Goal: Information Seeking & Learning: Compare options

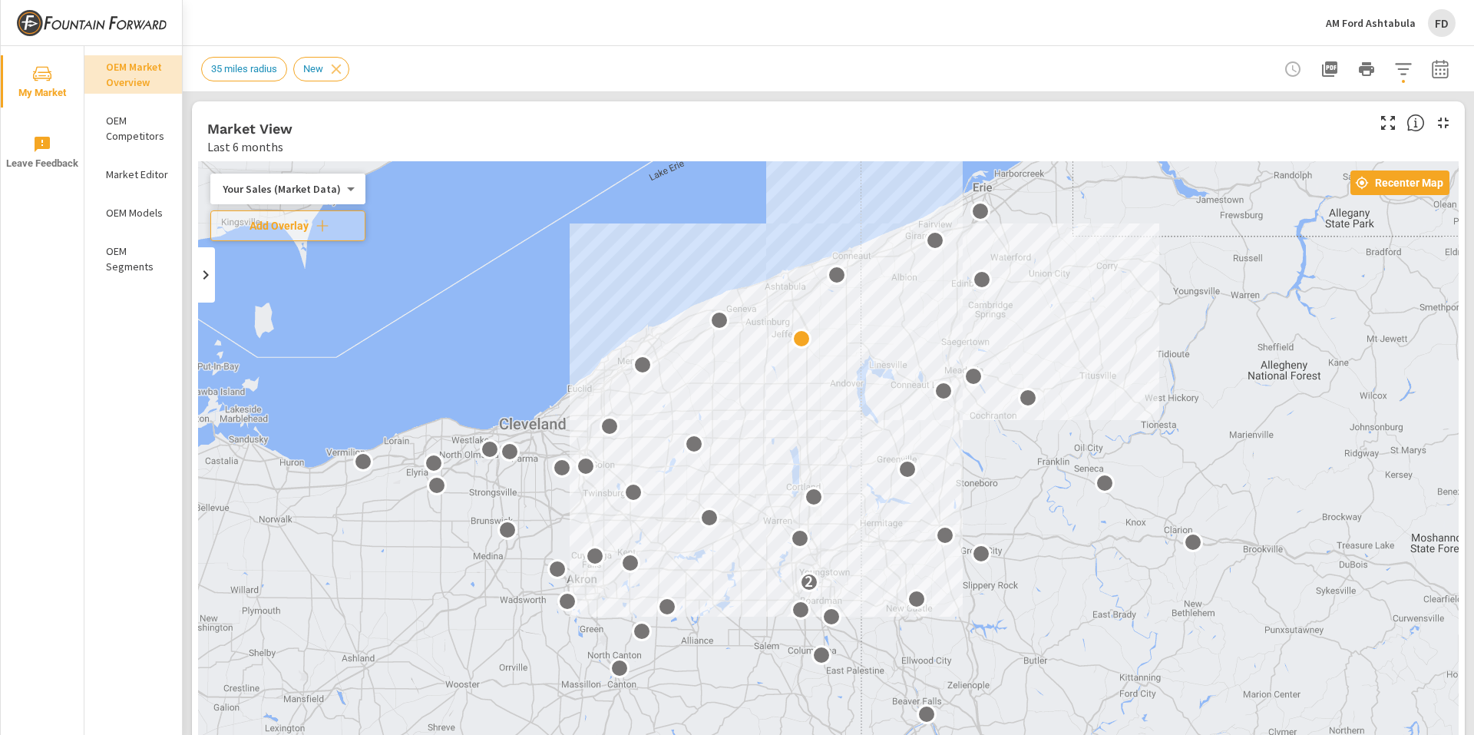
drag, startPoint x: 944, startPoint y: 509, endPoint x: 1117, endPoint y: 339, distance: 242.7
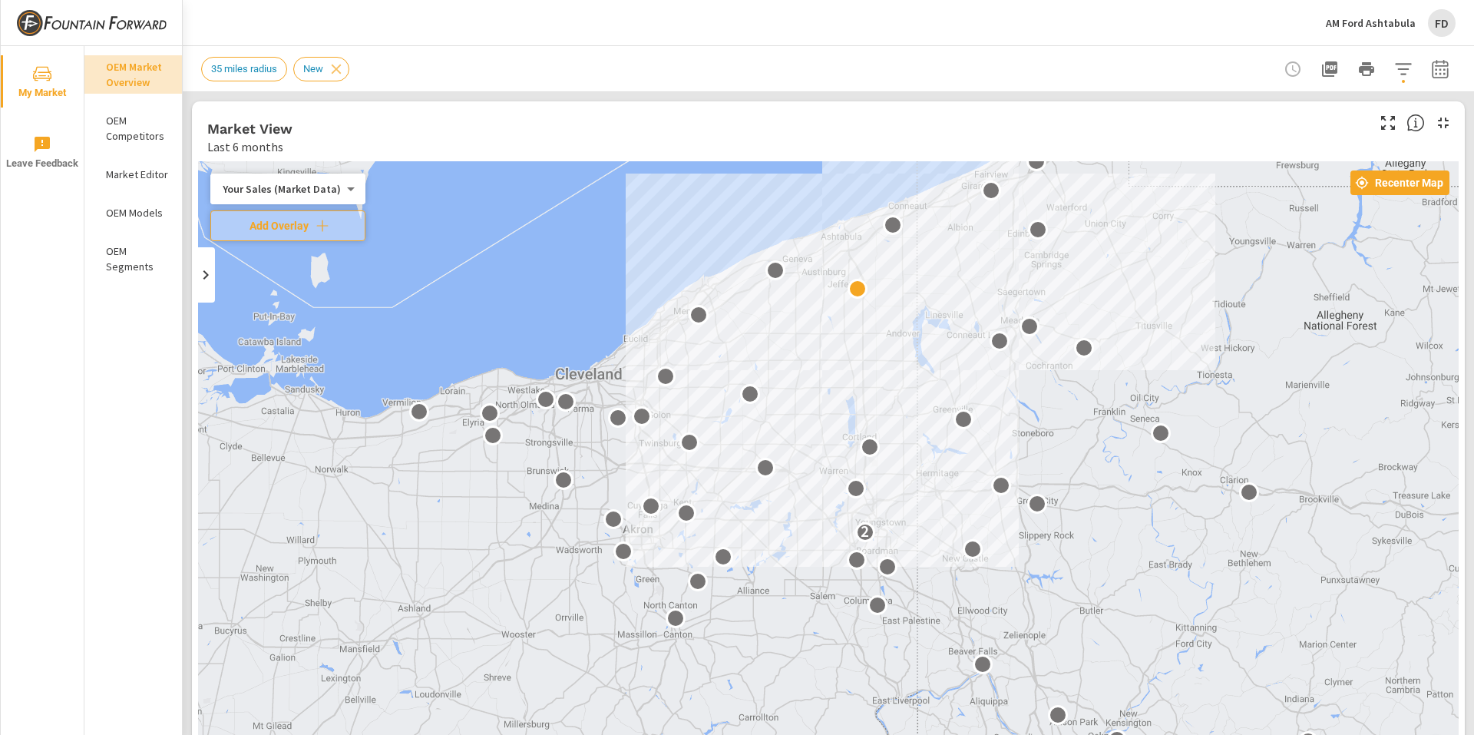
click at [308, 203] on div "Your Sales (Market Data) 0 ​" at bounding box center [287, 189] width 155 height 31
click at [322, 189] on body "My Market Leave Feedback OEM Market Overview OEM Competitors Market Editor OEM …" at bounding box center [737, 367] width 1474 height 735
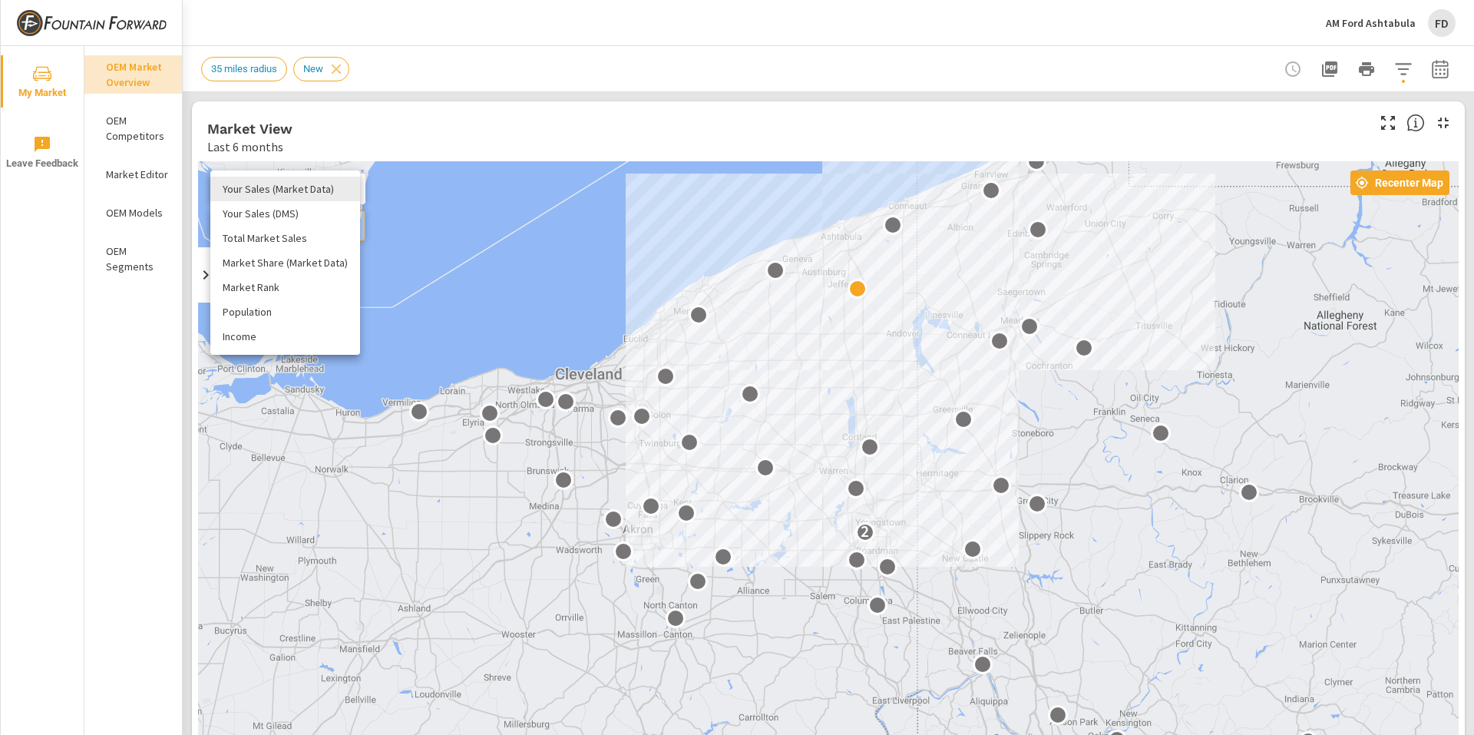
click at [331, 227] on li "Total Market Sales" at bounding box center [285, 238] width 150 height 25
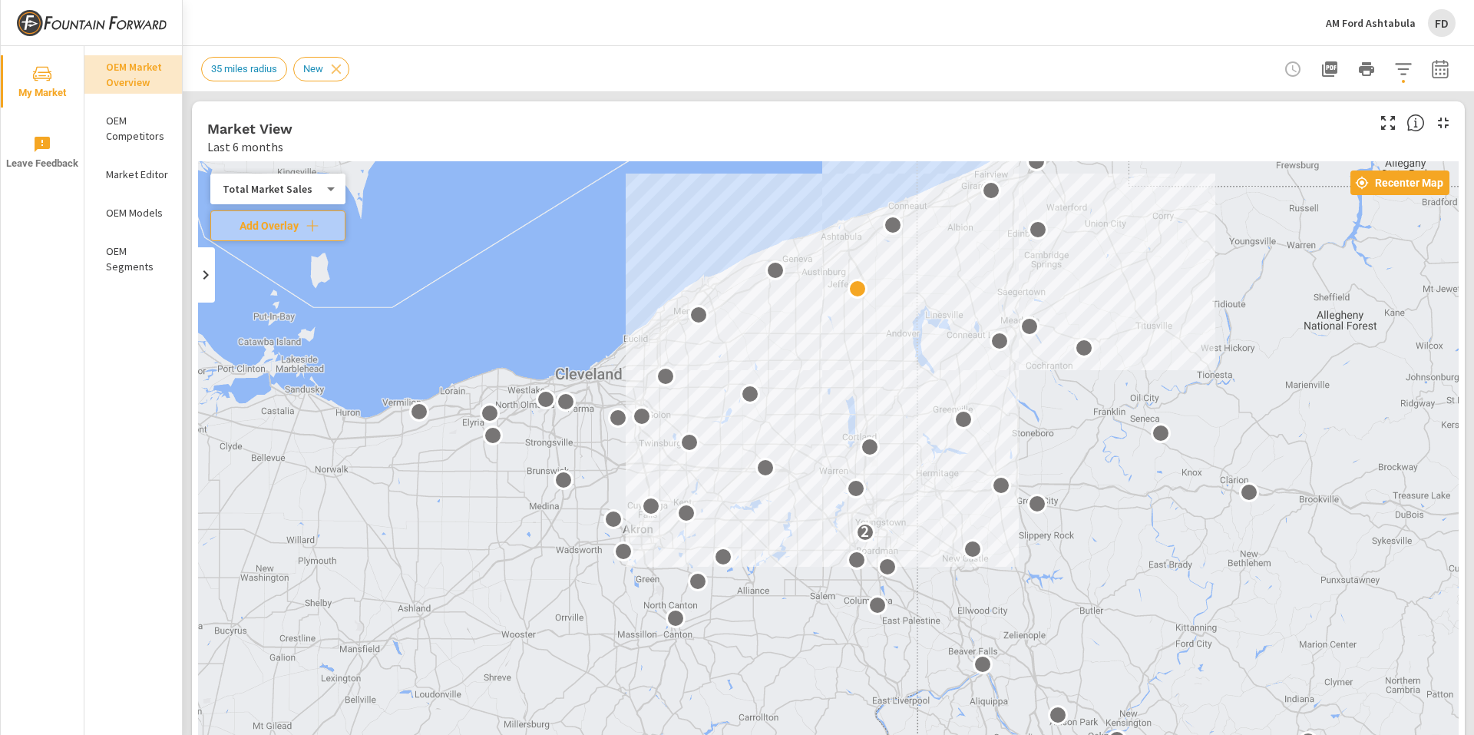
click at [294, 191] on body "My Market Leave Feedback OEM Market Overview OEM Competitors Market Editor OEM …" at bounding box center [737, 367] width 1474 height 735
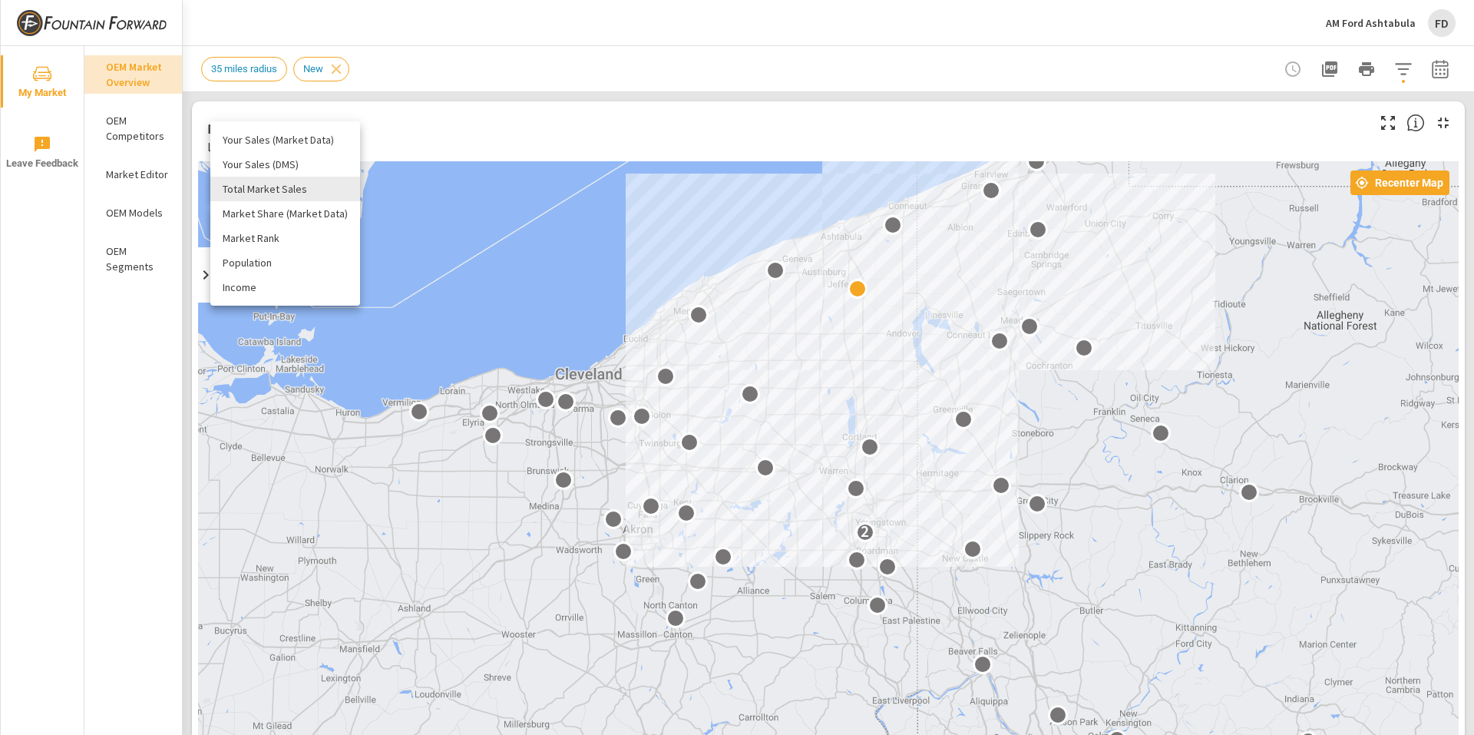
click at [334, 213] on li "Market Share (Market Data)" at bounding box center [285, 213] width 150 height 25
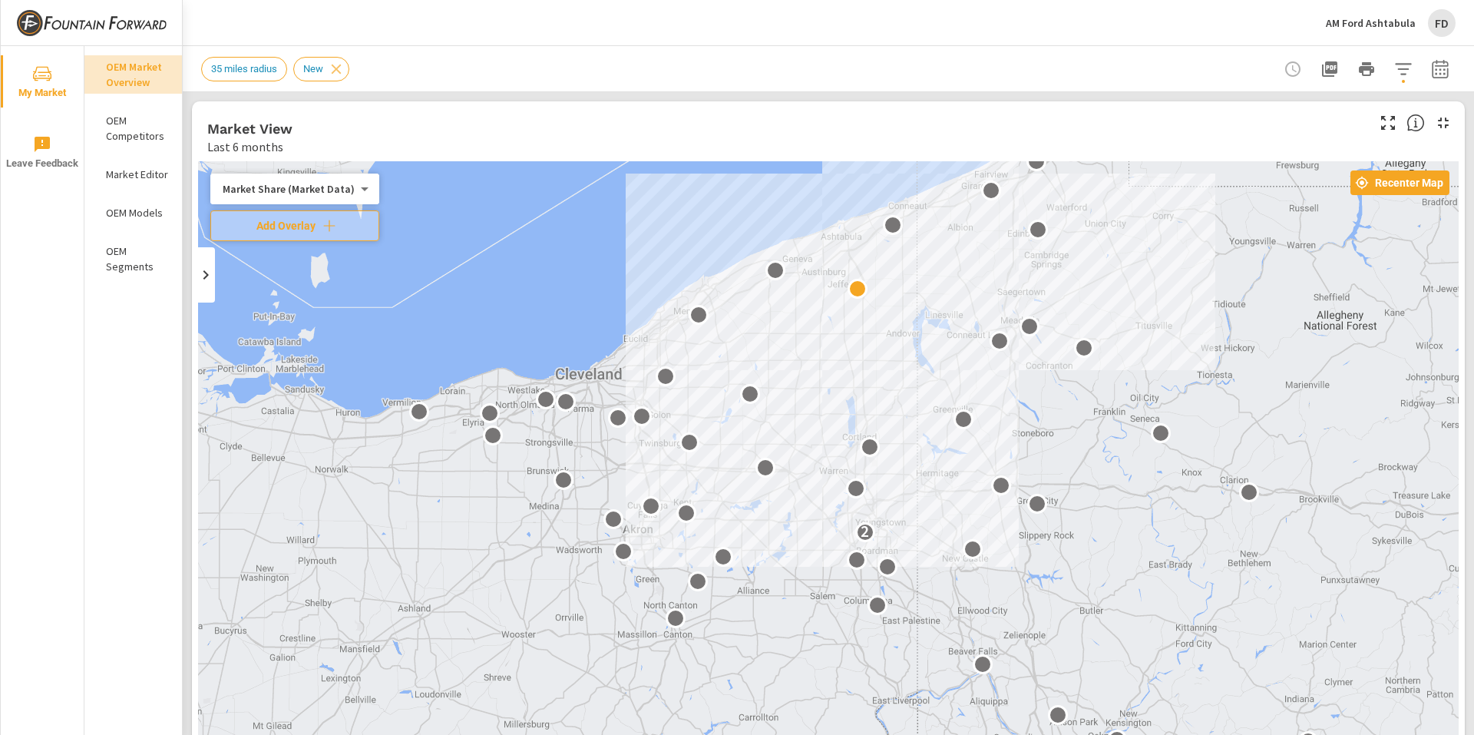
click at [328, 181] on body "My Market Leave Feedback OEM Market Overview OEM Competitors Market Editor OEM …" at bounding box center [737, 367] width 1474 height 735
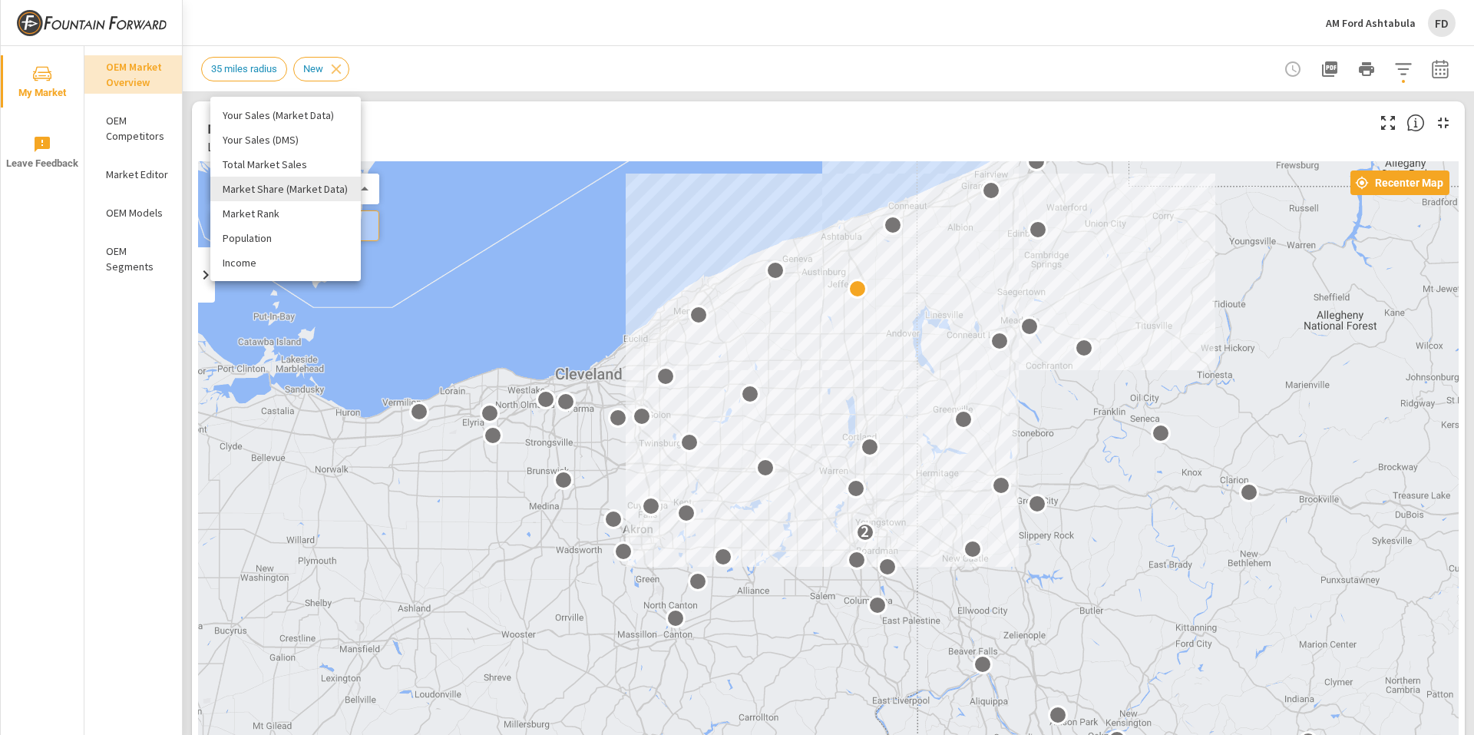
click at [327, 237] on li "Population" at bounding box center [285, 238] width 150 height 25
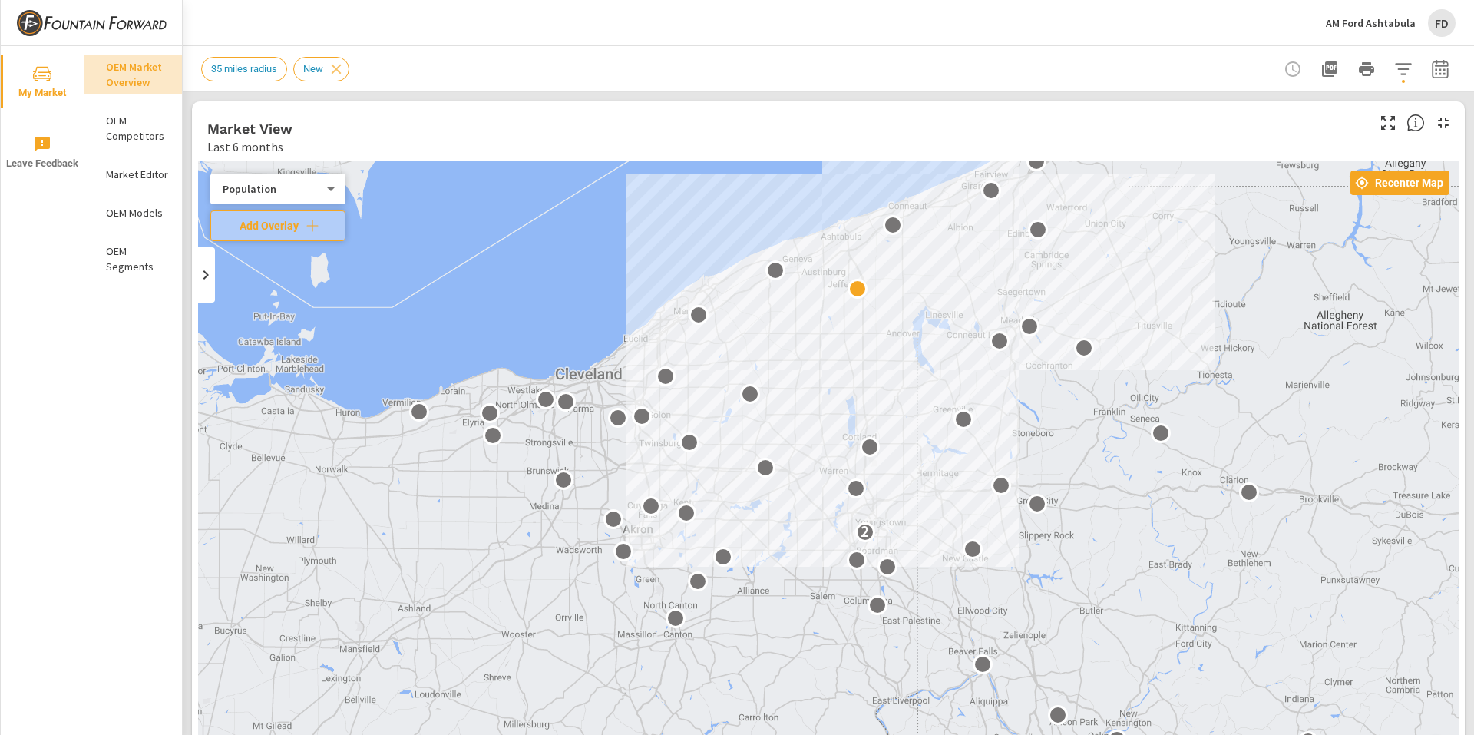
click at [289, 193] on body "My Market Leave Feedback OEM Market Overview OEM Competitors Market Editor OEM …" at bounding box center [737, 367] width 1474 height 735
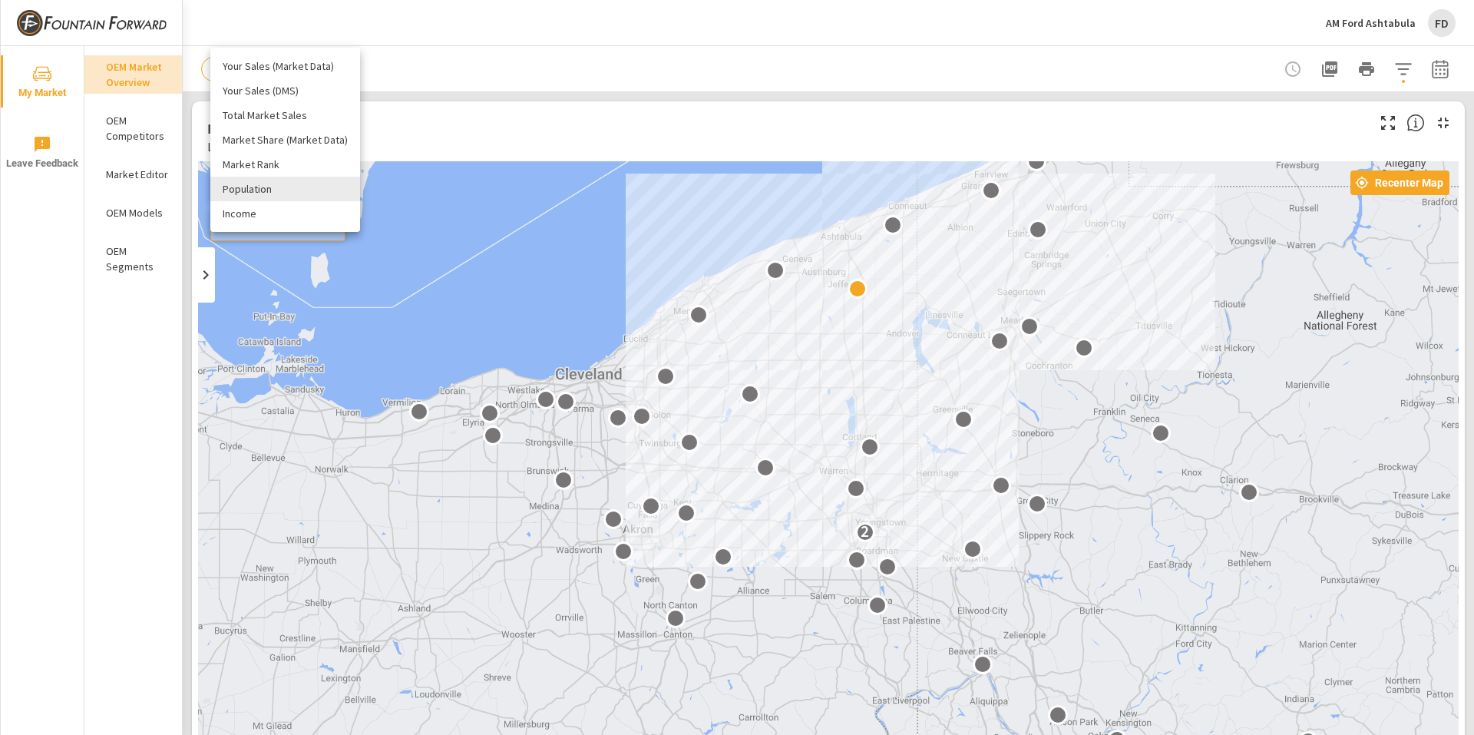
click at [306, 74] on li "Your Sales (Market Data)" at bounding box center [285, 66] width 150 height 25
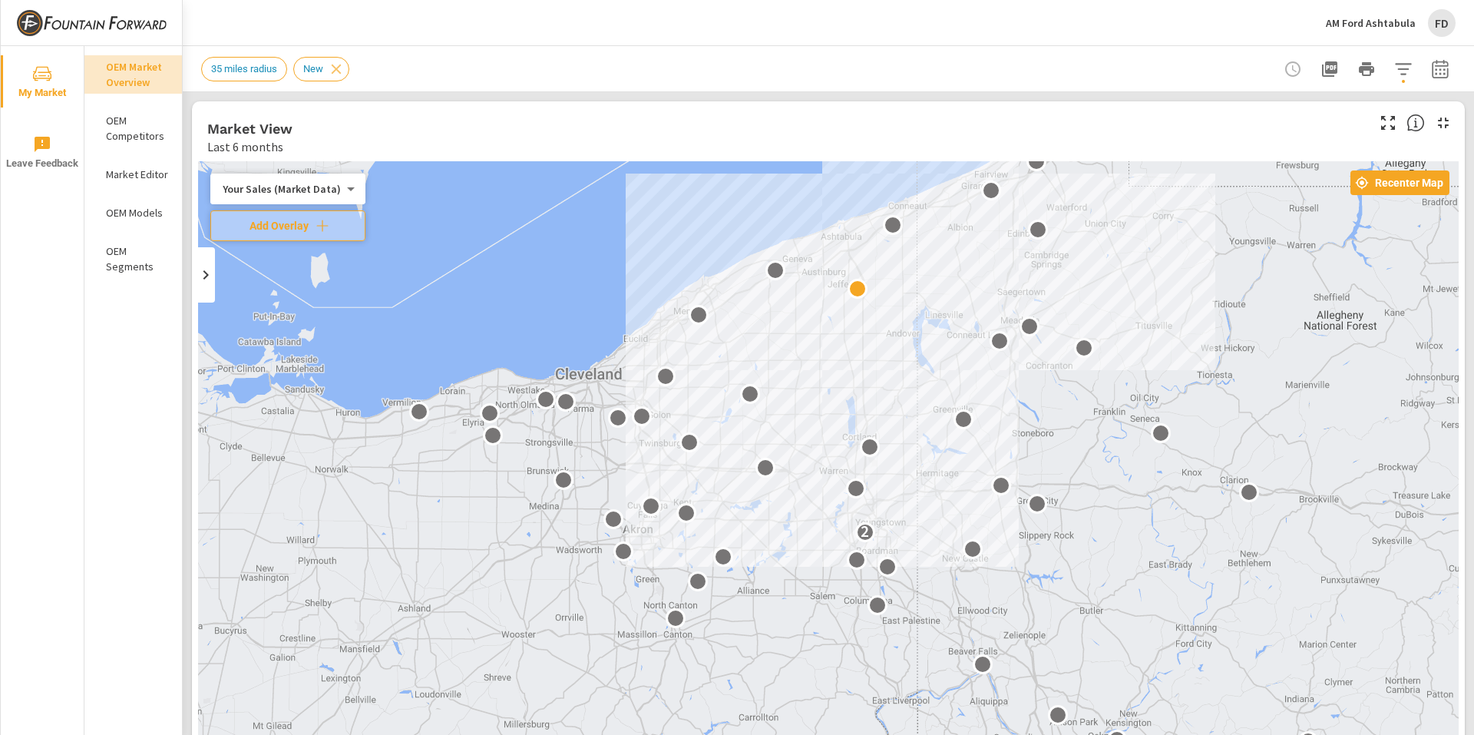
click at [121, 124] on p "OEM Competitors" at bounding box center [138, 128] width 64 height 31
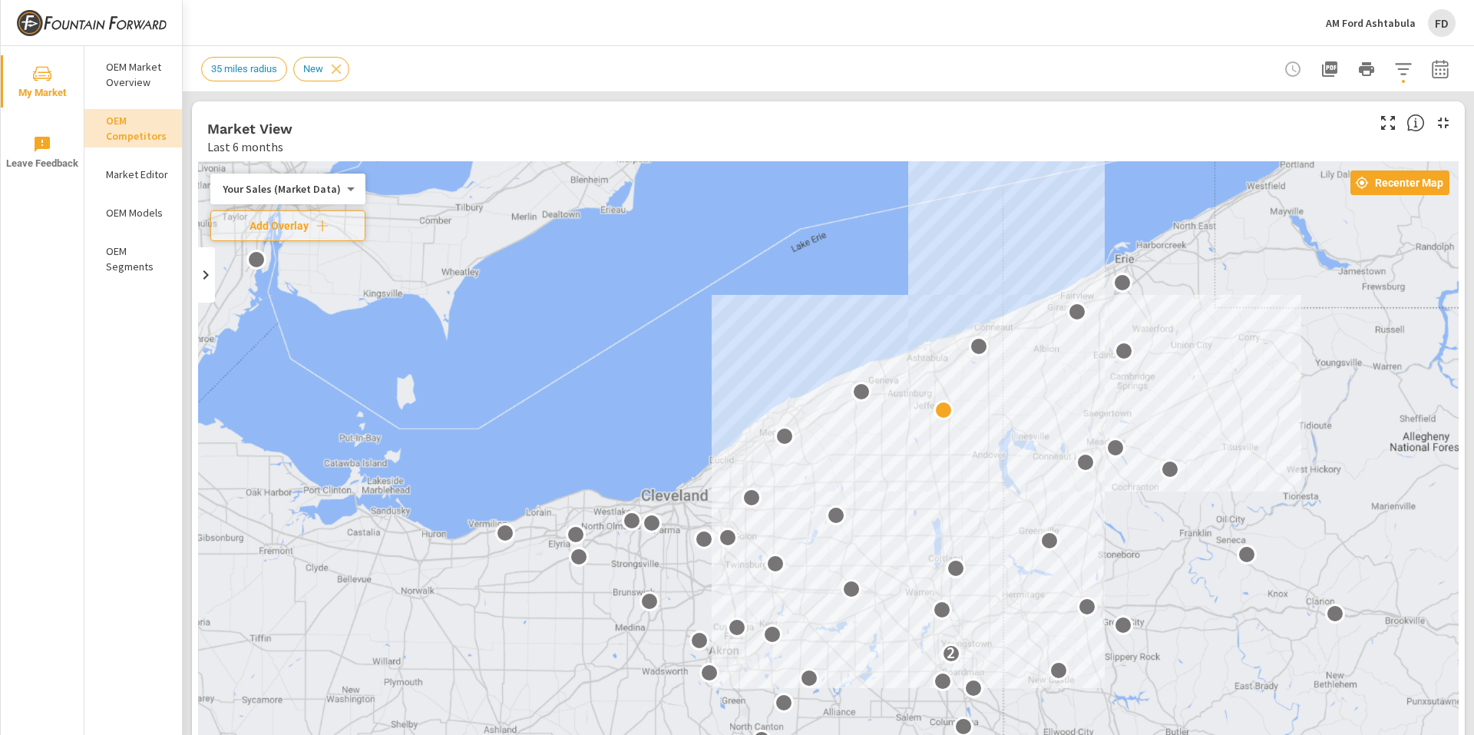
drag, startPoint x: 1202, startPoint y: 454, endPoint x: 1196, endPoint y: 424, distance: 30.4
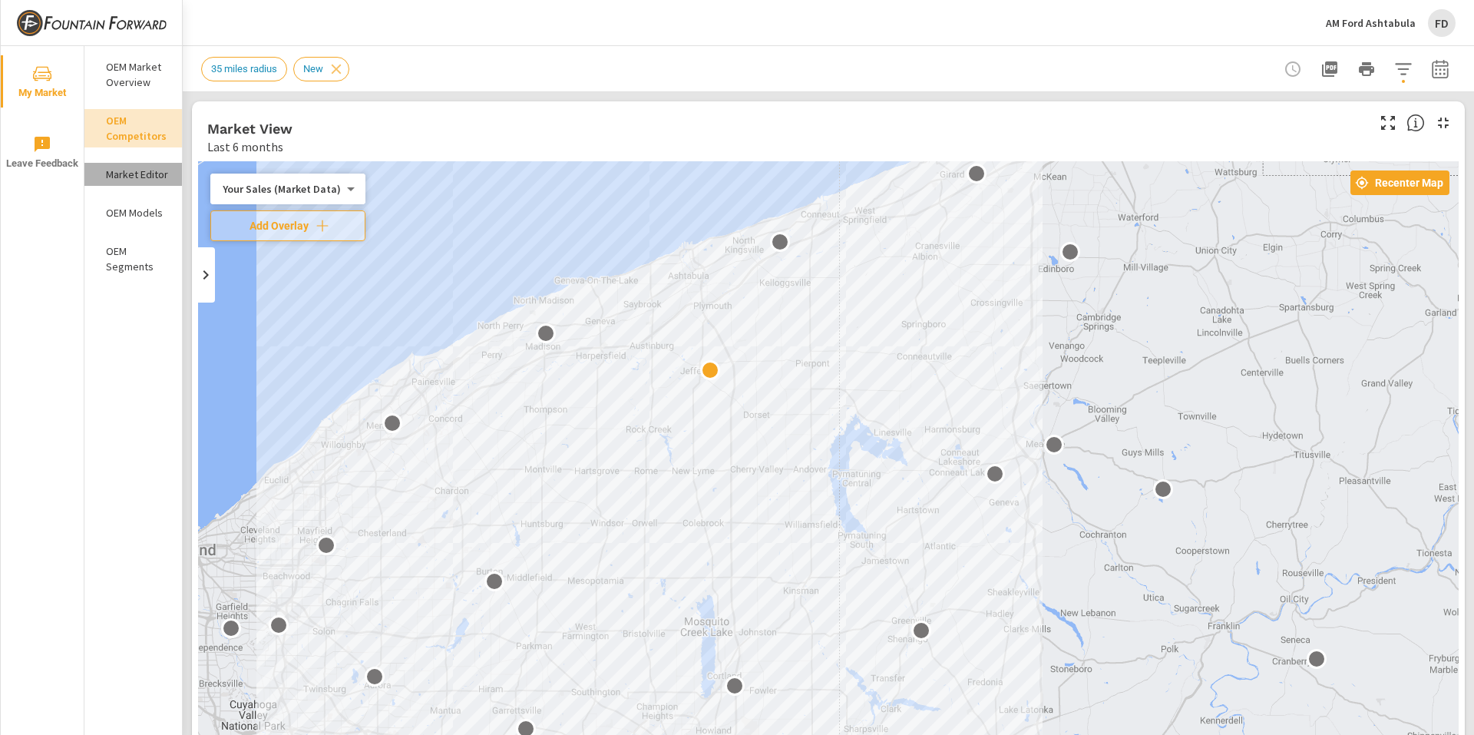
click at [137, 166] on div "Market Editor" at bounding box center [133, 174] width 98 height 23
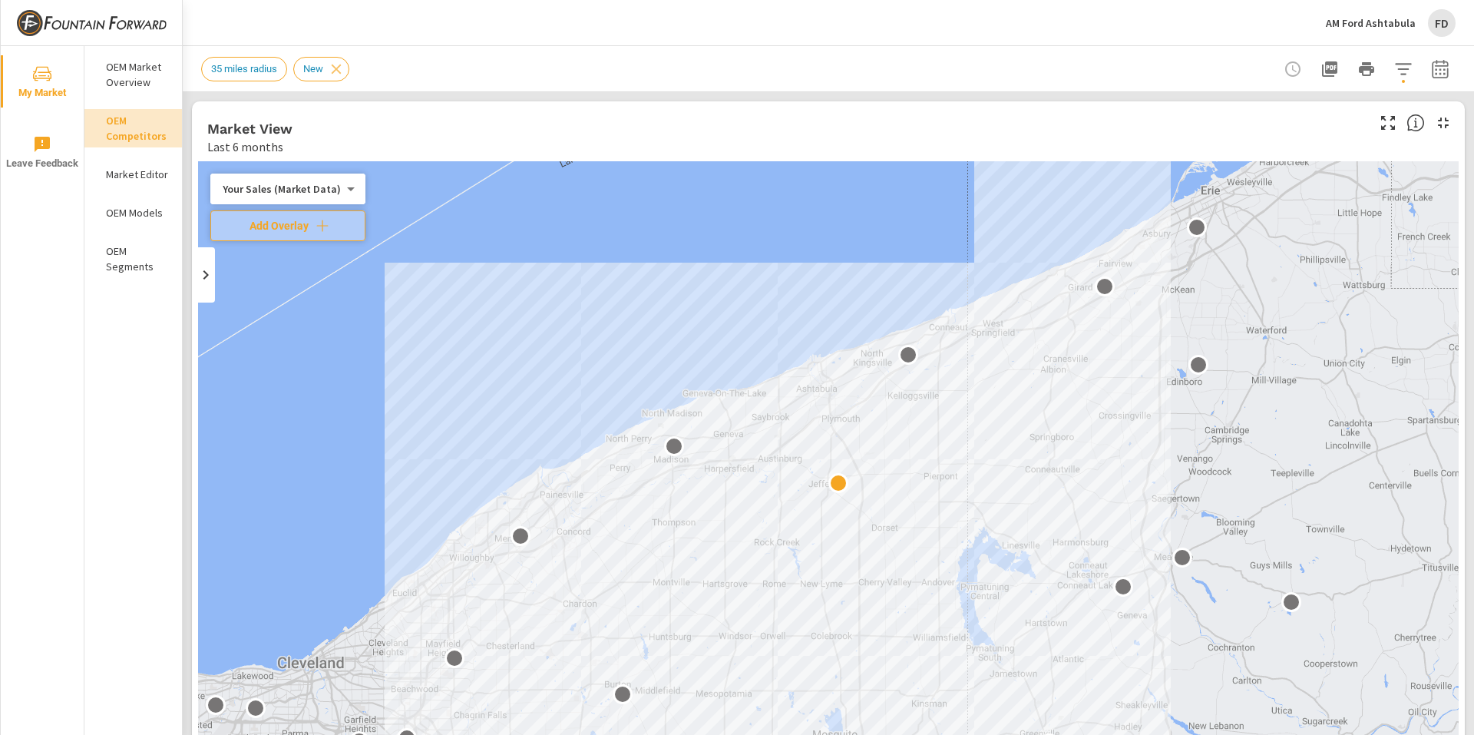
click at [41, 83] on span "My Market" at bounding box center [42, 83] width 74 height 38
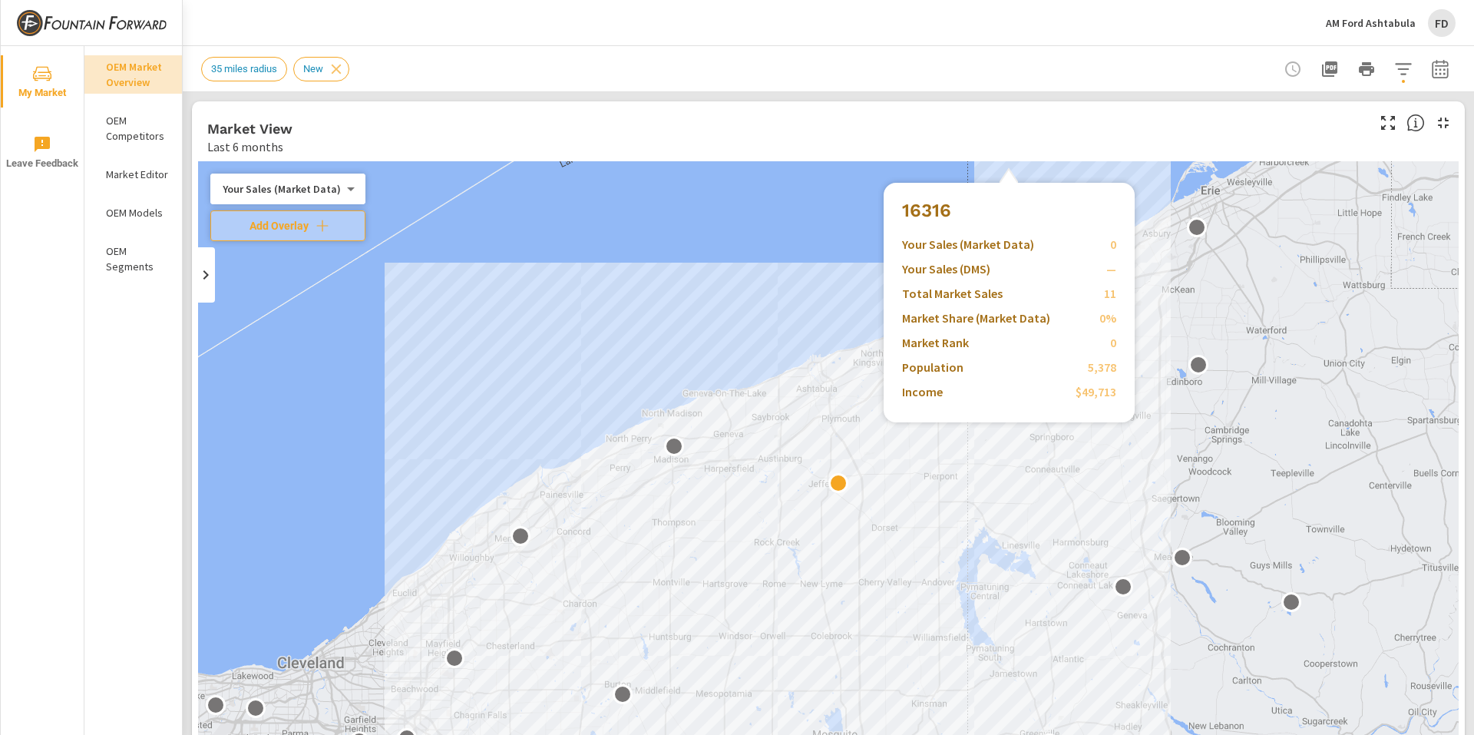
scroll to position [461, 0]
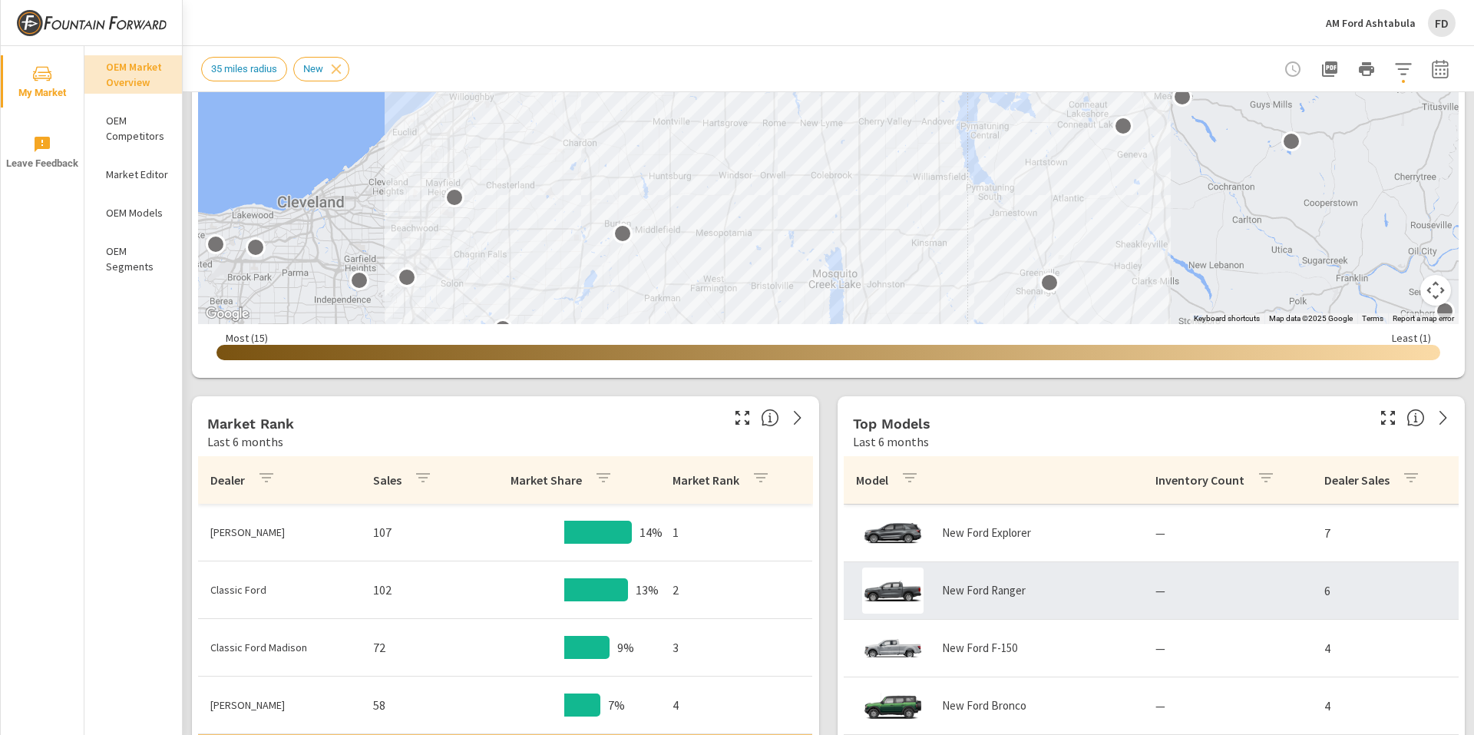
scroll to position [154, 0]
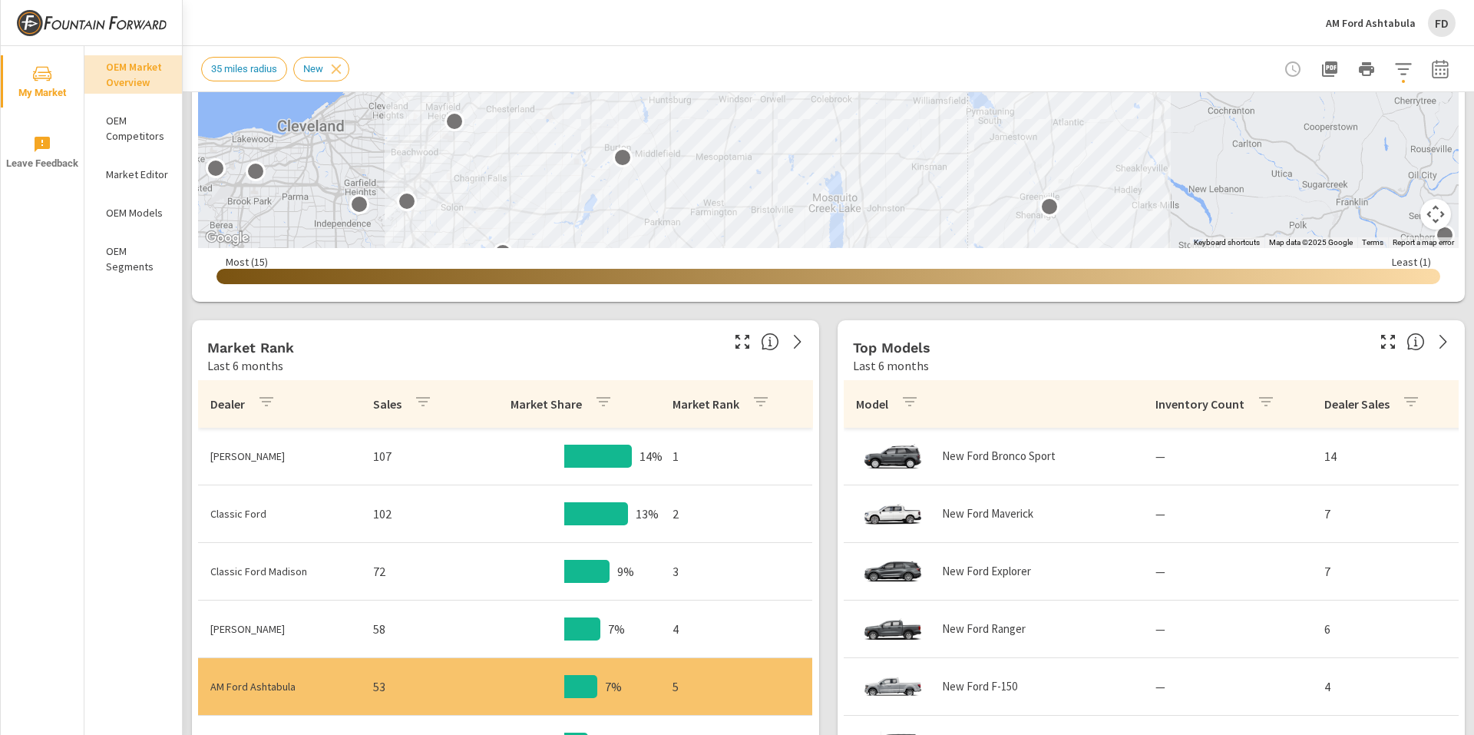
scroll to position [537, 0]
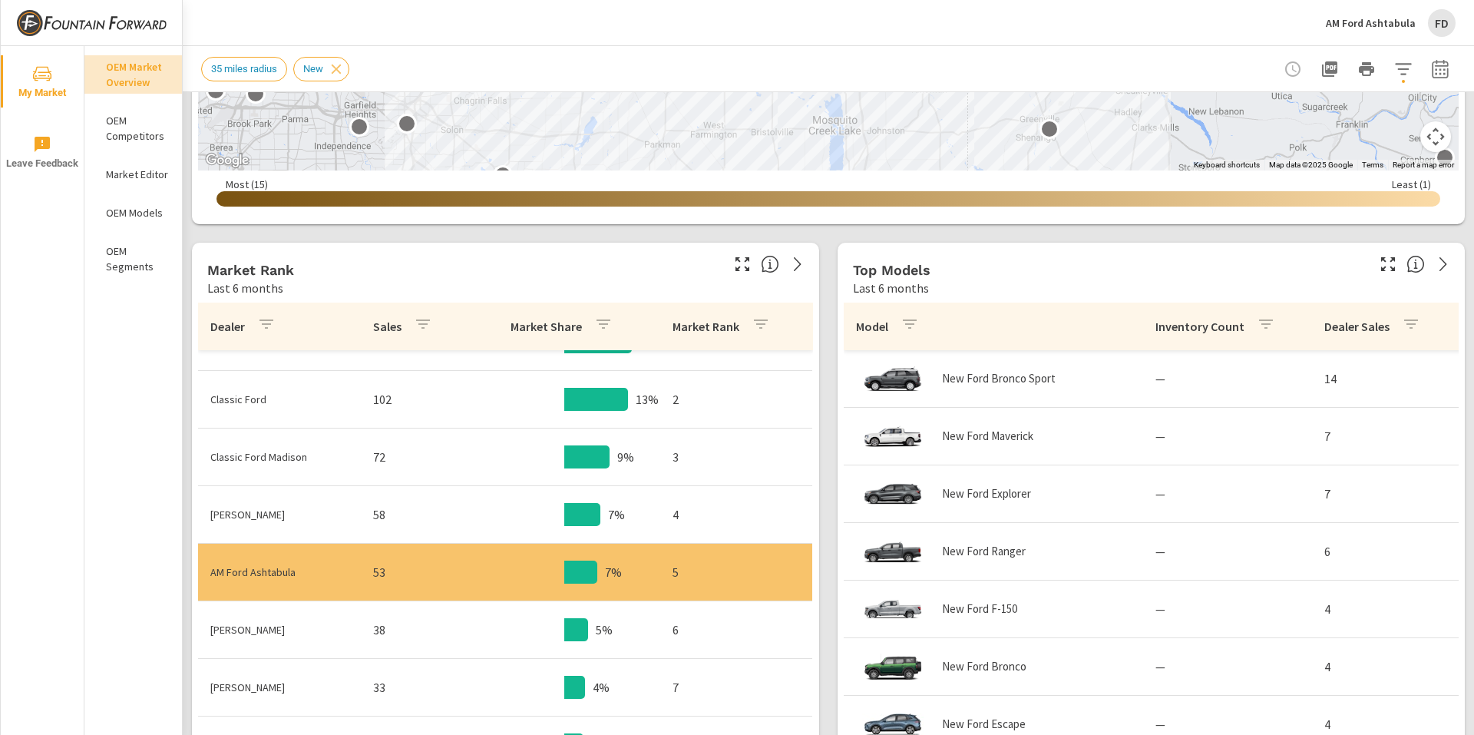
scroll to position [154, 0]
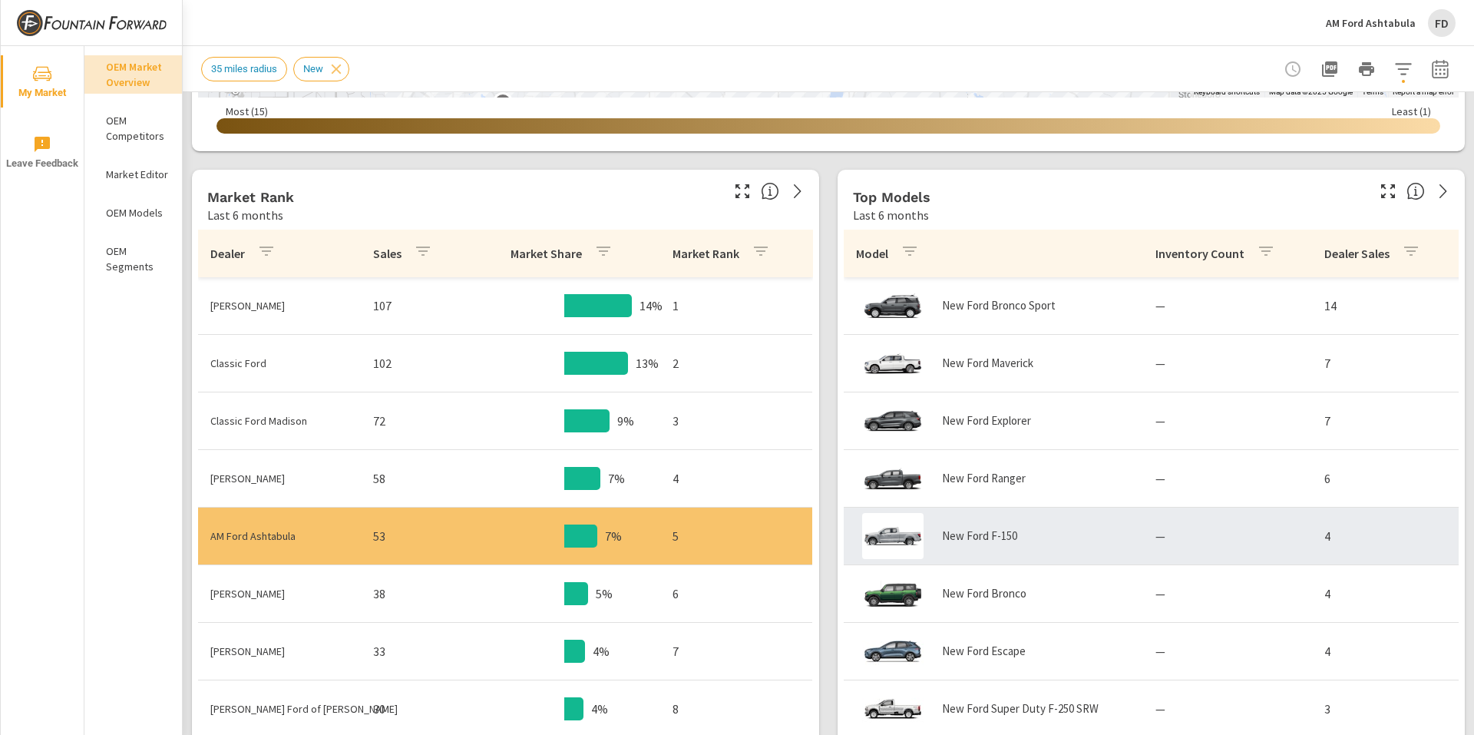
scroll to position [691, 0]
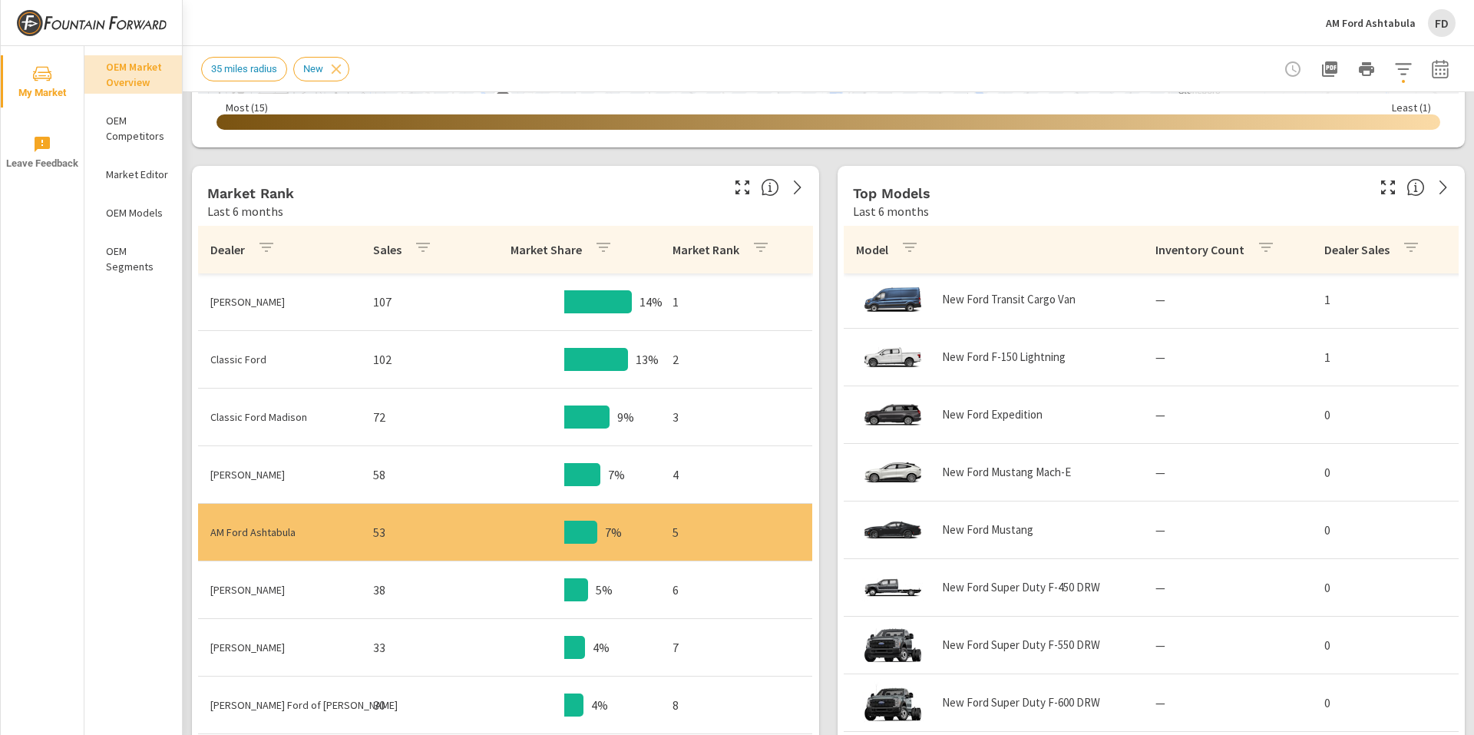
scroll to position [48, 0]
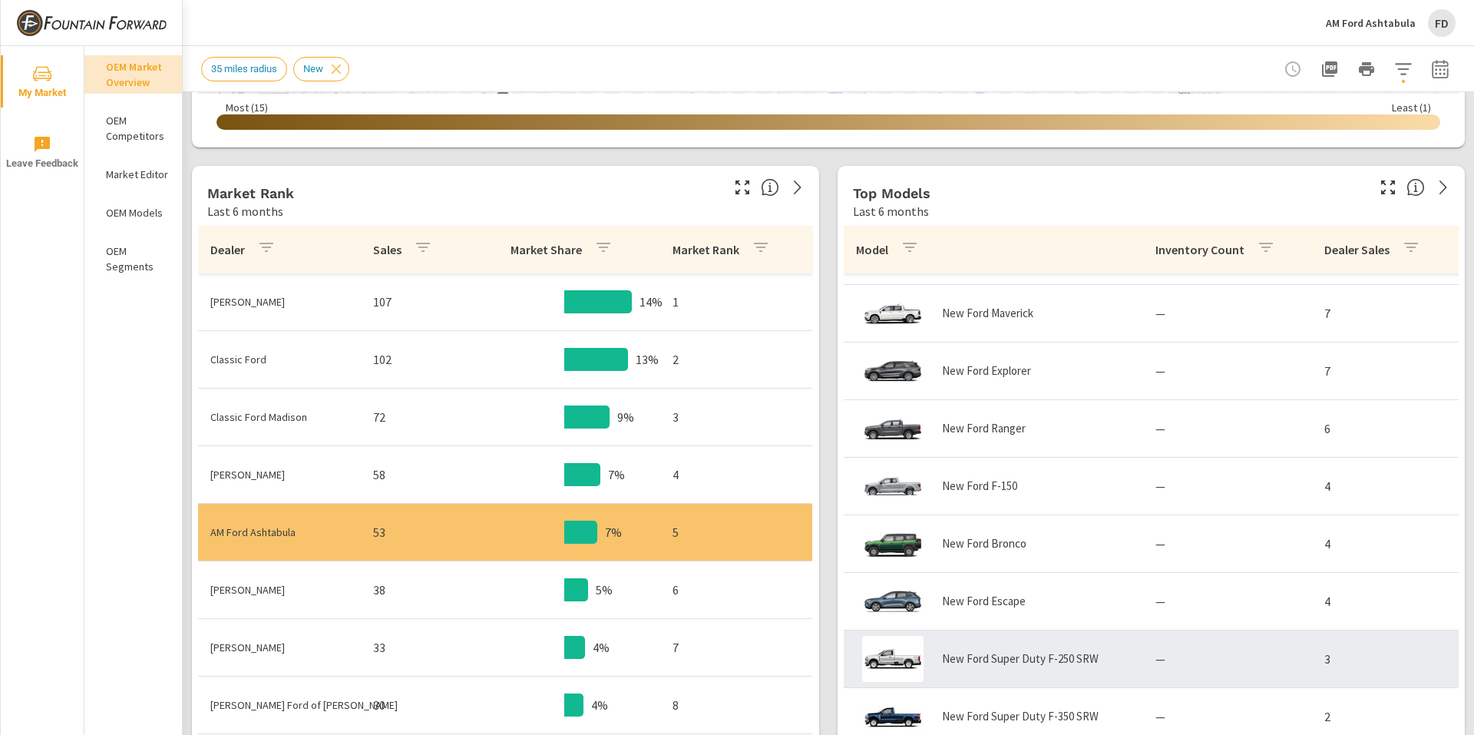
scroll to position [154, 0]
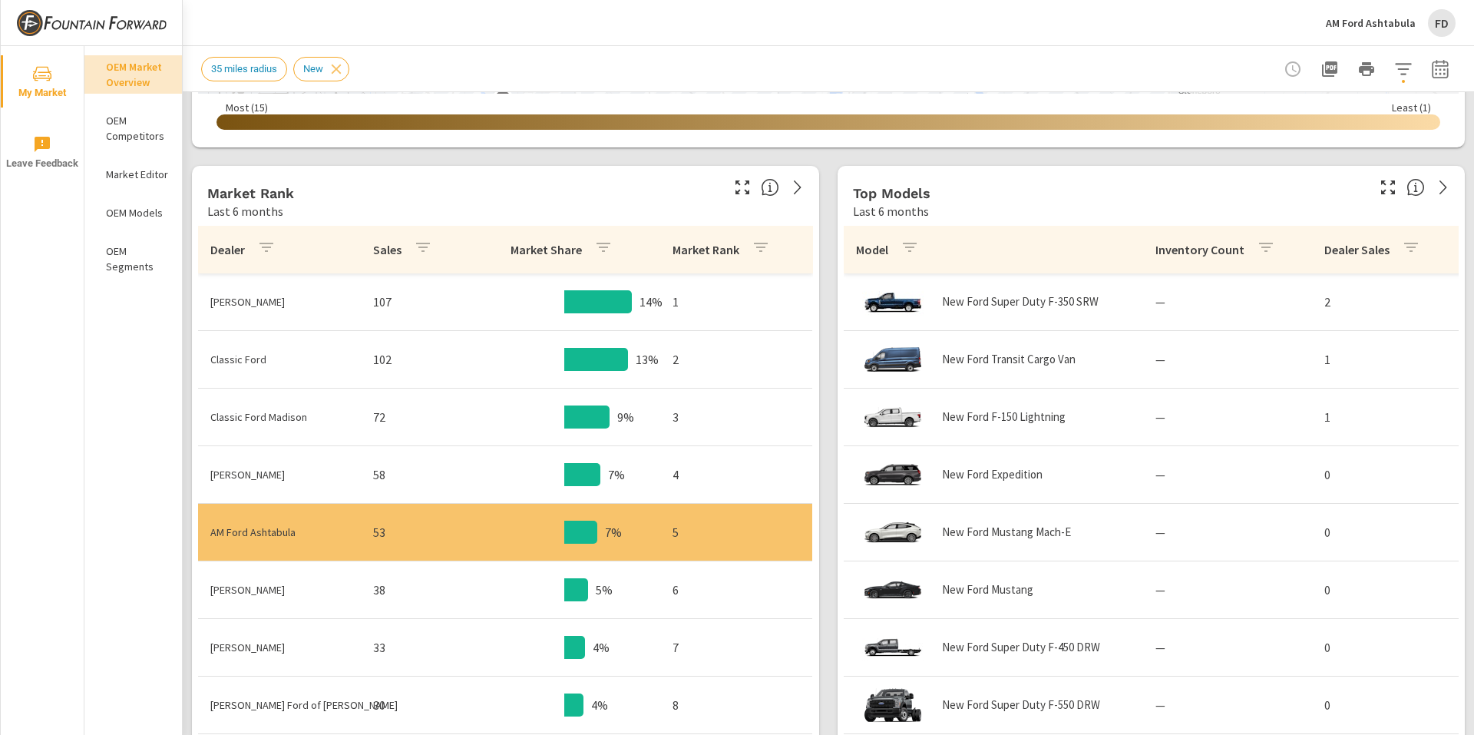
scroll to position [154, 0]
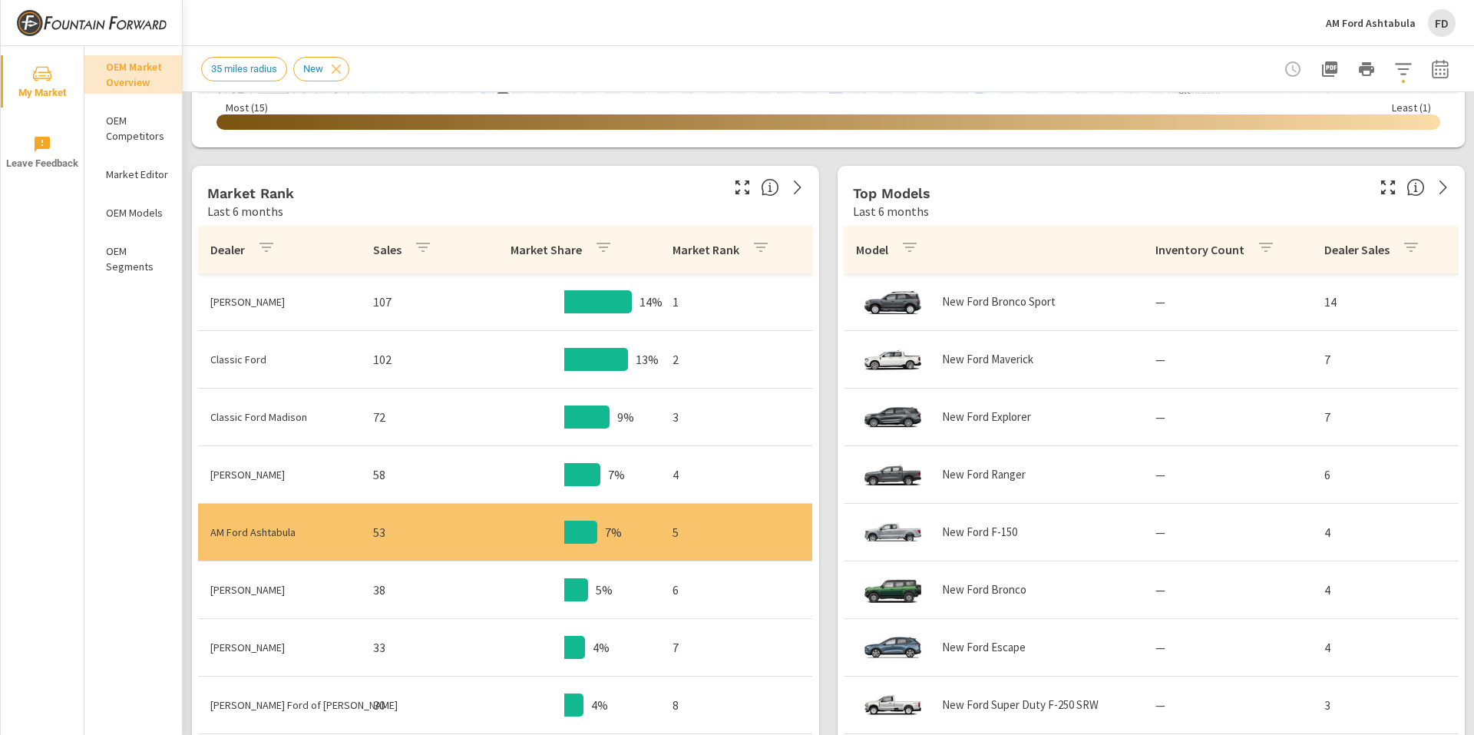
click at [723, 309] on p "1" at bounding box center [736, 302] width 127 height 18
click at [240, 298] on p "Preston Ford" at bounding box center [279, 301] width 138 height 15
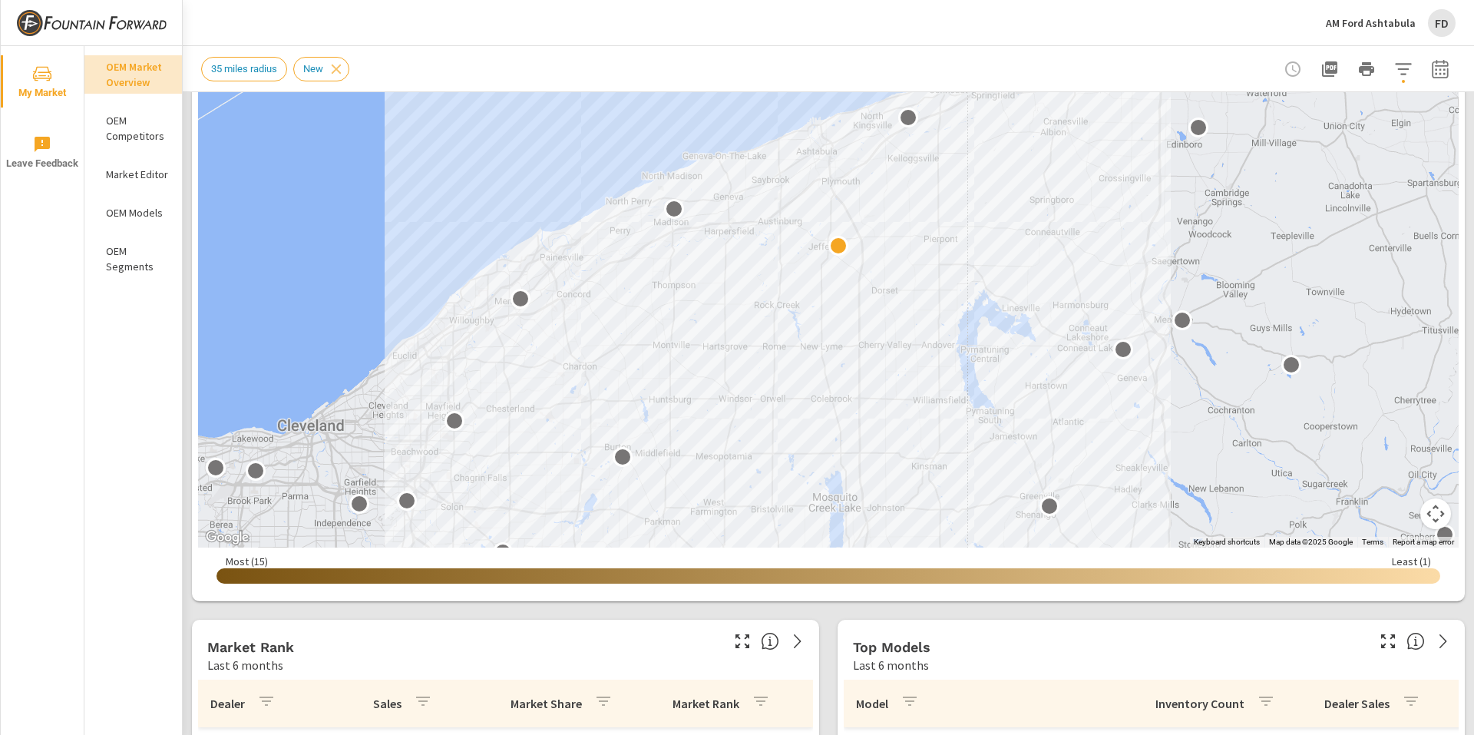
scroll to position [230, 0]
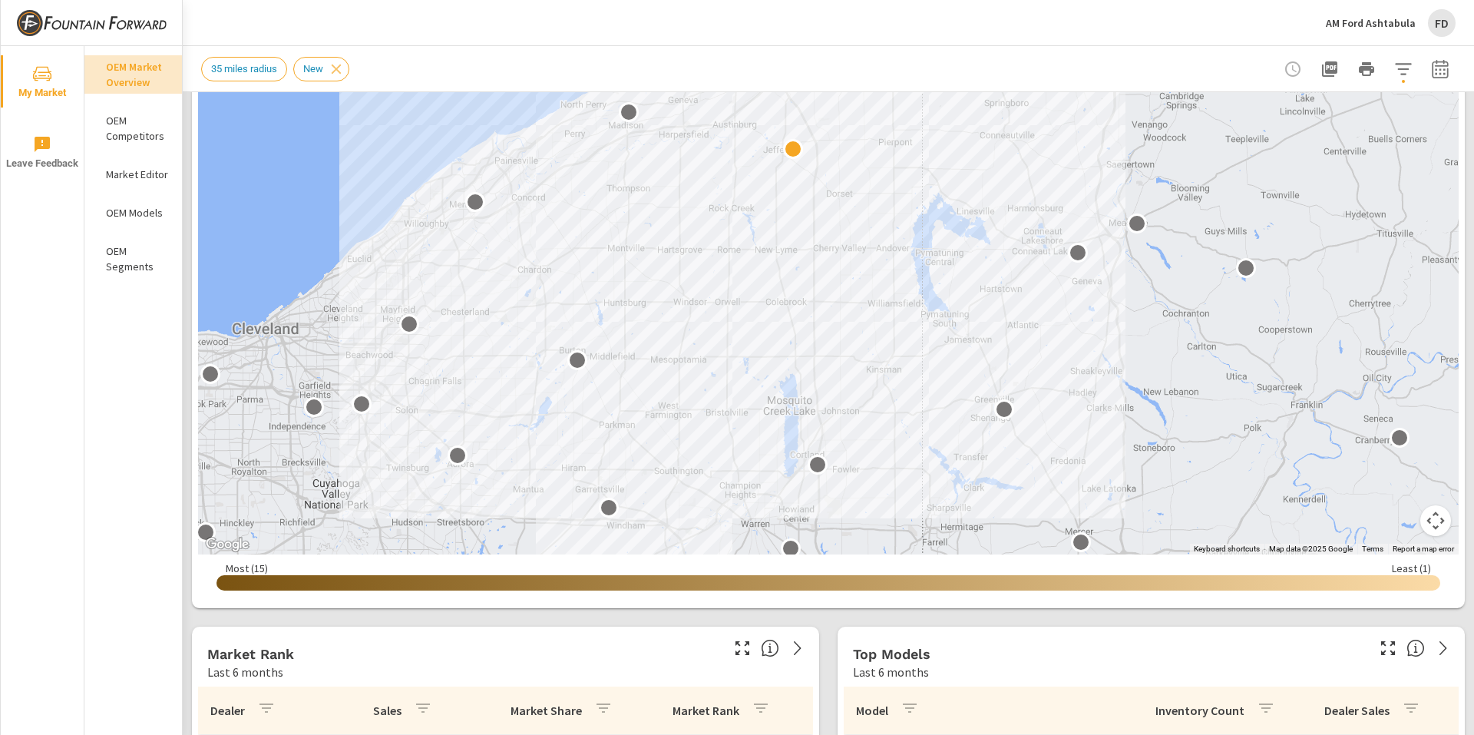
drag, startPoint x: 411, startPoint y: 467, endPoint x: 471, endPoint y: 410, distance: 82.6
click at [466, 414] on div "2" at bounding box center [828, 242] width 1261 height 623
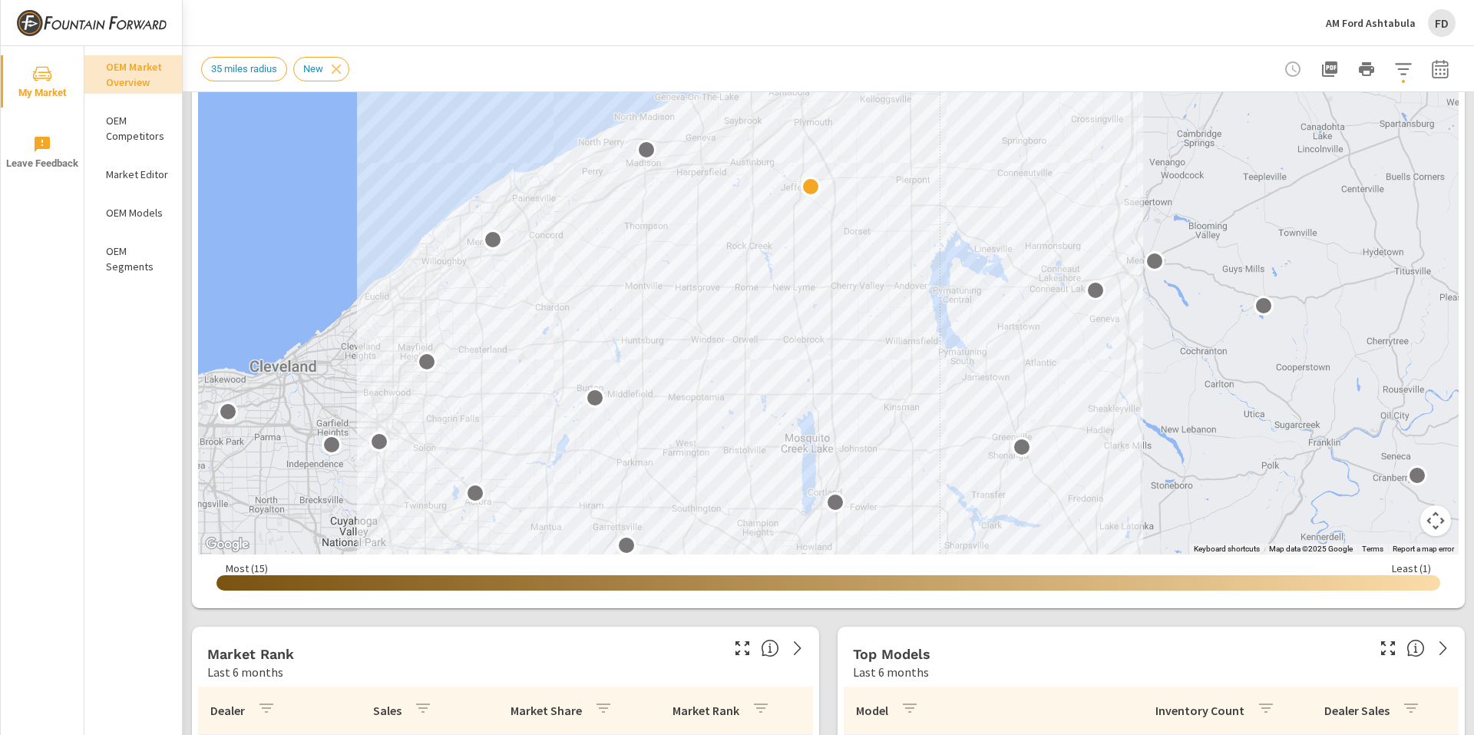
drag, startPoint x: 471, startPoint y: 410, endPoint x: 485, endPoint y: 439, distance: 32.3
click at [488, 447] on div "2" at bounding box center [828, 242] width 1261 height 623
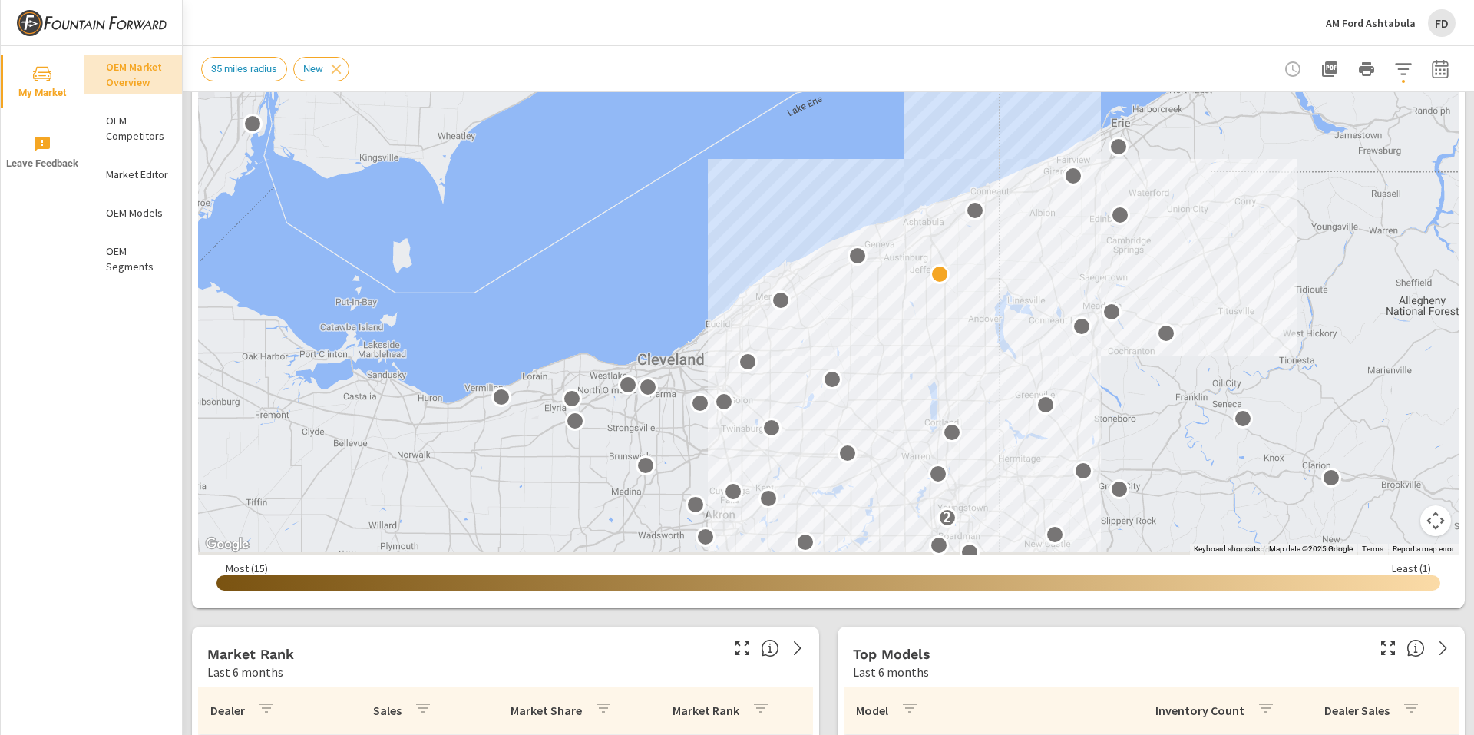
drag, startPoint x: 1105, startPoint y: 354, endPoint x: 1384, endPoint y: 313, distance: 281.8
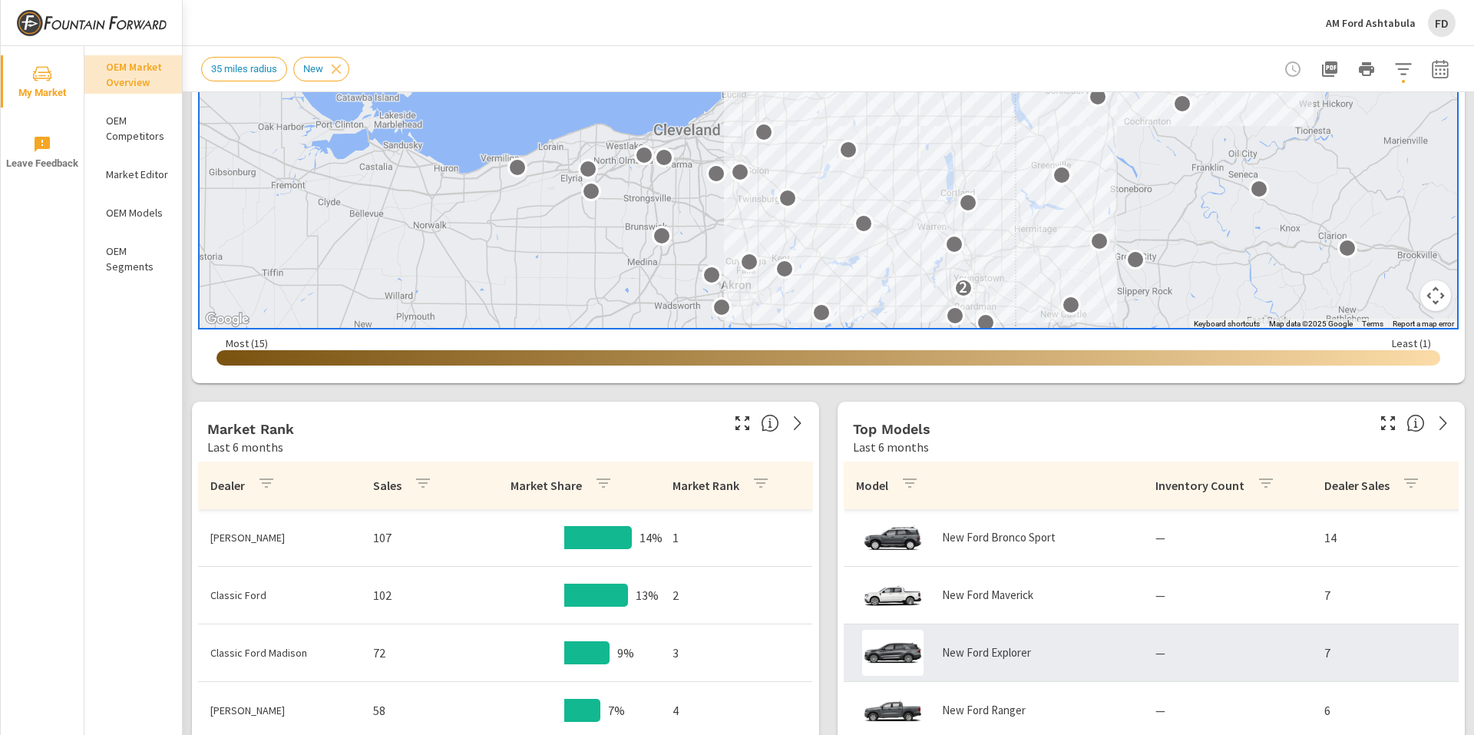
scroll to position [461, 0]
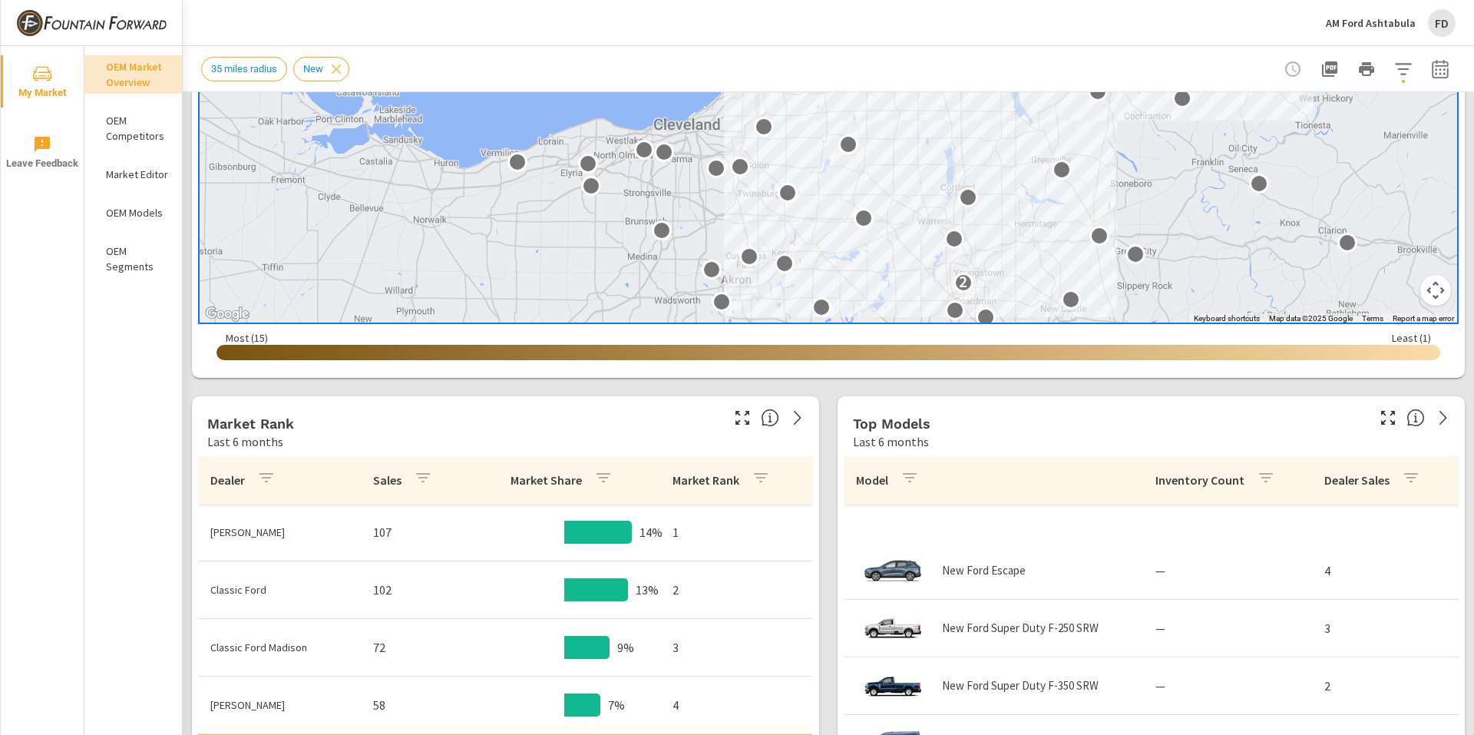
scroll to position [691, 0]
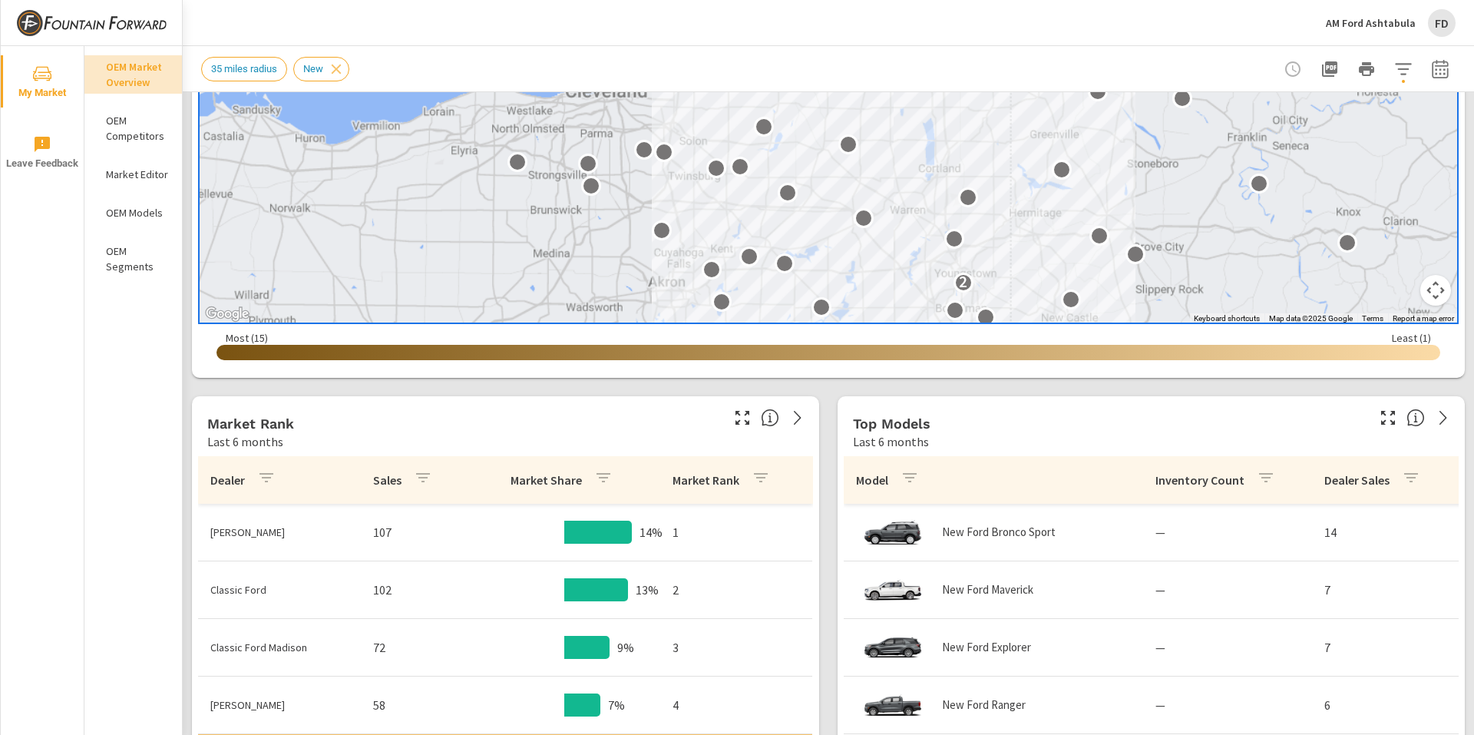
scroll to position [69, 0]
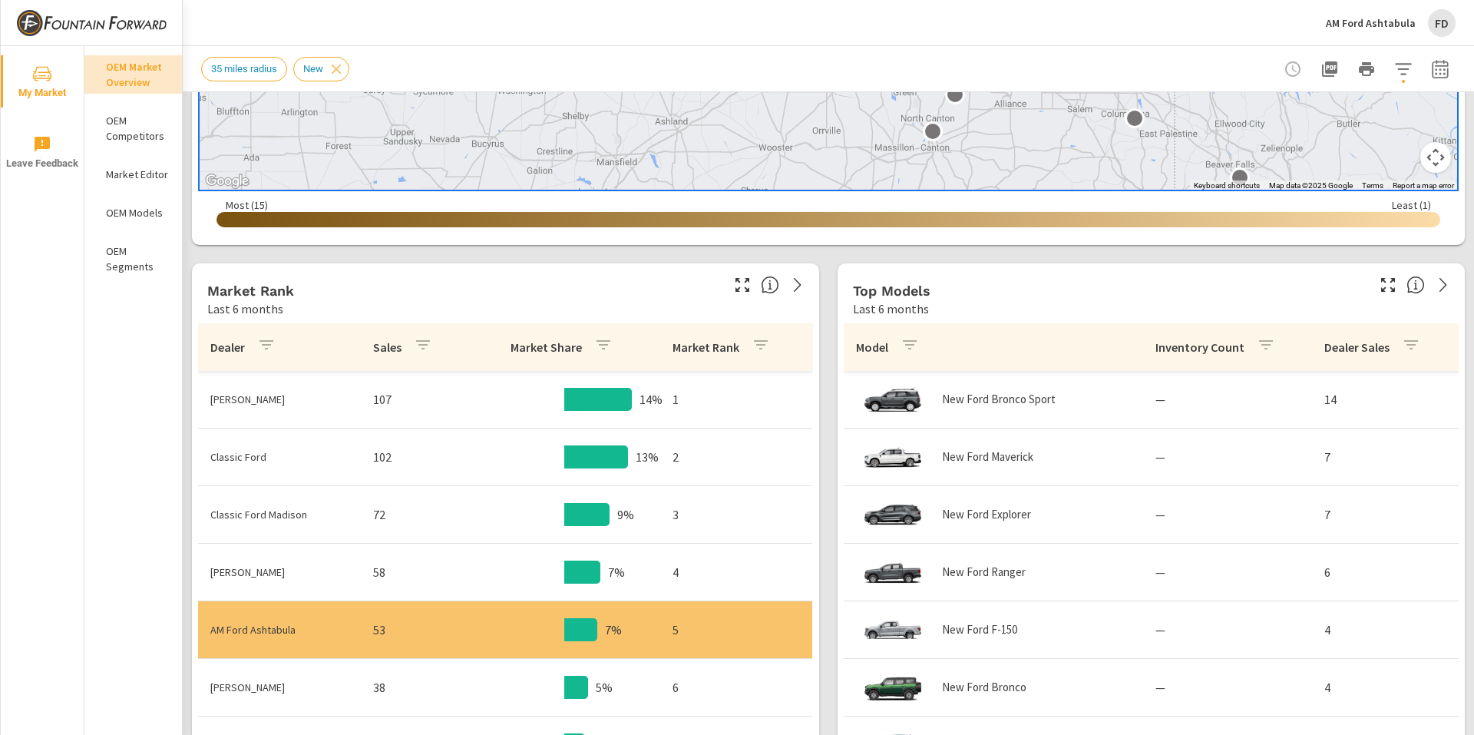
scroll to position [614, 0]
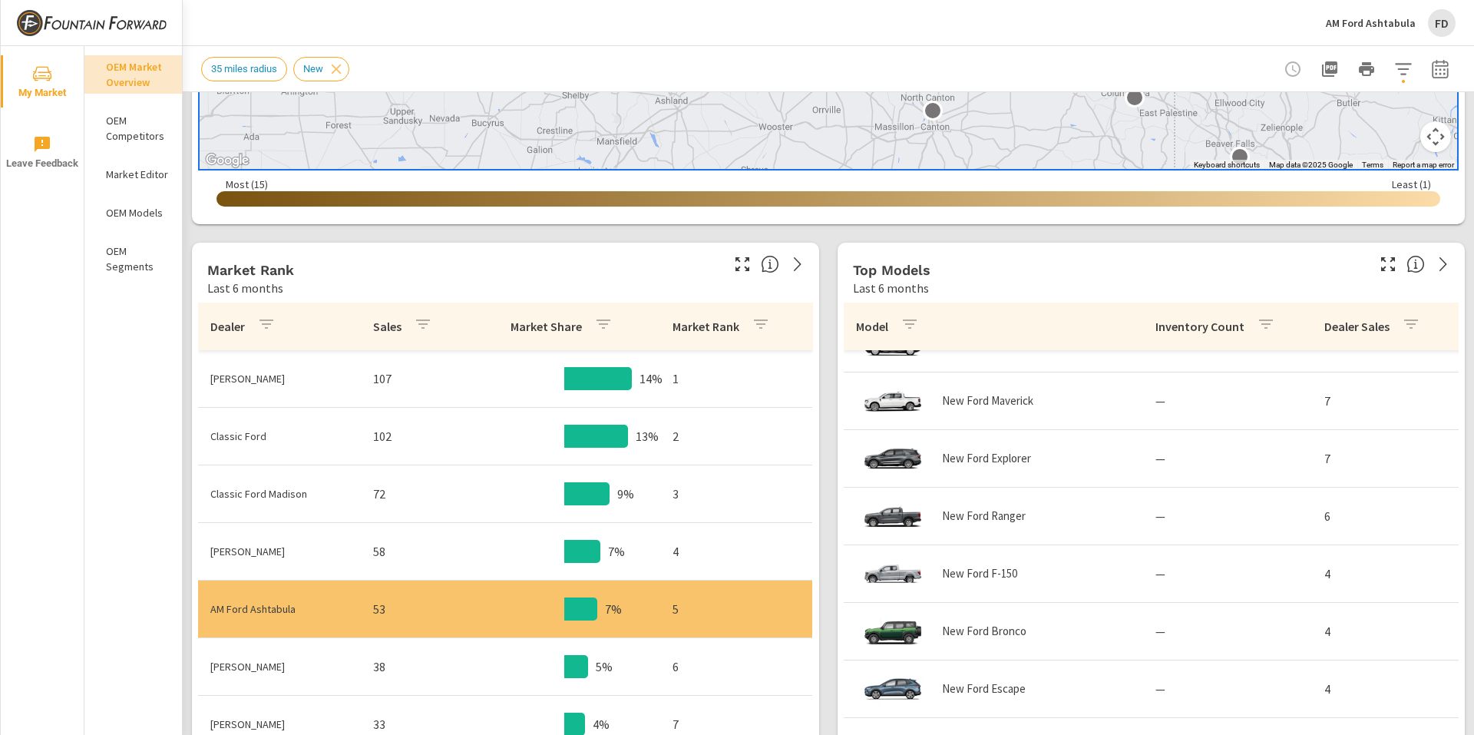
scroll to position [77, 0]
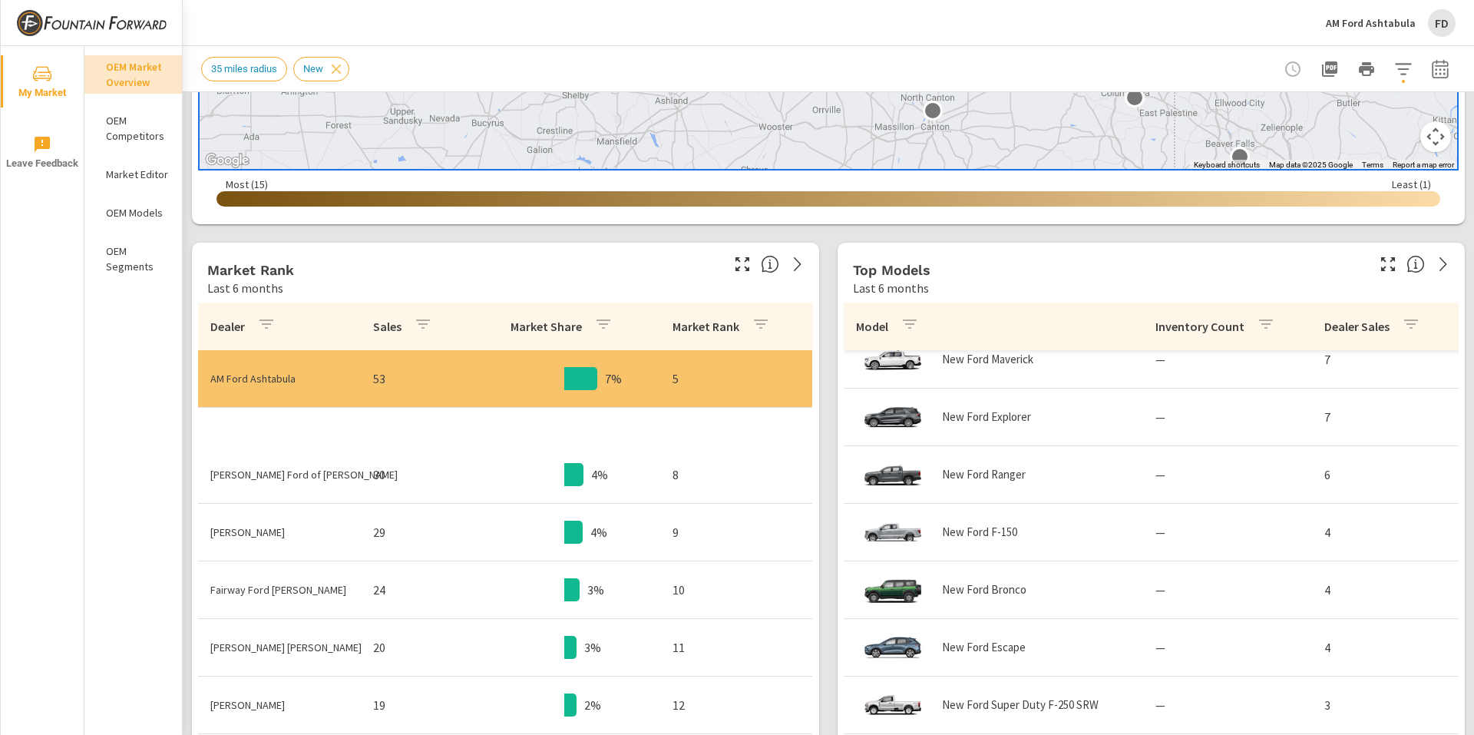
scroll to position [691, 0]
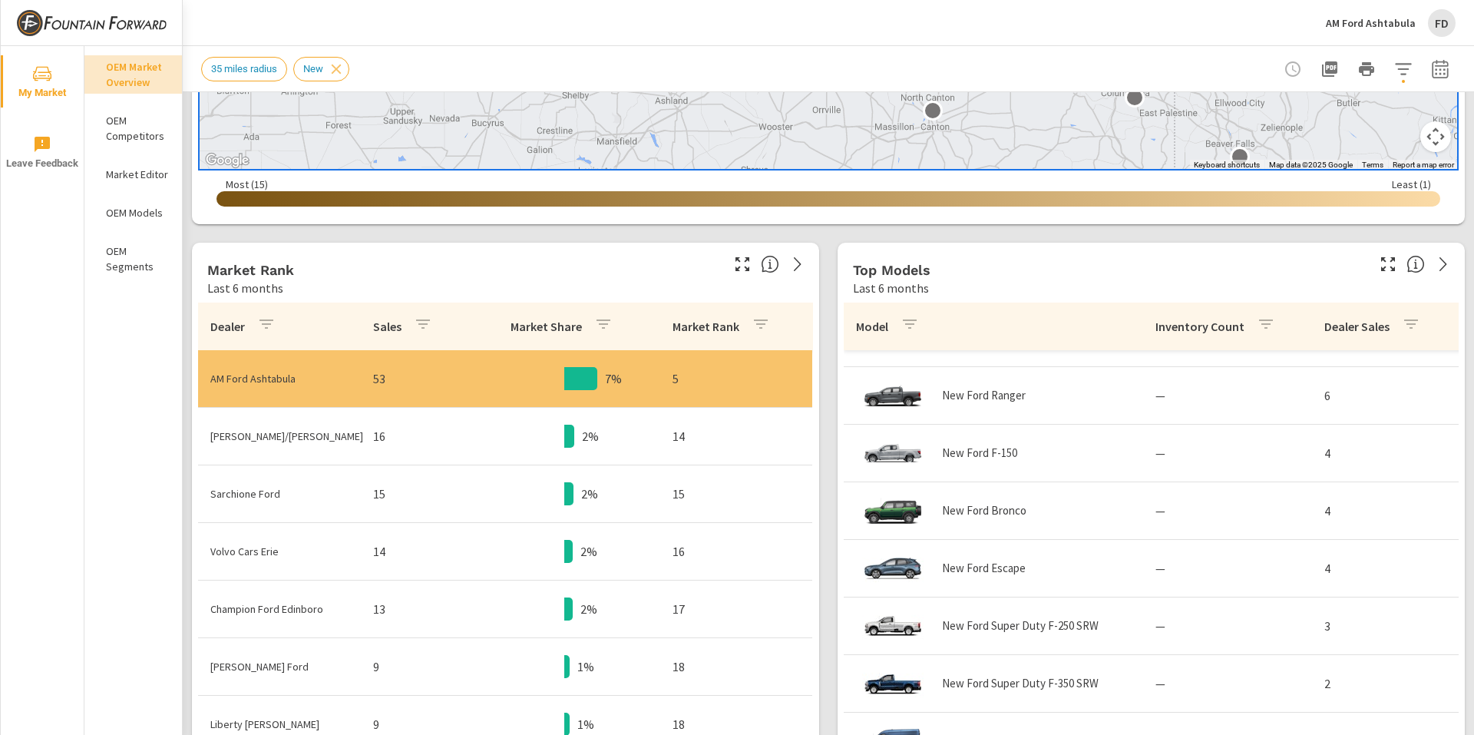
scroll to position [230, 0]
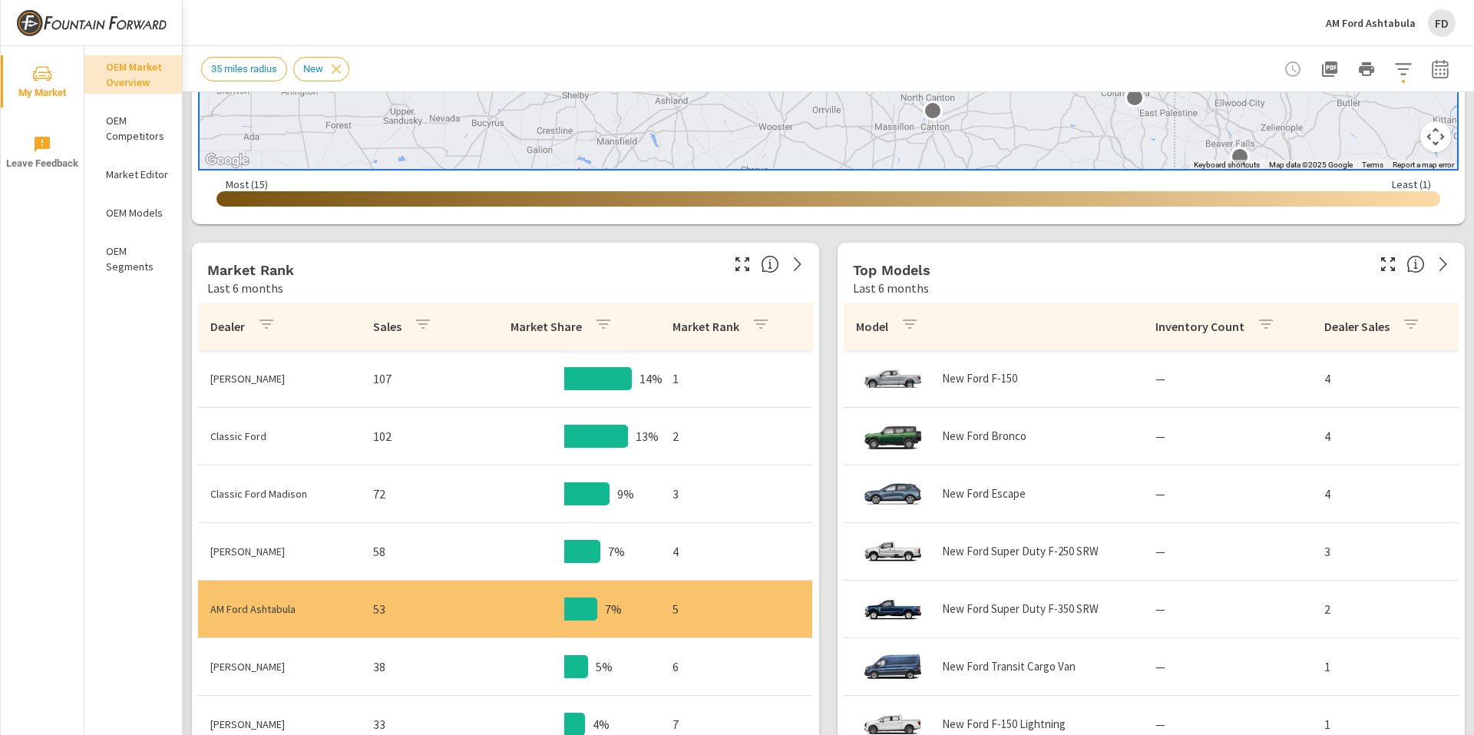
click at [564, 610] on div at bounding box center [580, 608] width 33 height 23
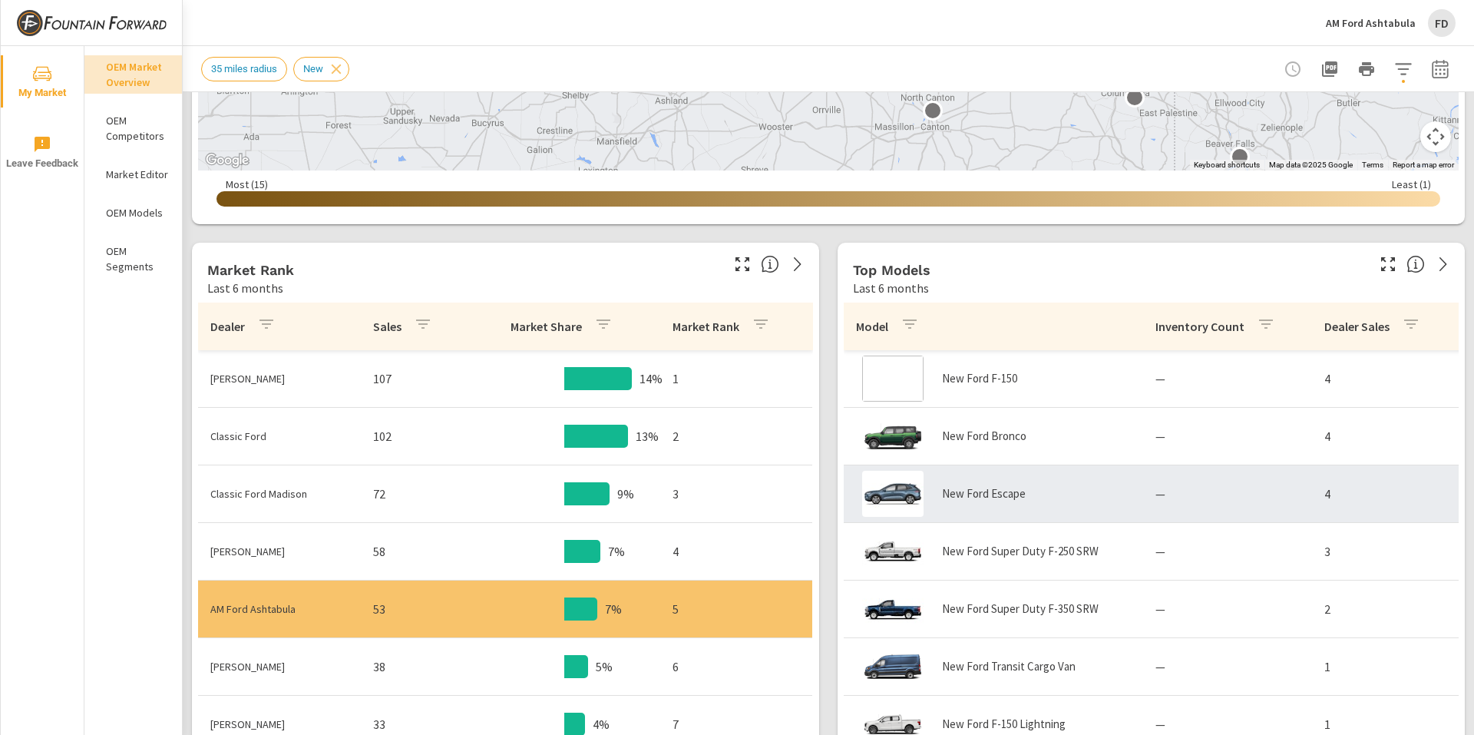
scroll to position [152, 0]
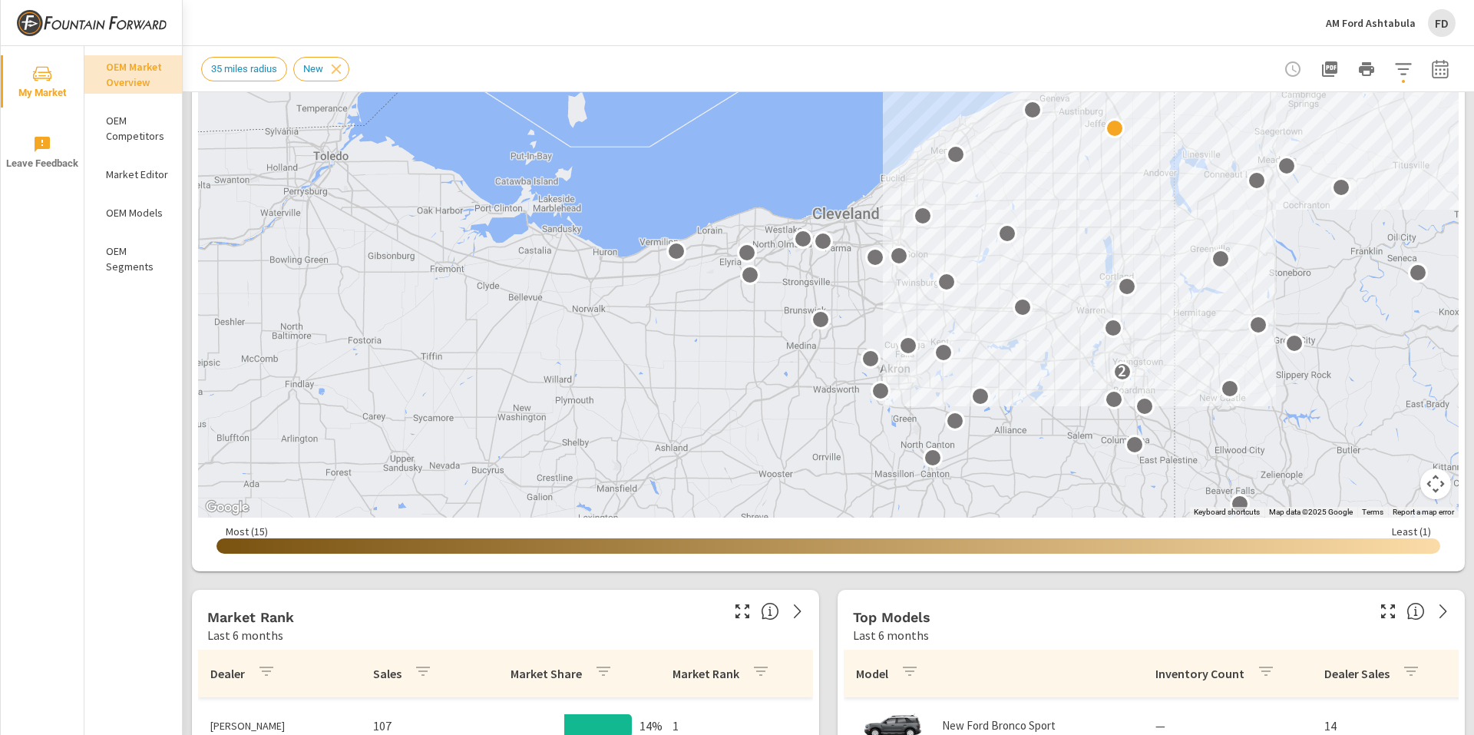
scroll to position [230, 0]
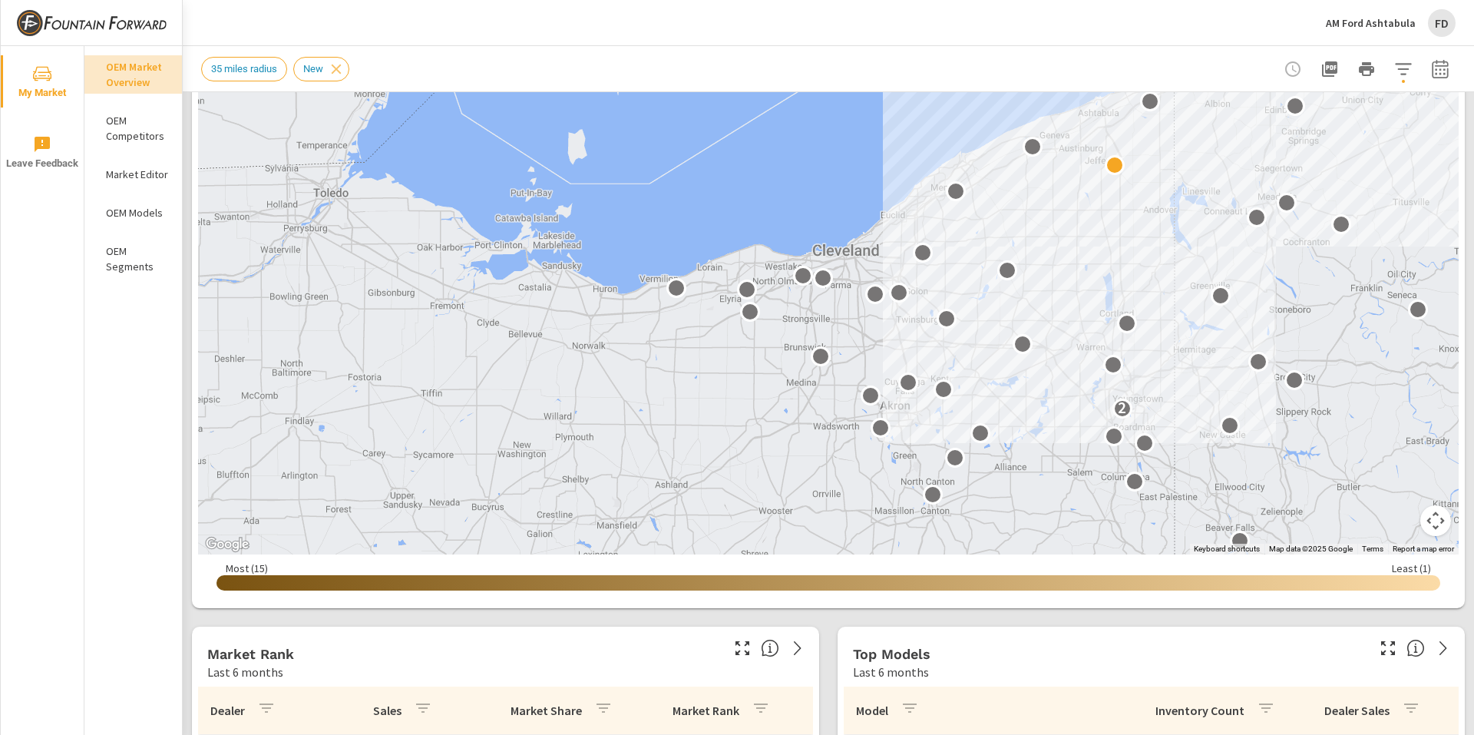
click at [116, 140] on p "OEM Competitors" at bounding box center [138, 128] width 64 height 31
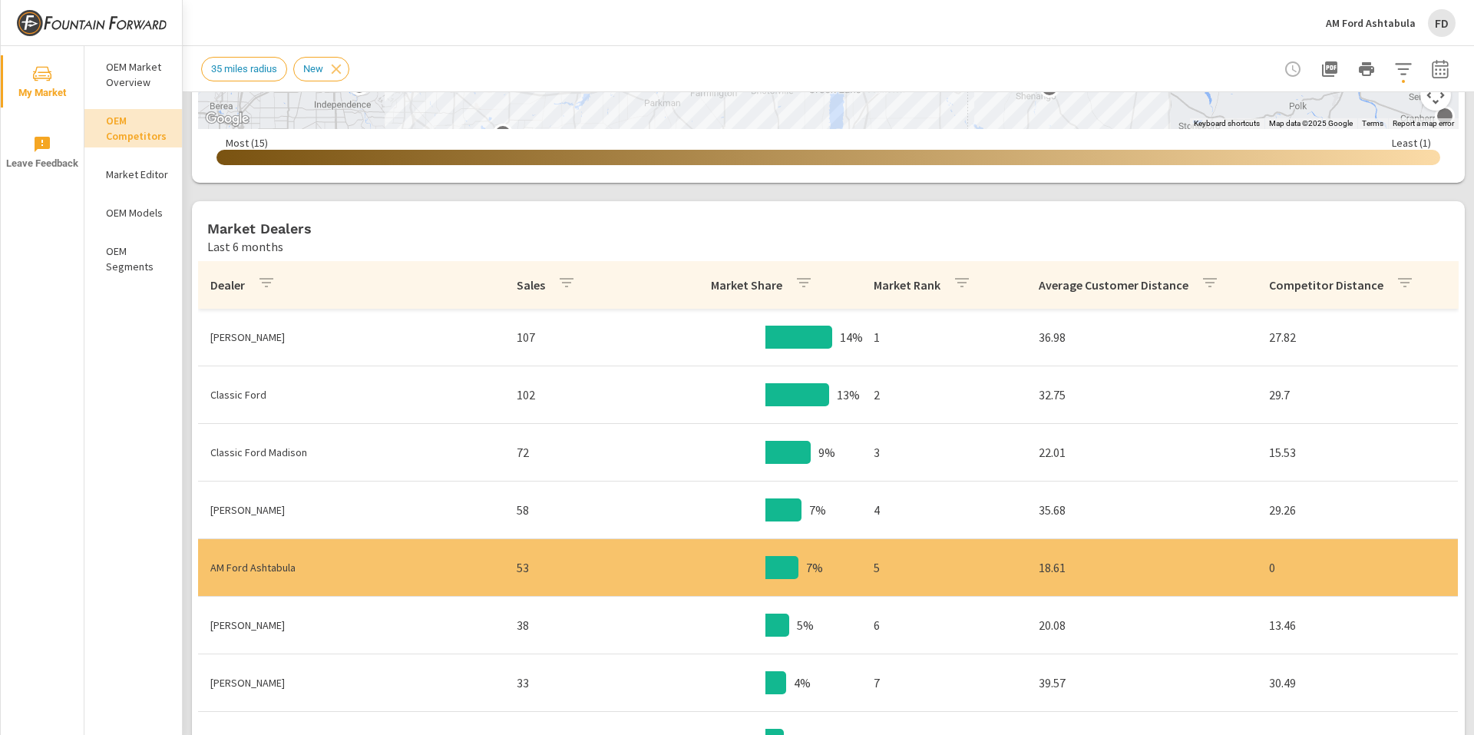
scroll to position [691, 0]
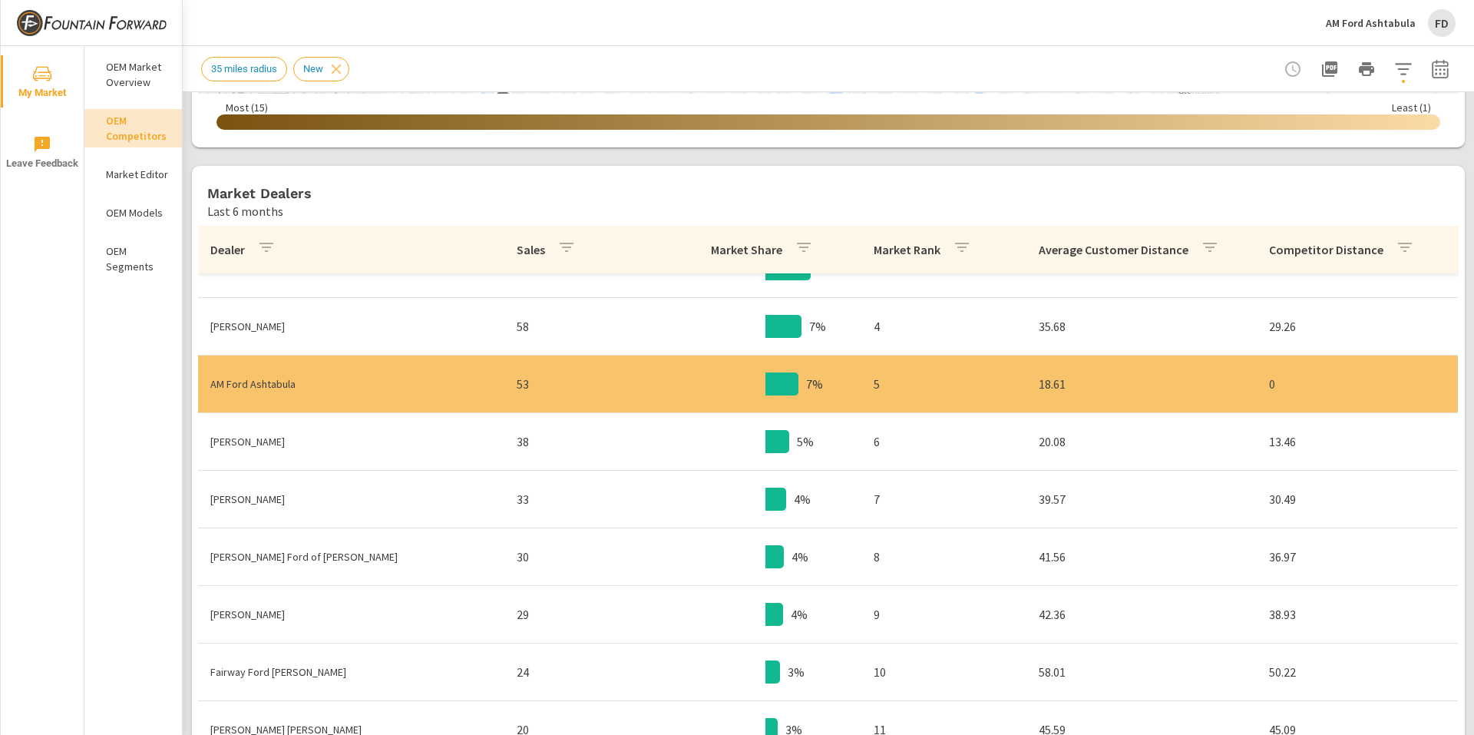
scroll to position [384, 0]
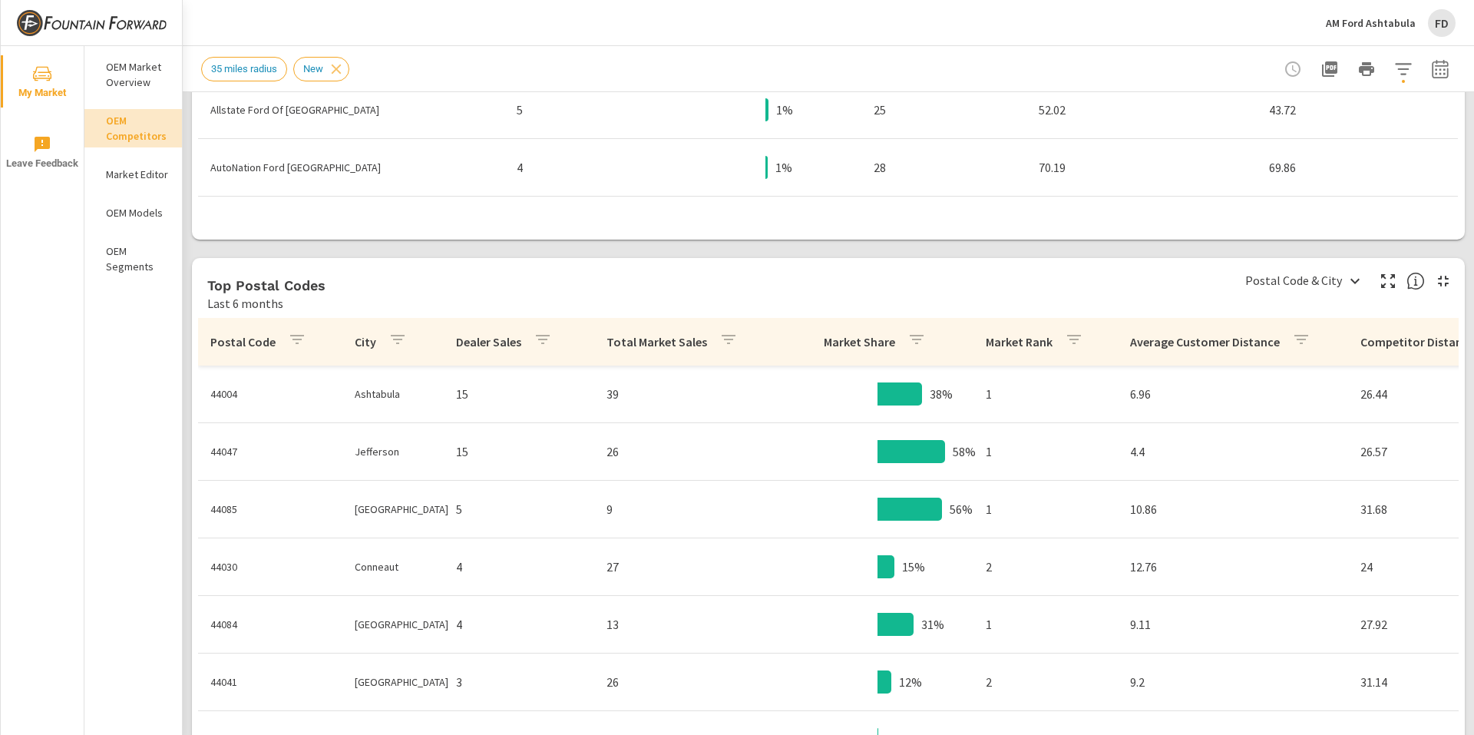
scroll to position [1305, 0]
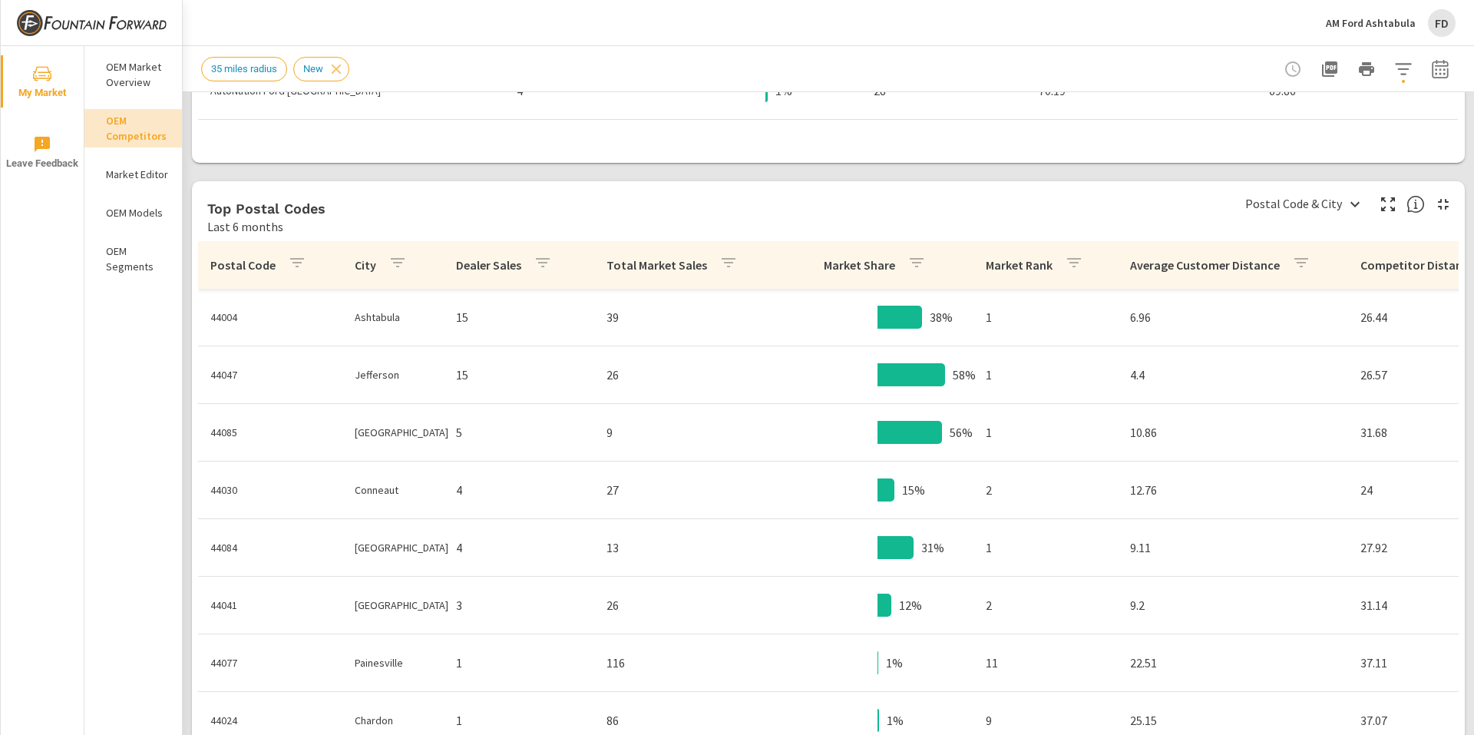
scroll to position [266, 0]
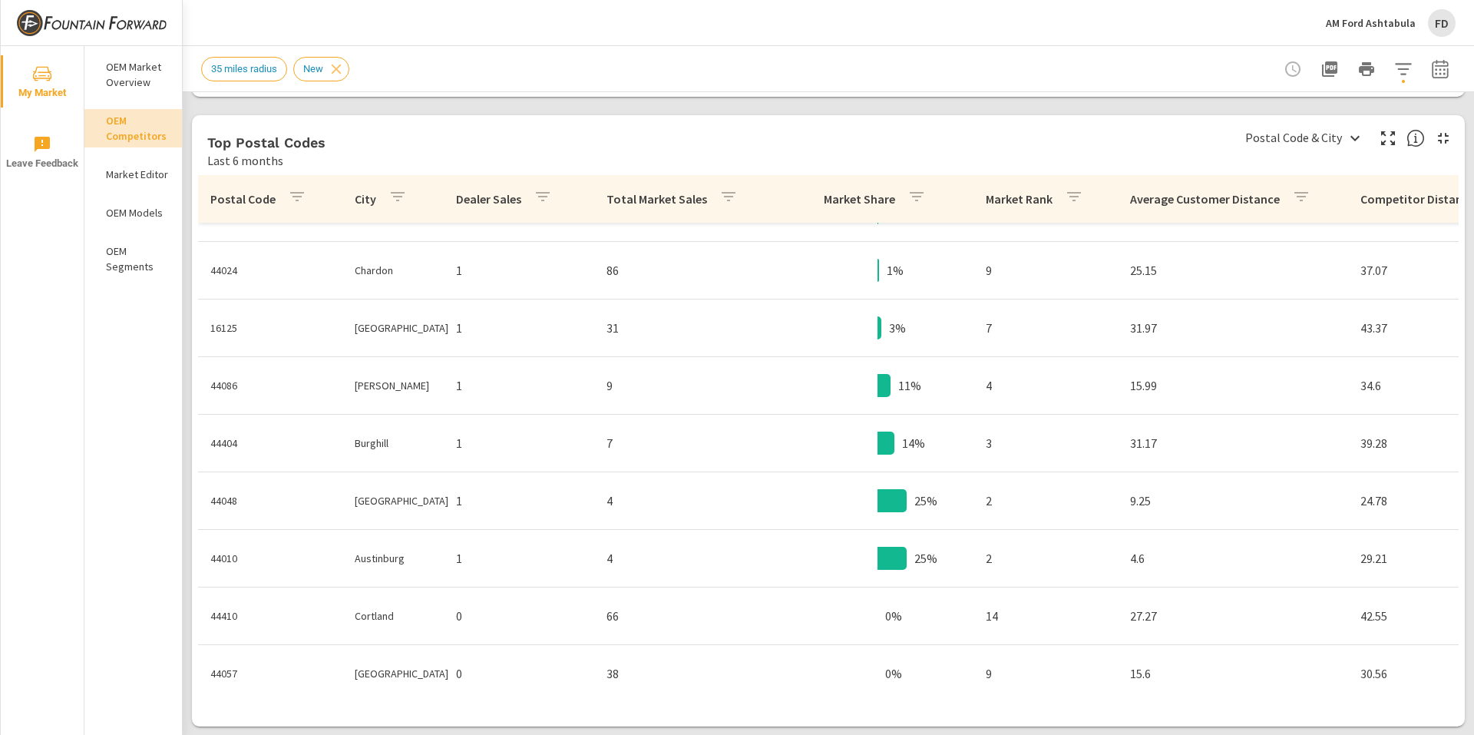
scroll to position [1372, 0]
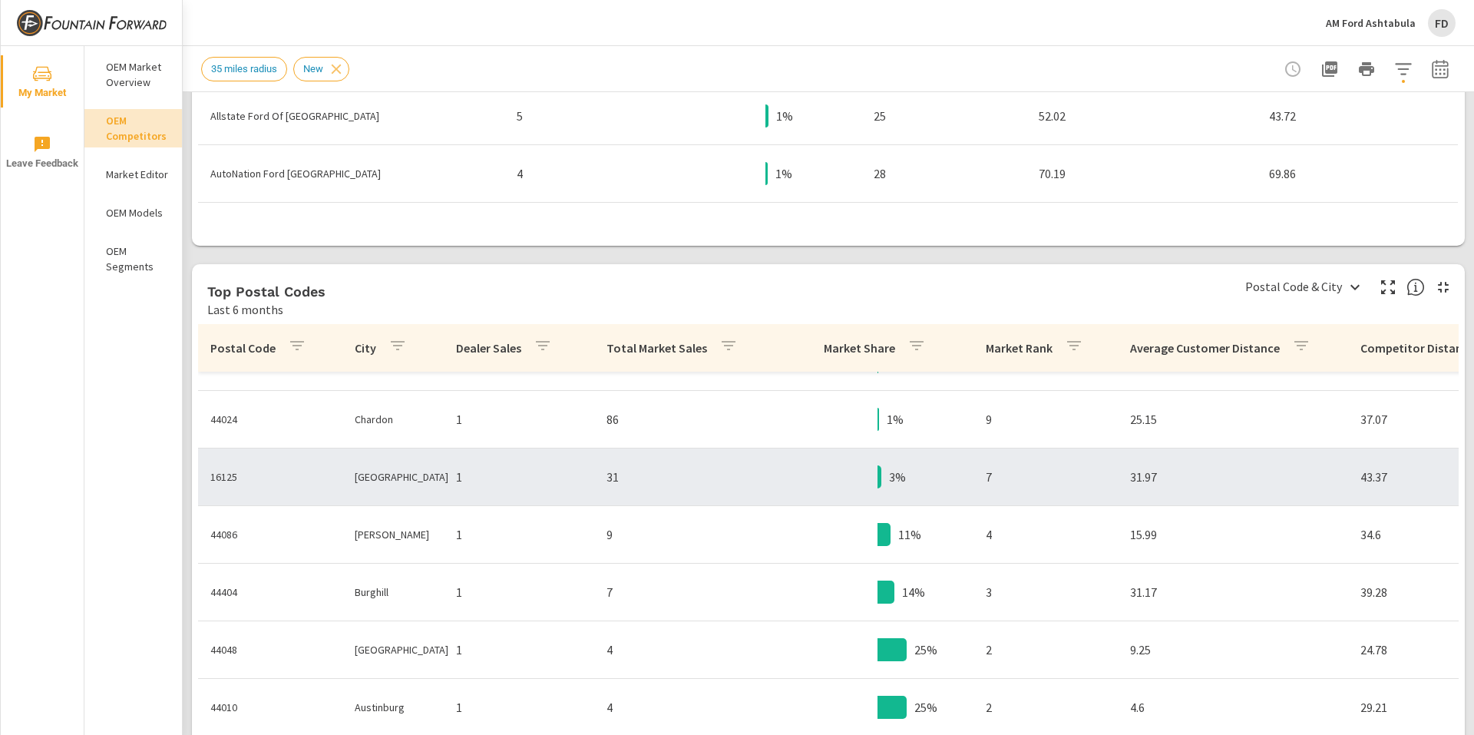
scroll to position [1219, 0]
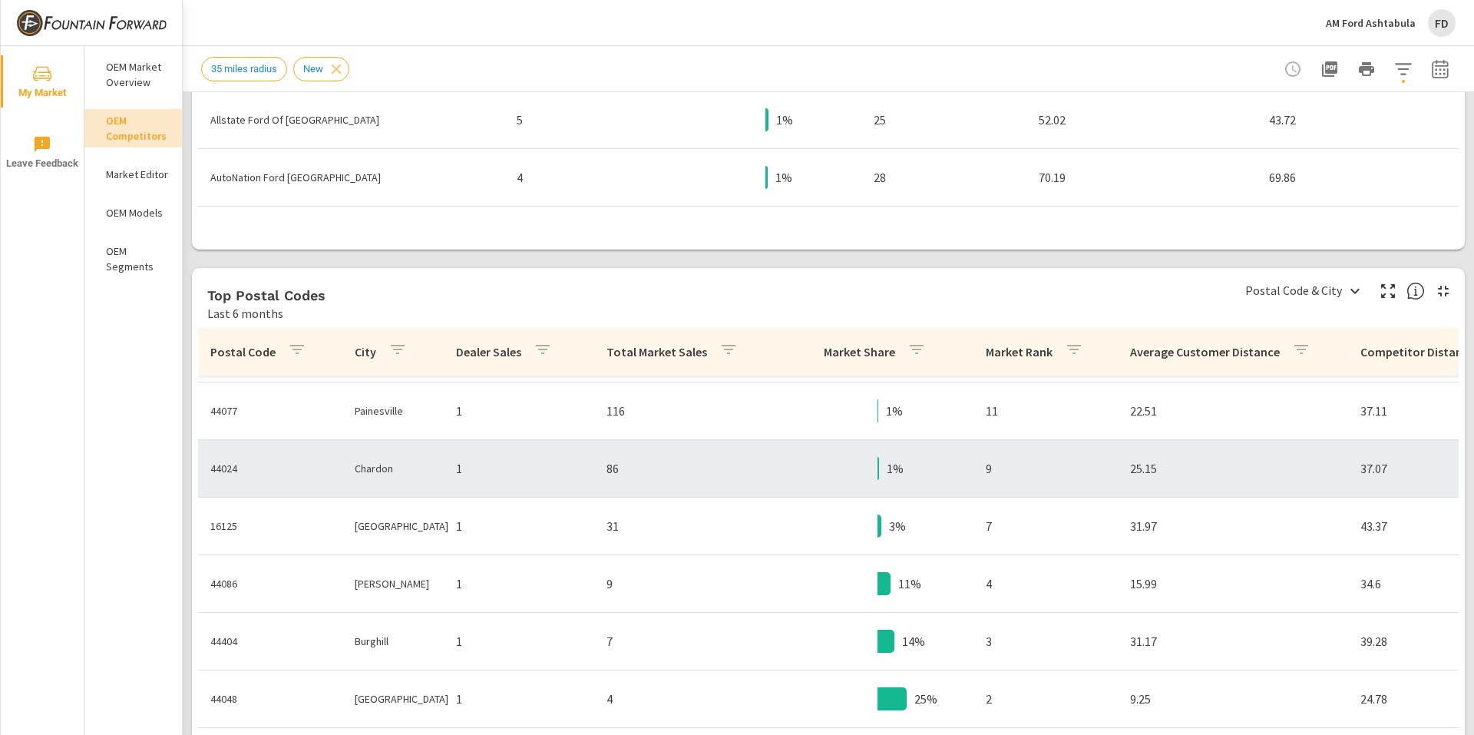
scroll to position [230, 0]
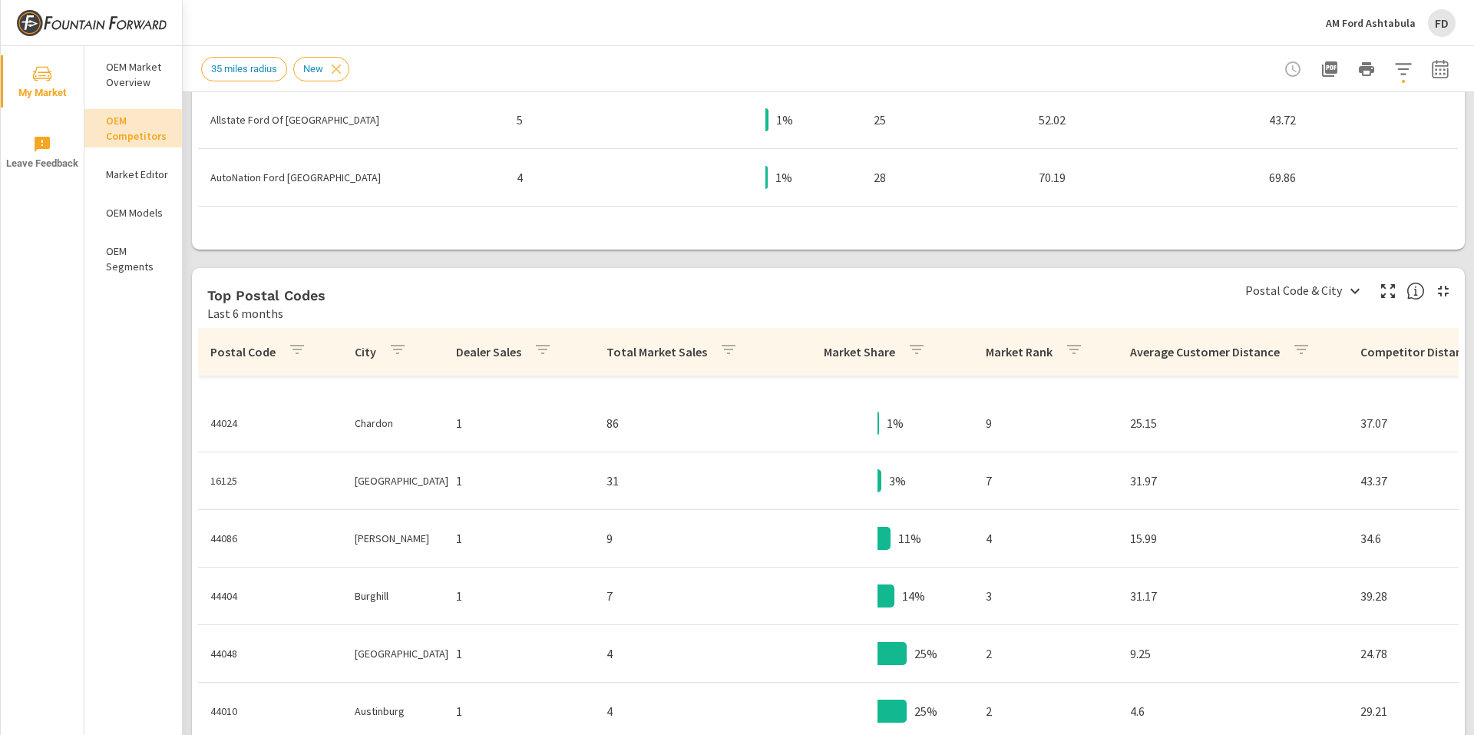
scroll to position [691, 0]
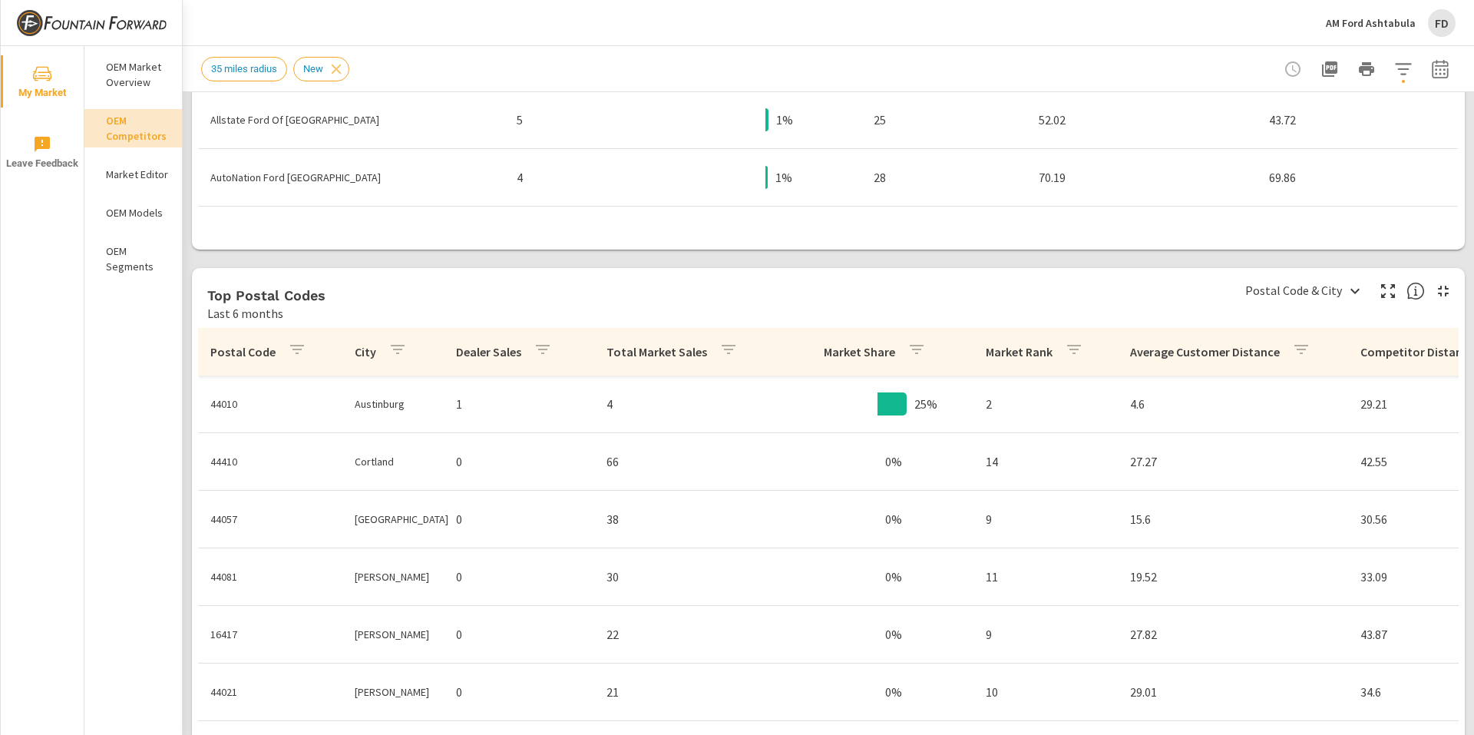
scroll to position [160, 0]
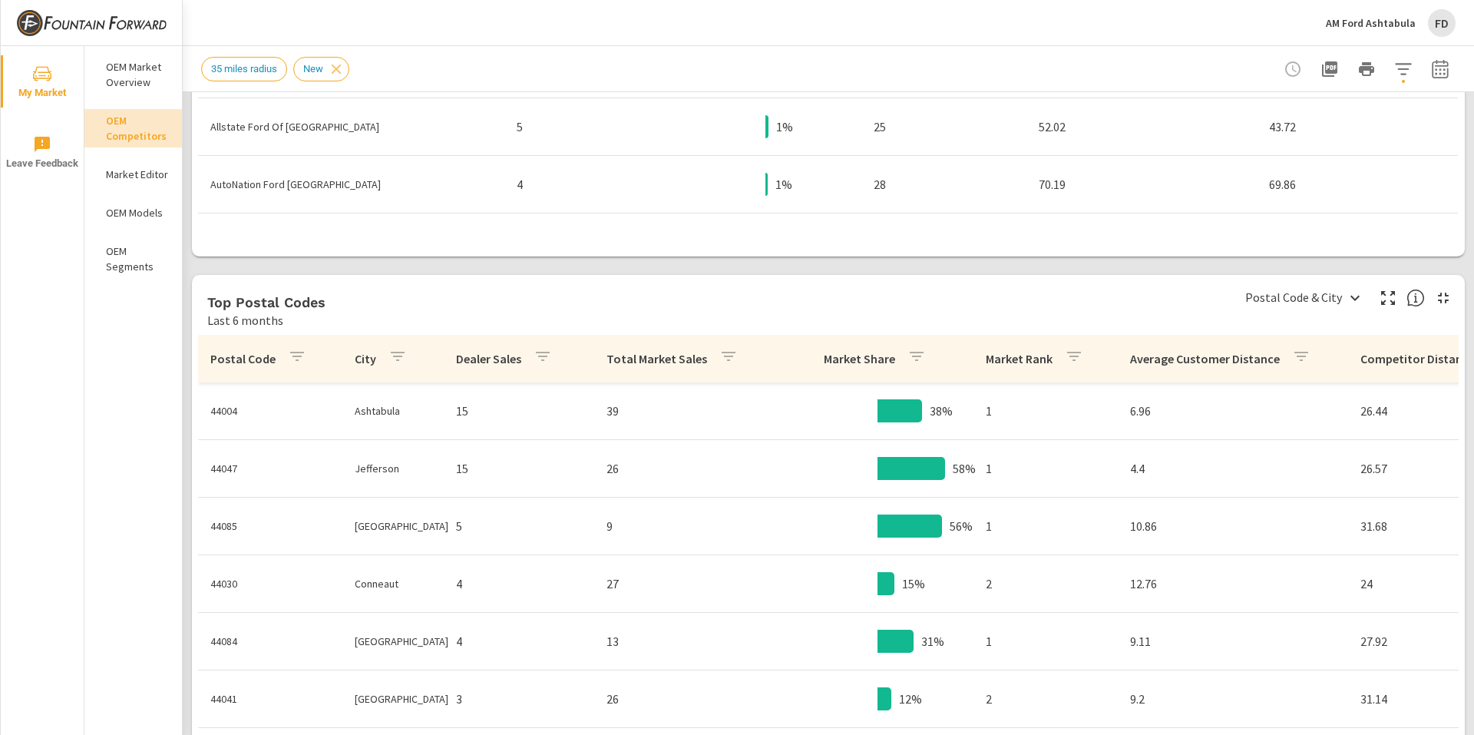
scroll to position [1219, 0]
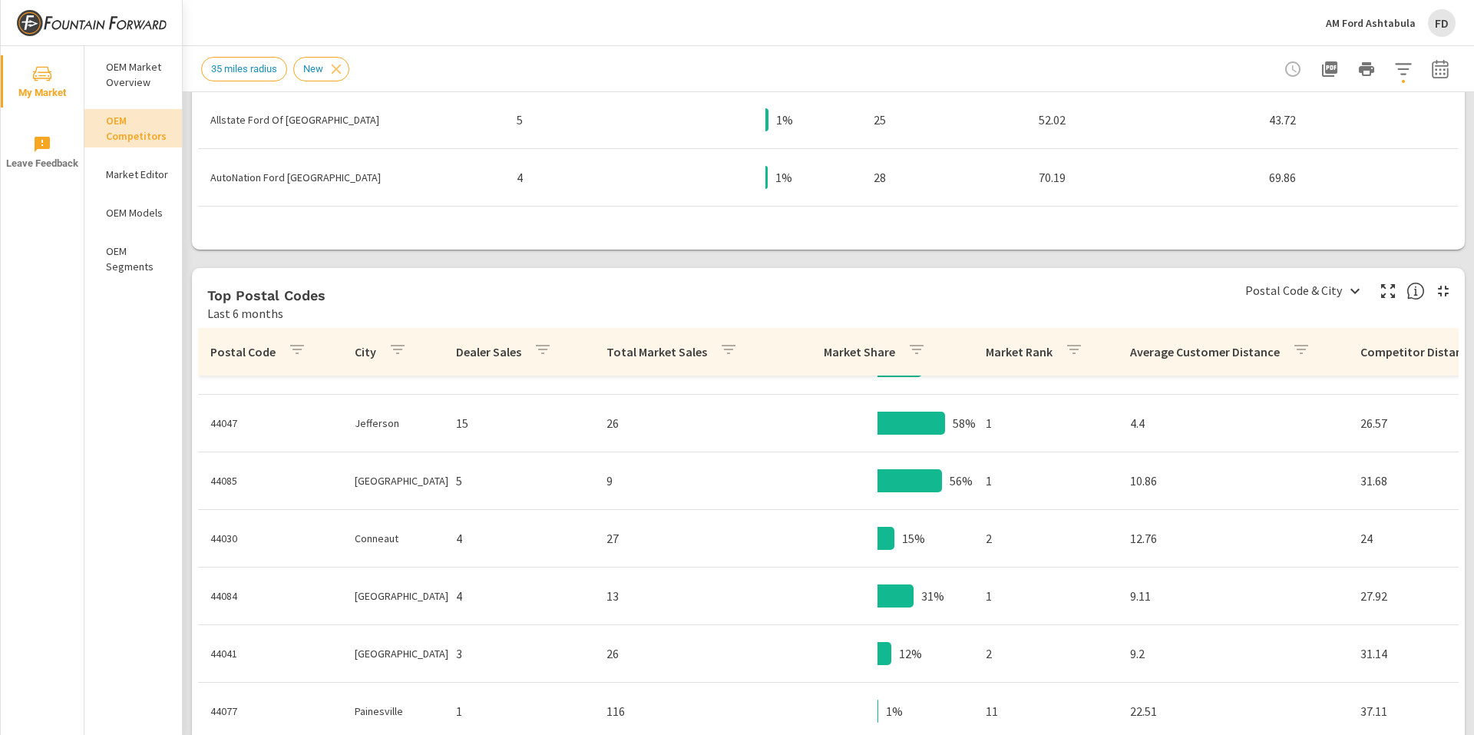
scroll to position [154, 0]
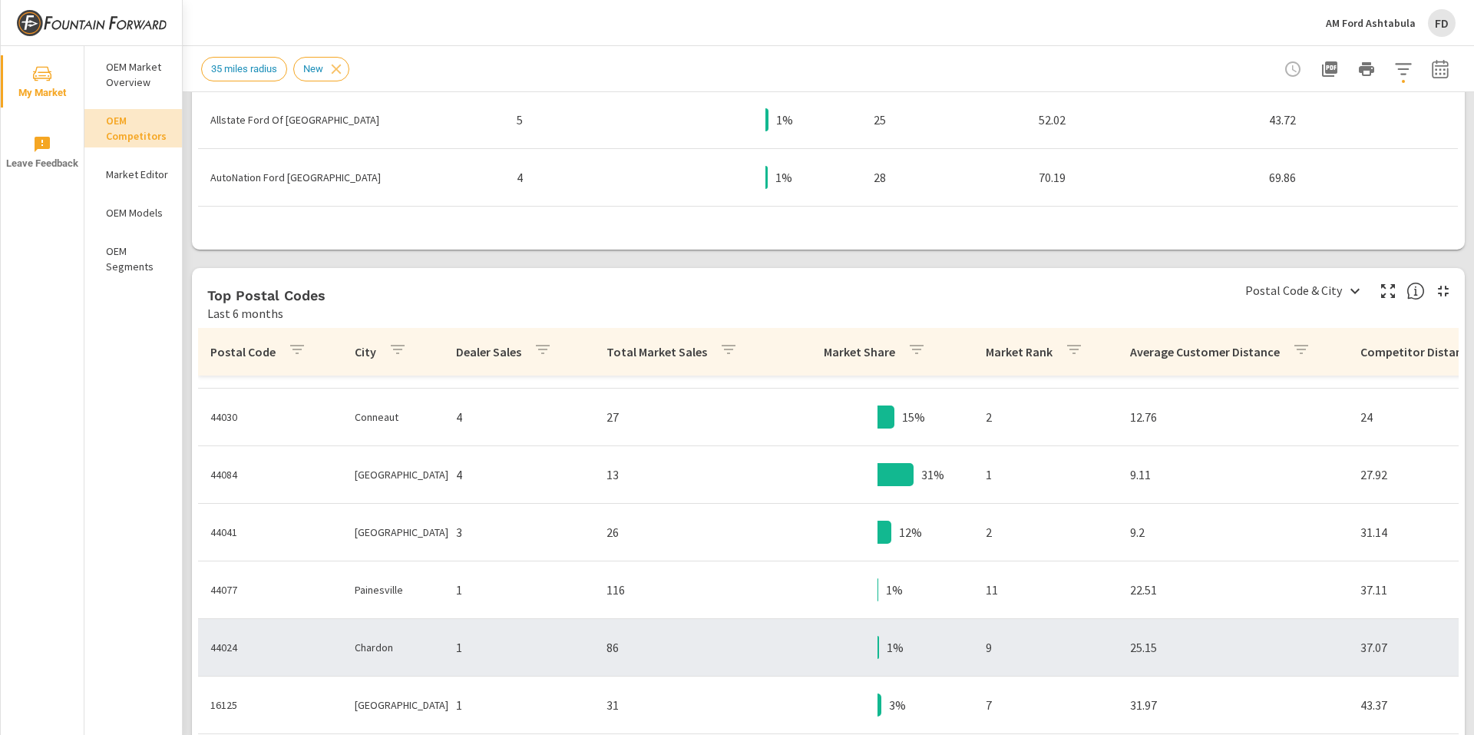
scroll to position [230, 0]
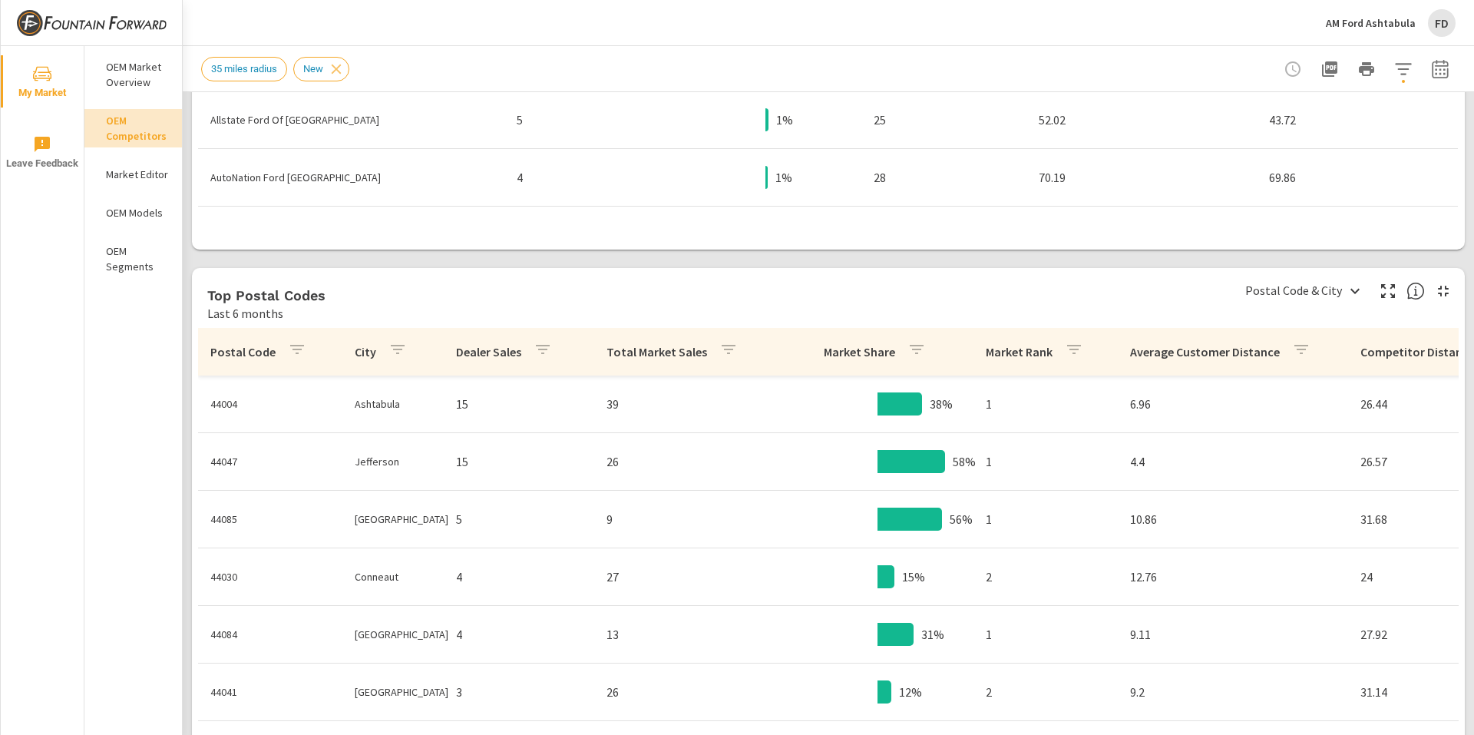
click at [620, 356] on p "Total Market Sales" at bounding box center [657, 351] width 101 height 15
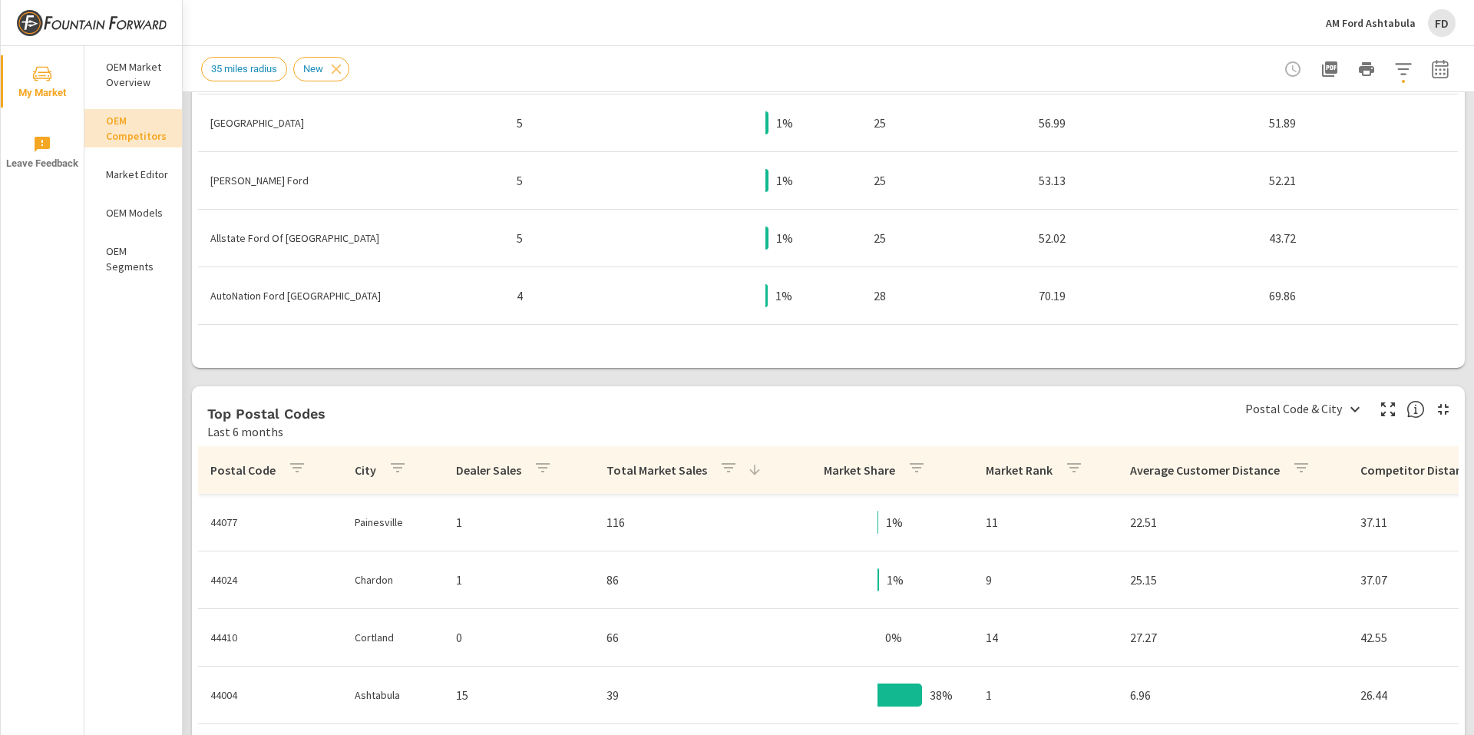
scroll to position [1142, 0]
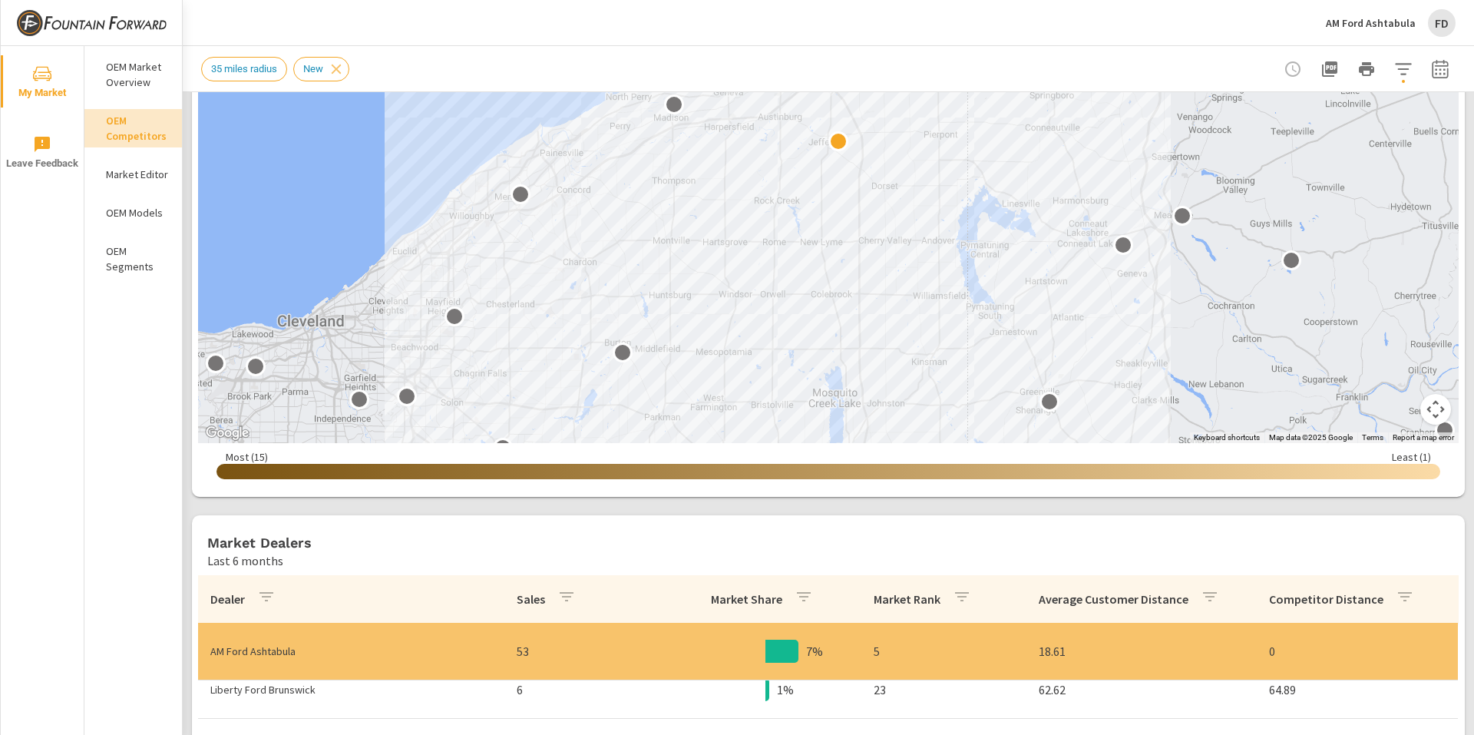
scroll to position [144, 0]
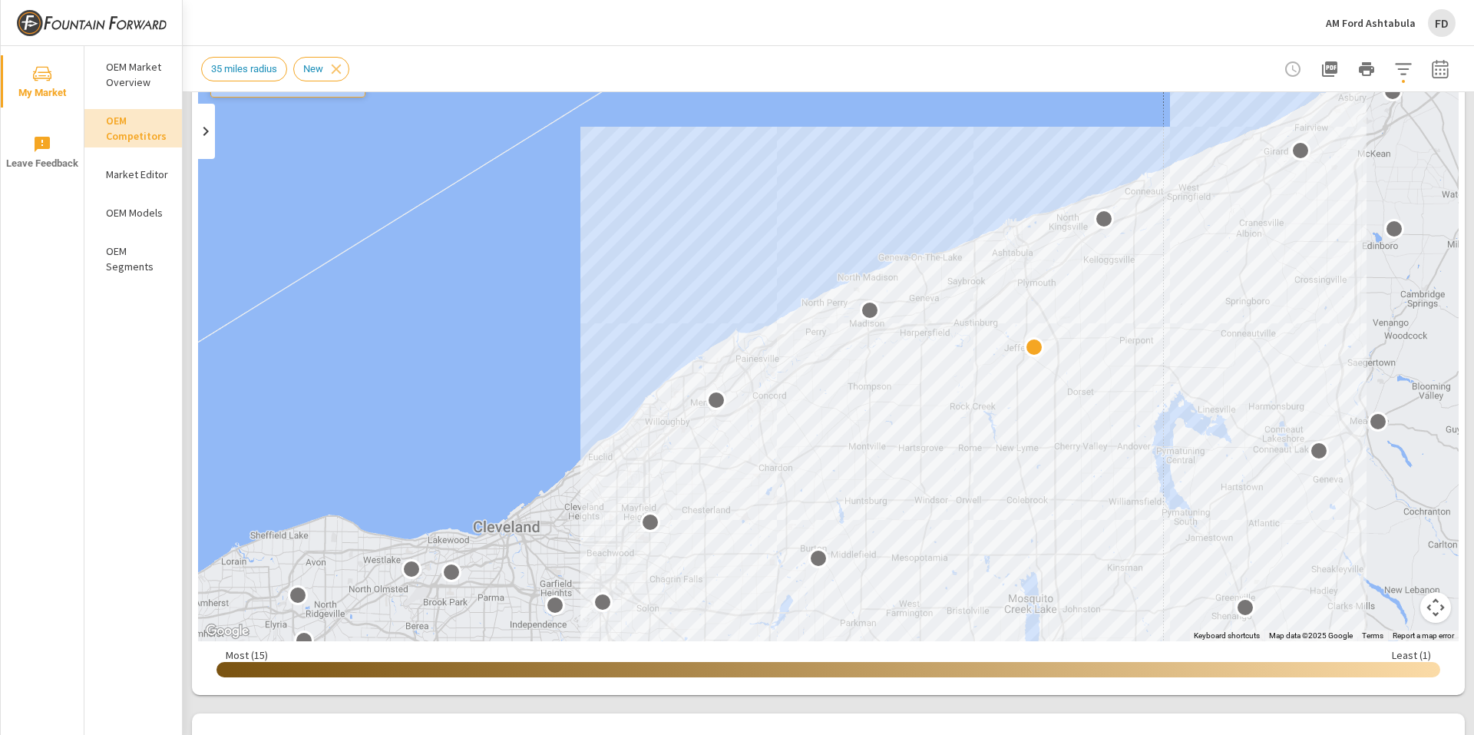
drag, startPoint x: 882, startPoint y: 195, endPoint x: 790, endPoint y: 246, distance: 105.5
click at [790, 246] on div "2" at bounding box center [828, 329] width 1261 height 623
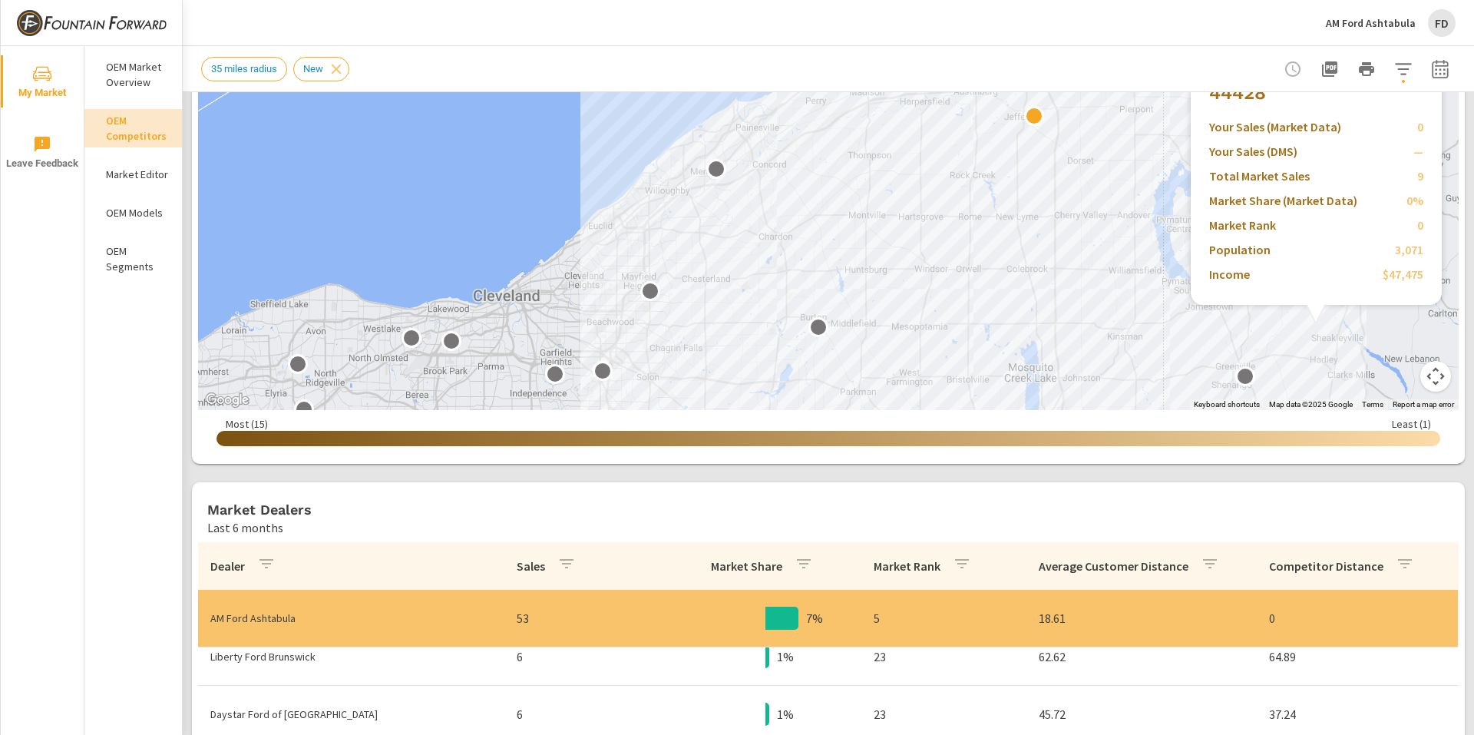
scroll to position [374, 0]
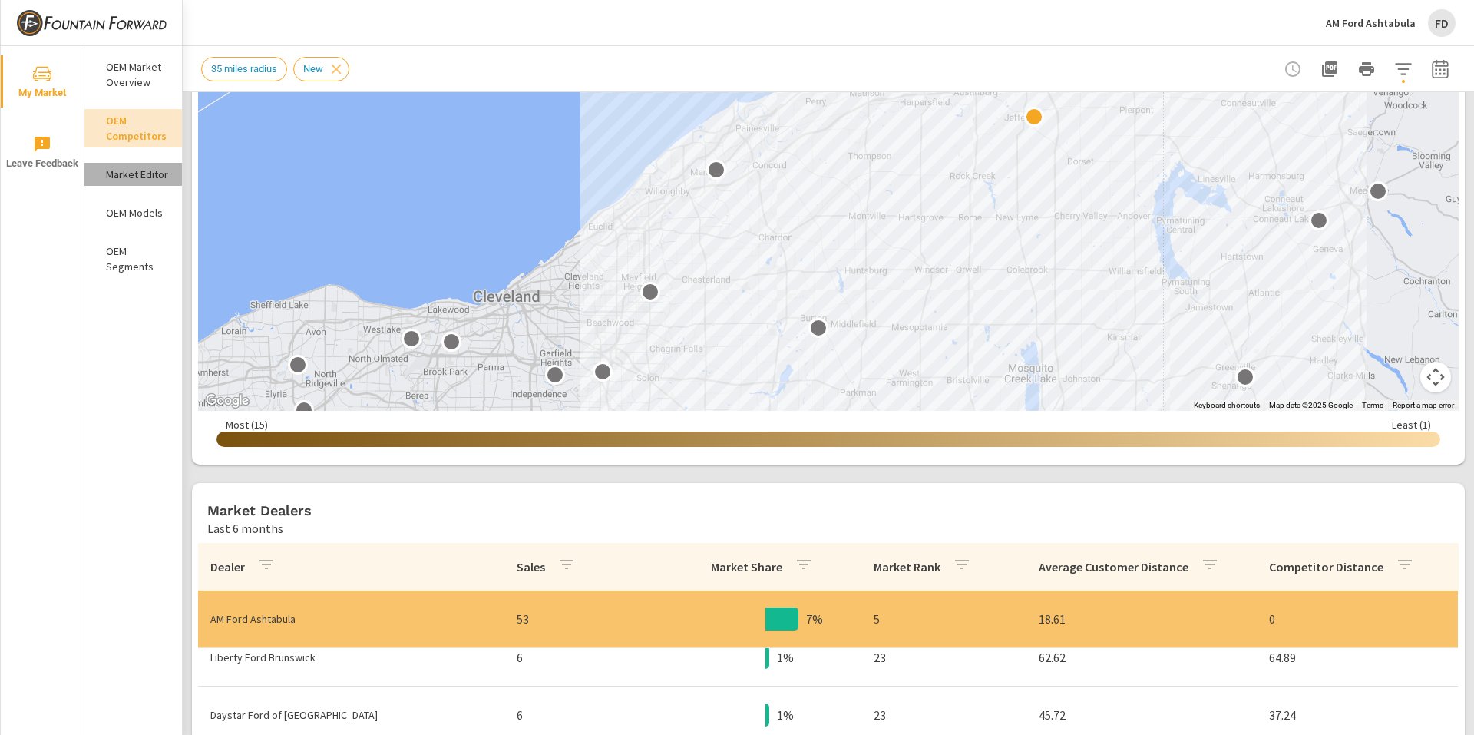
click at [122, 173] on p "Market Editor" at bounding box center [138, 174] width 64 height 15
click at [129, 217] on p "OEM Models" at bounding box center [138, 212] width 64 height 15
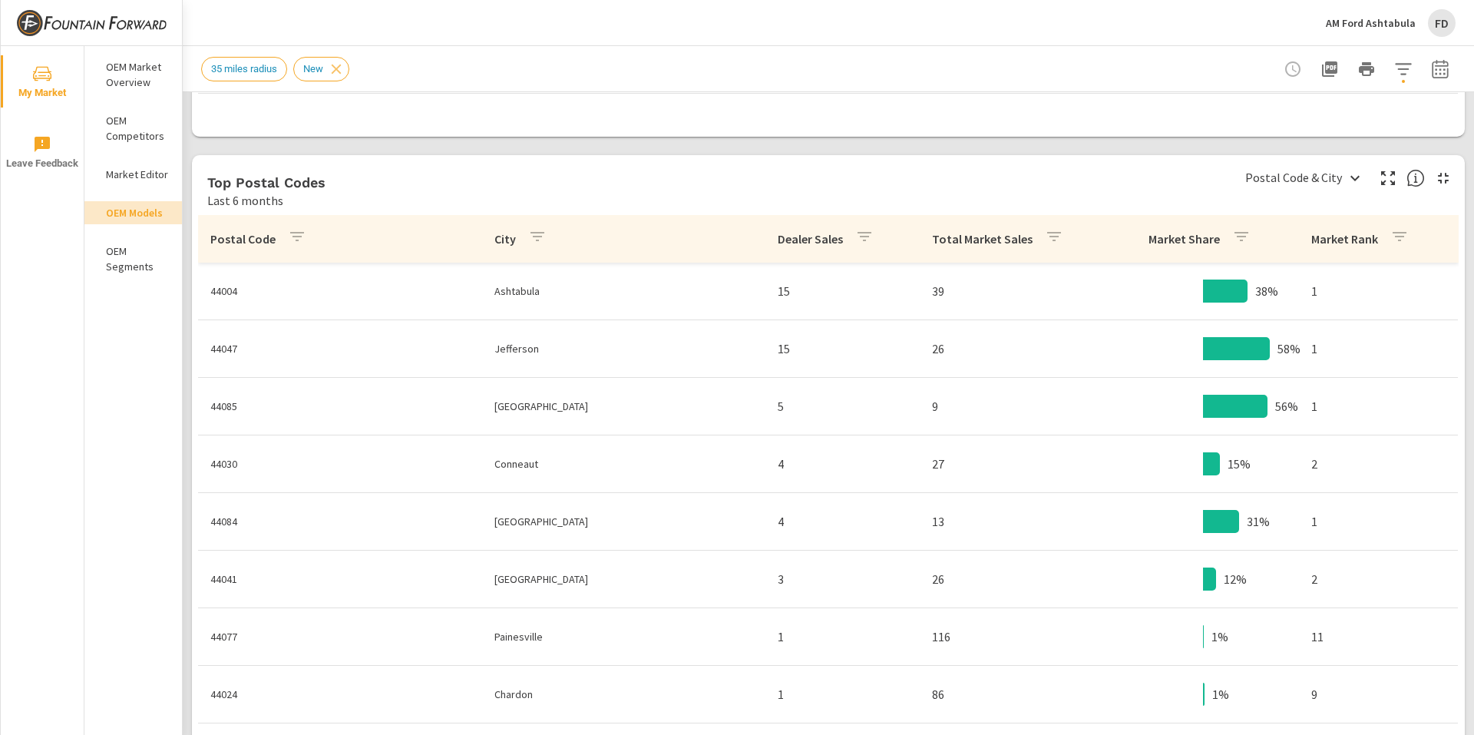
scroll to position [1372, 0]
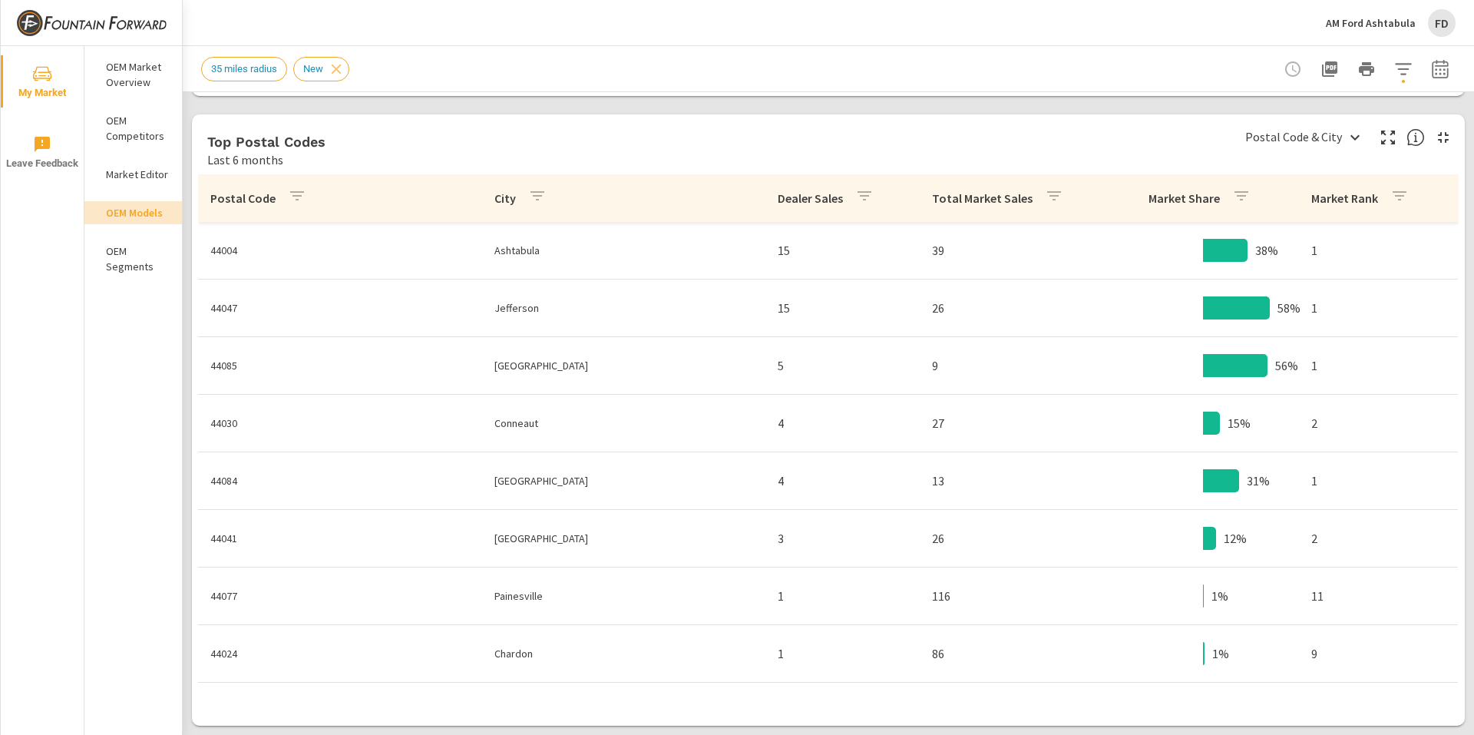
click at [932, 195] on p "Total Market Sales" at bounding box center [982, 197] width 101 height 15
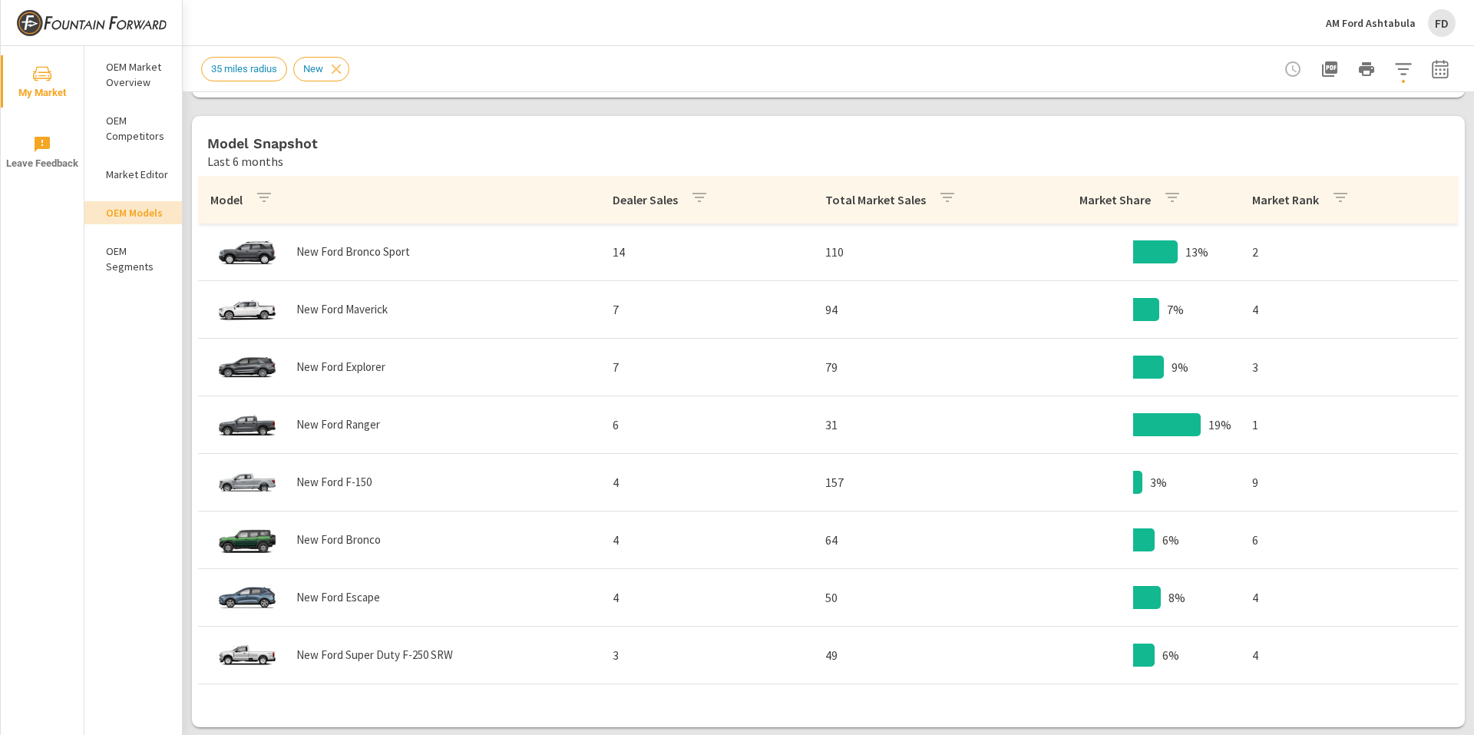
scroll to position [604, 0]
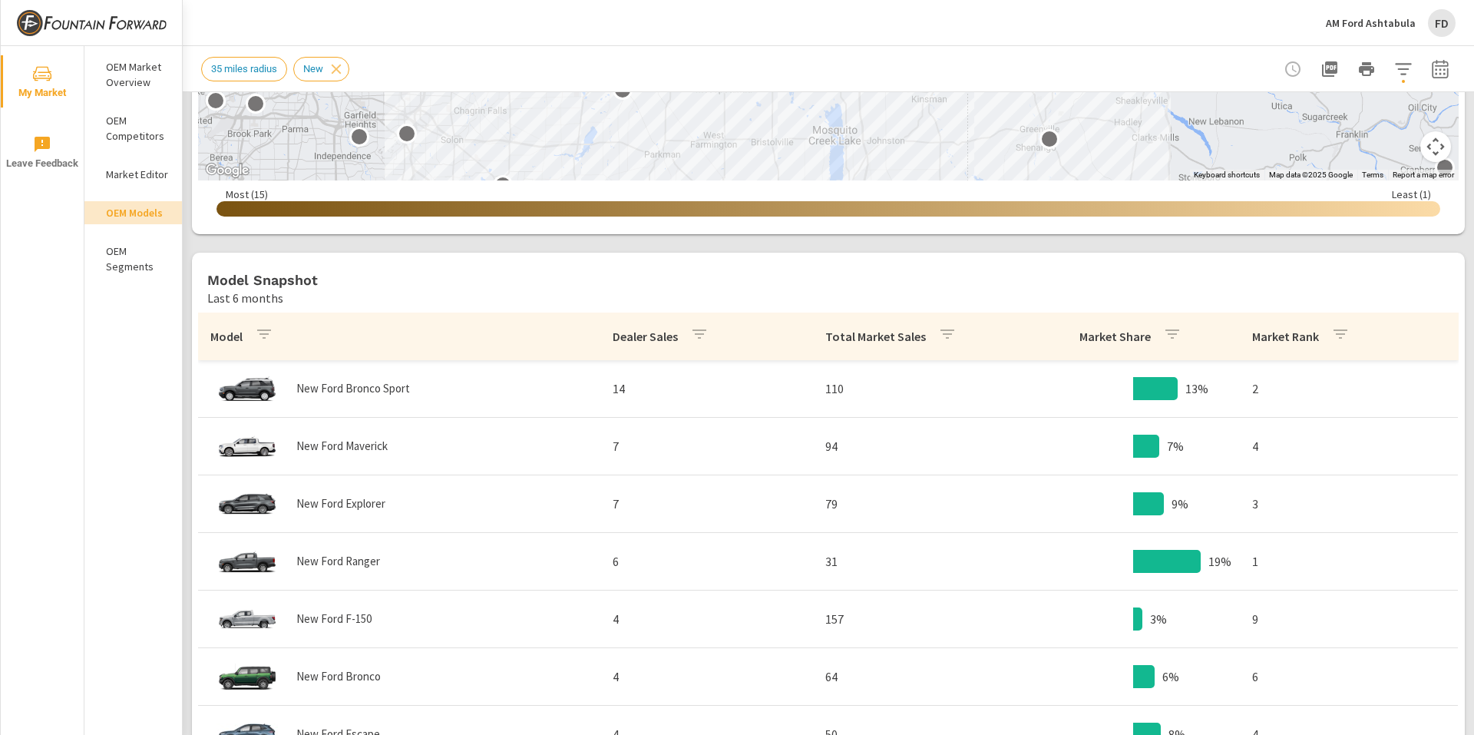
click at [795, 341] on th "Dealer Sales" at bounding box center [706, 337] width 213 height 48
click at [813, 333] on th "Total Market Sales" at bounding box center [919, 337] width 213 height 48
click at [938, 335] on icon "button" at bounding box center [947, 334] width 18 height 18
click at [982, 331] on div at bounding box center [737, 367] width 1474 height 735
click at [867, 328] on div "Total Market Sales" at bounding box center [893, 336] width 137 height 35
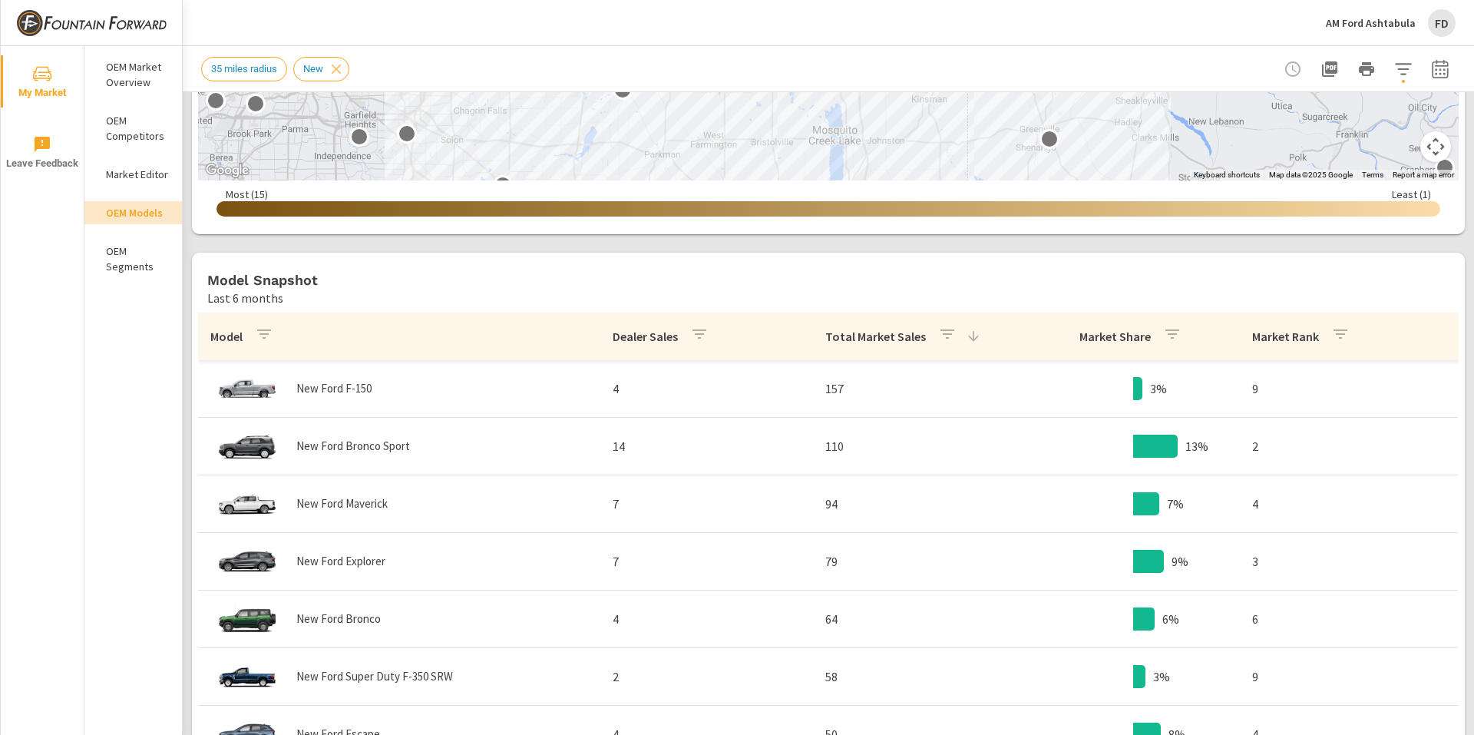
click at [868, 332] on p "Total Market Sales" at bounding box center [875, 336] width 101 height 15
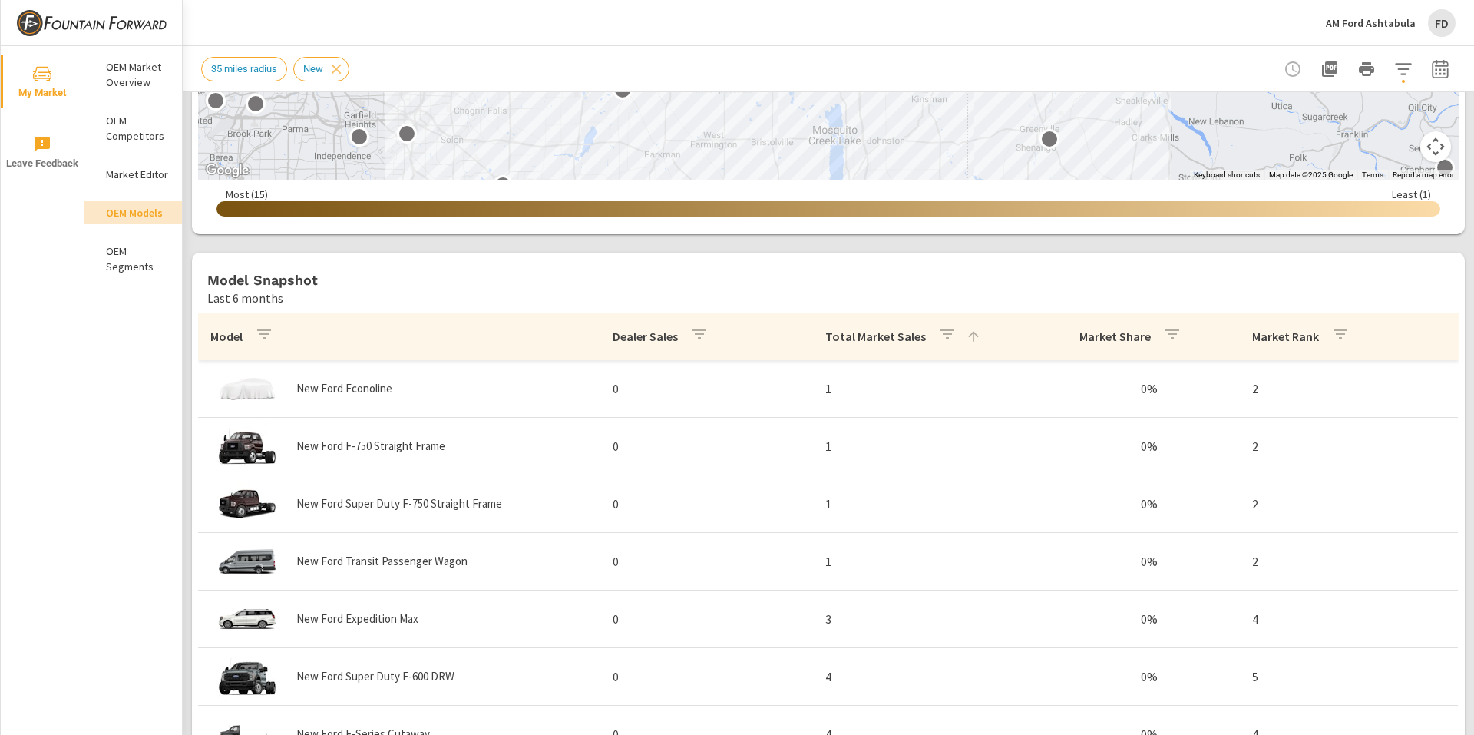
click at [868, 332] on p "Total Market Sales" at bounding box center [875, 336] width 101 height 15
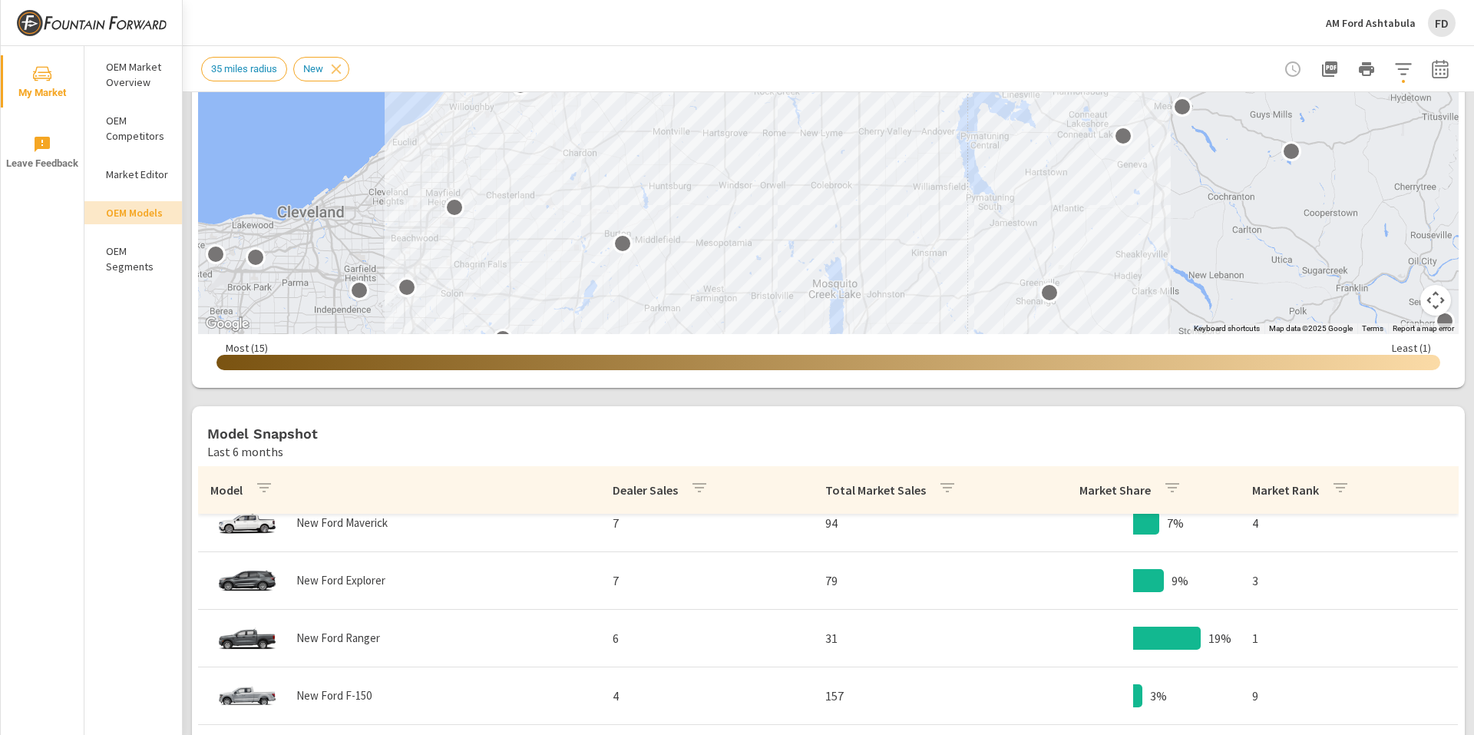
scroll to position [604, 0]
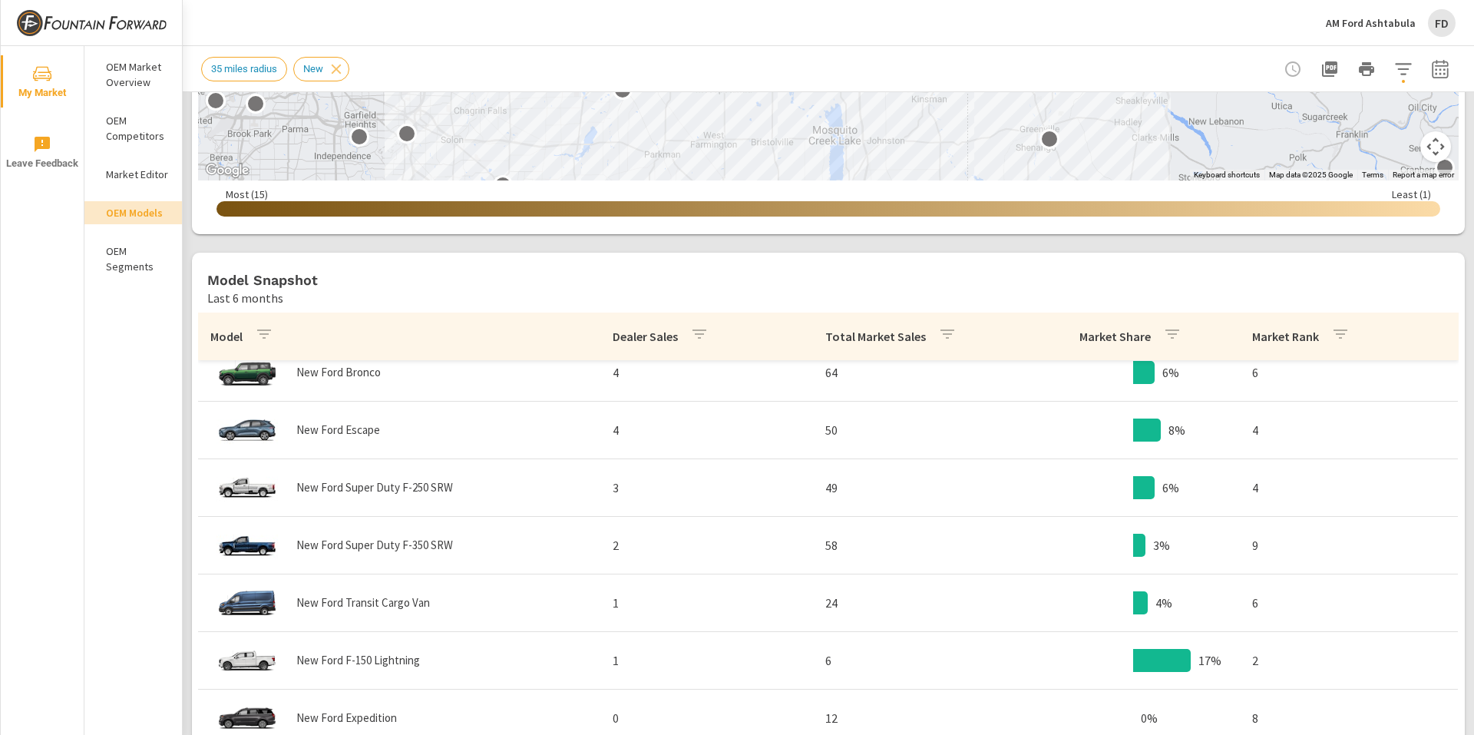
scroll to position [77, 0]
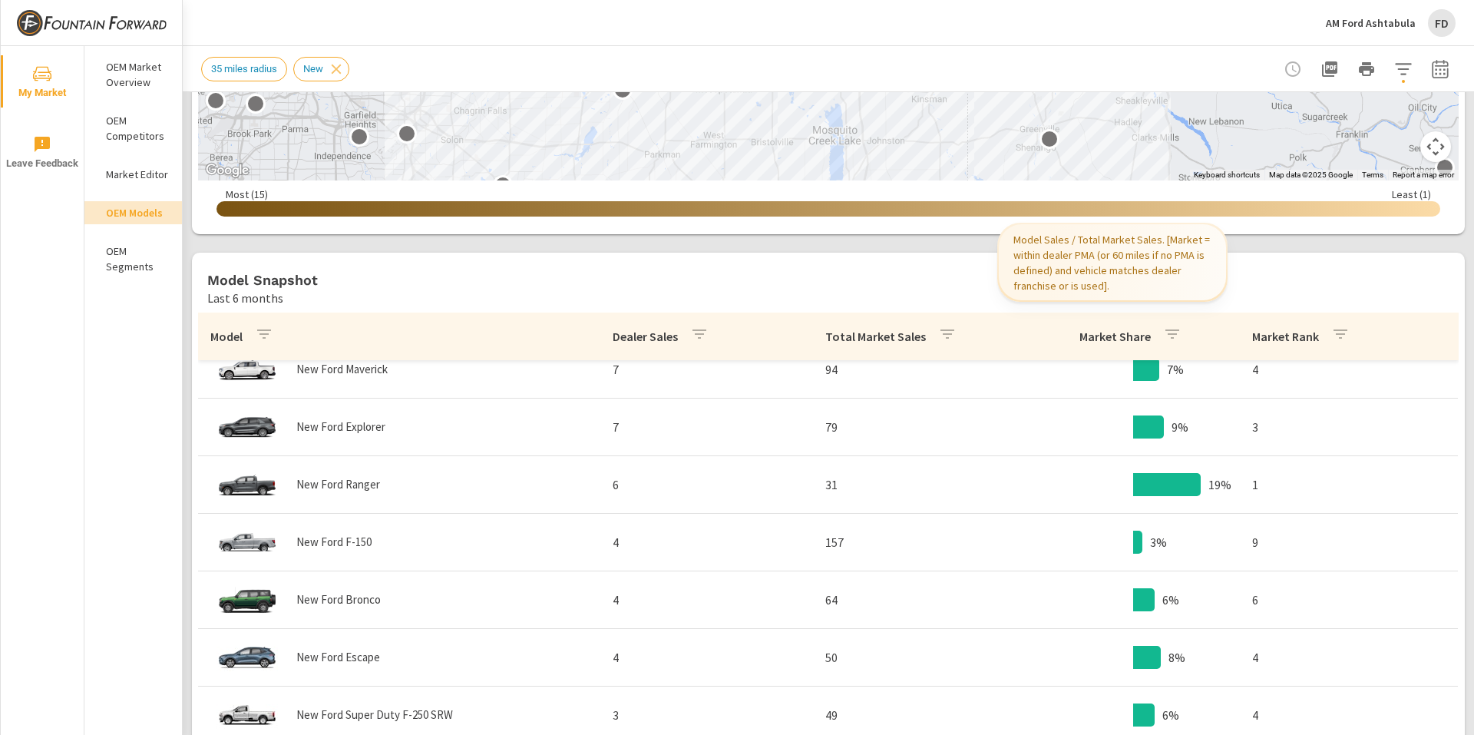
click at [1080, 331] on p "Market Share" at bounding box center [1115, 336] width 71 height 15
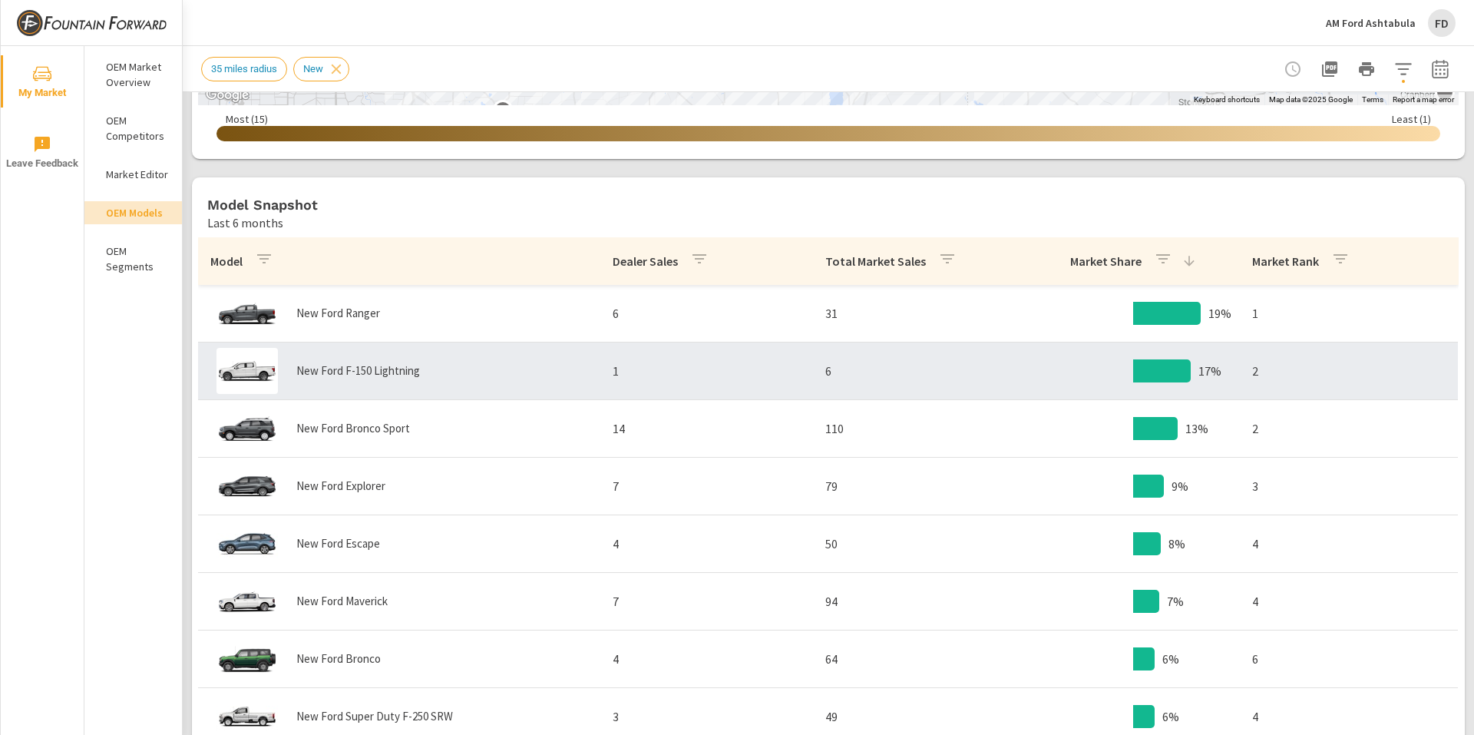
scroll to position [681, 0]
